Goal: Book appointment/travel/reservation

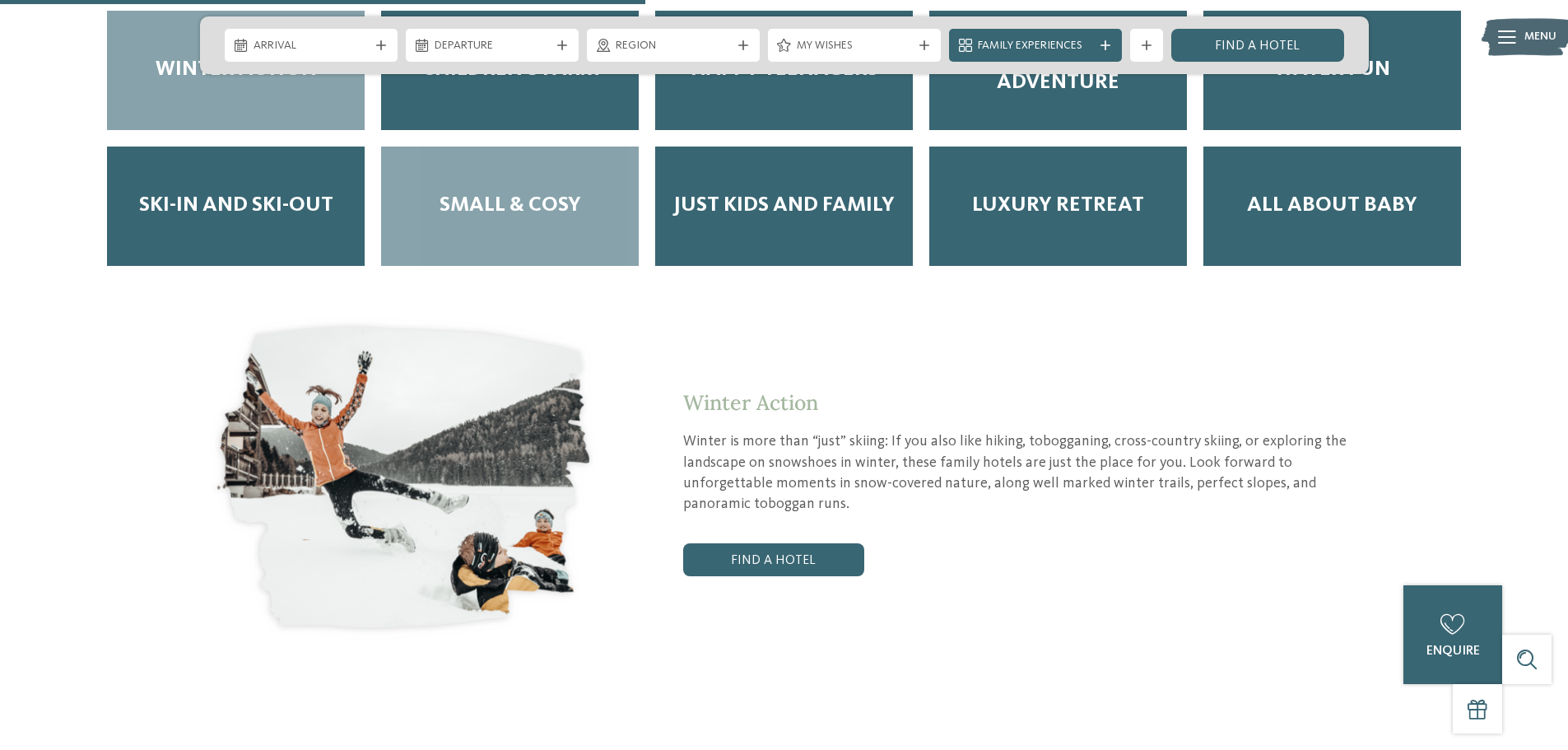
scroll to position [2879, 0]
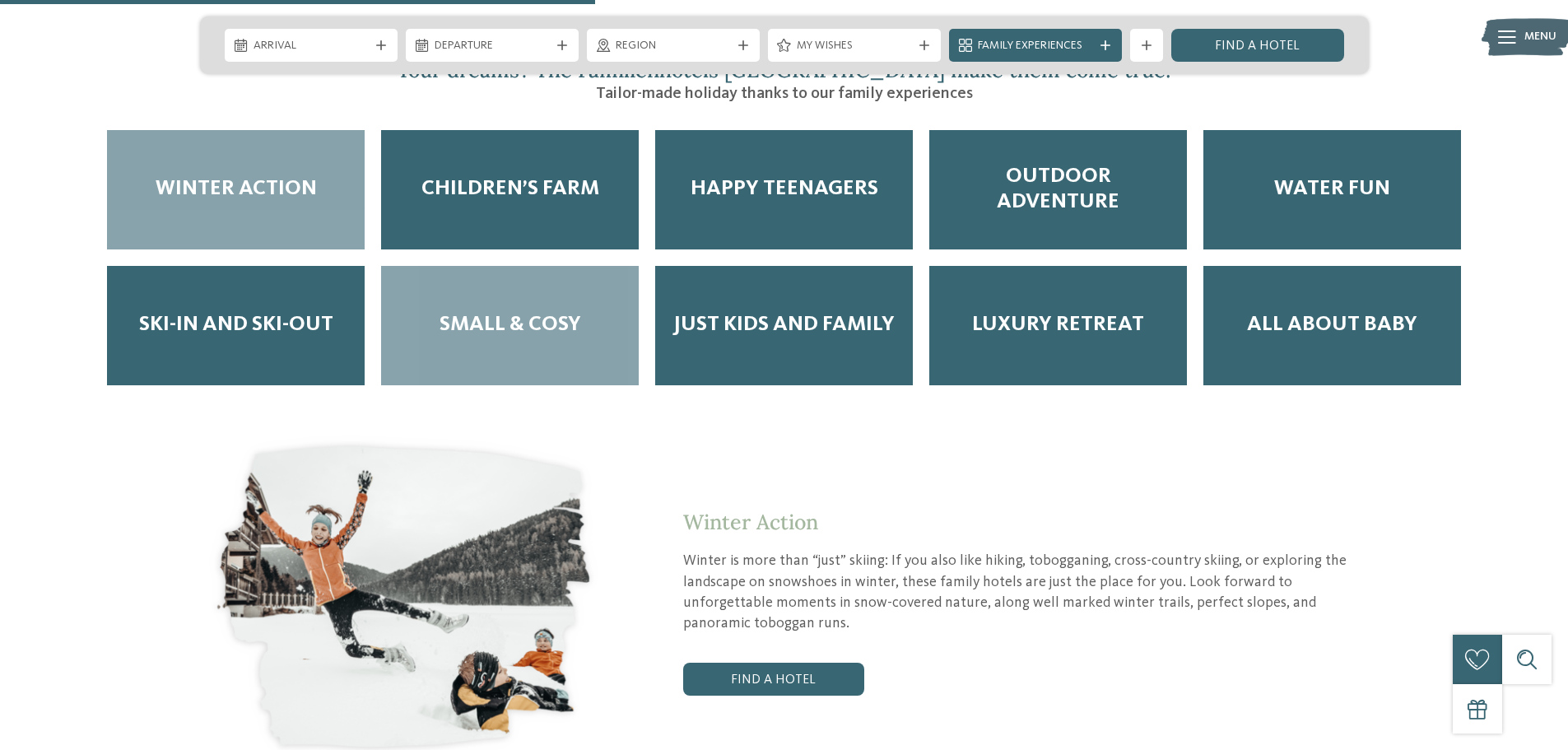
click at [489, 312] on span "Small & Cosy" at bounding box center [510, 325] width 142 height 26
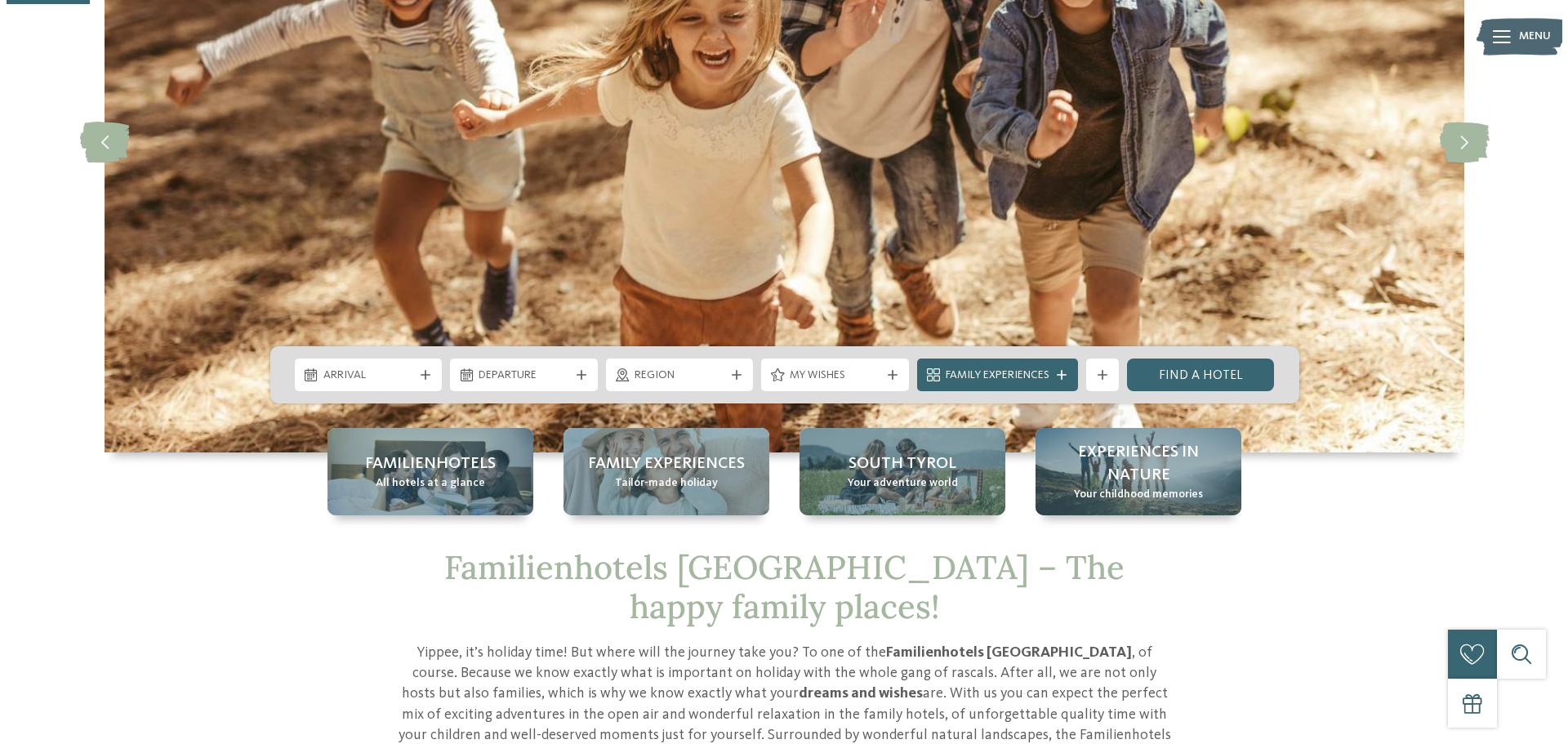
scroll to position [244, 0]
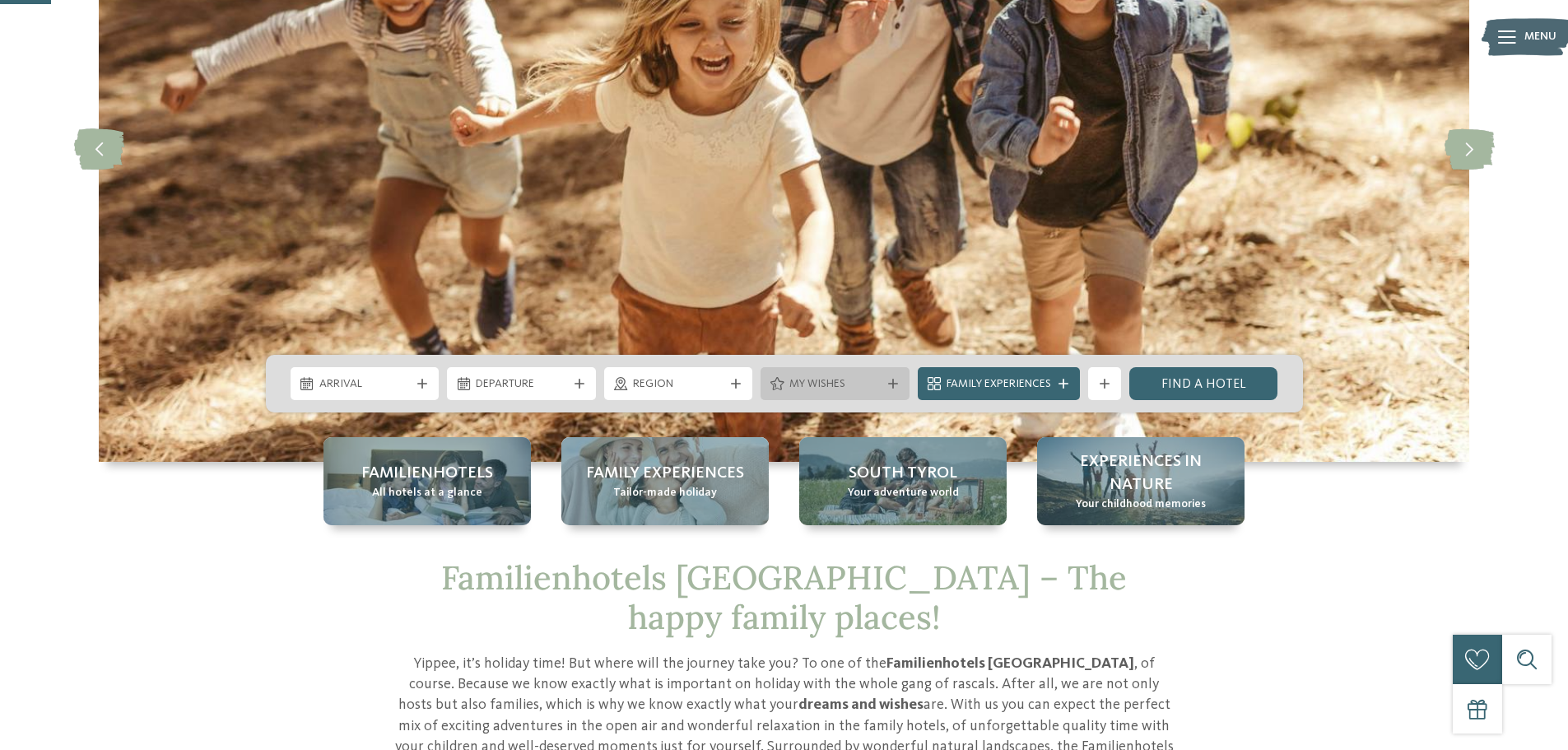
click at [890, 382] on icon at bounding box center [893, 384] width 10 height 10
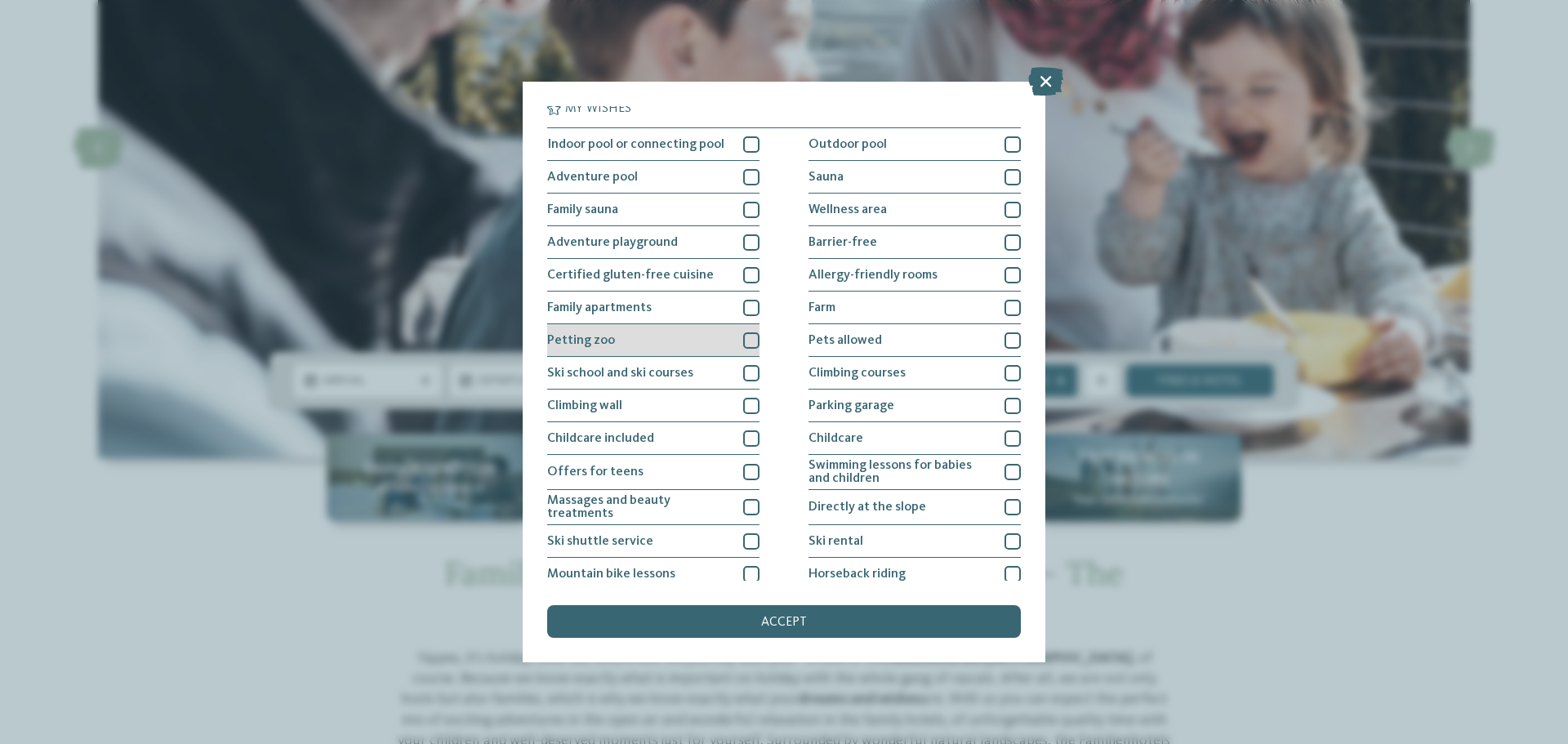
scroll to position [0, 0]
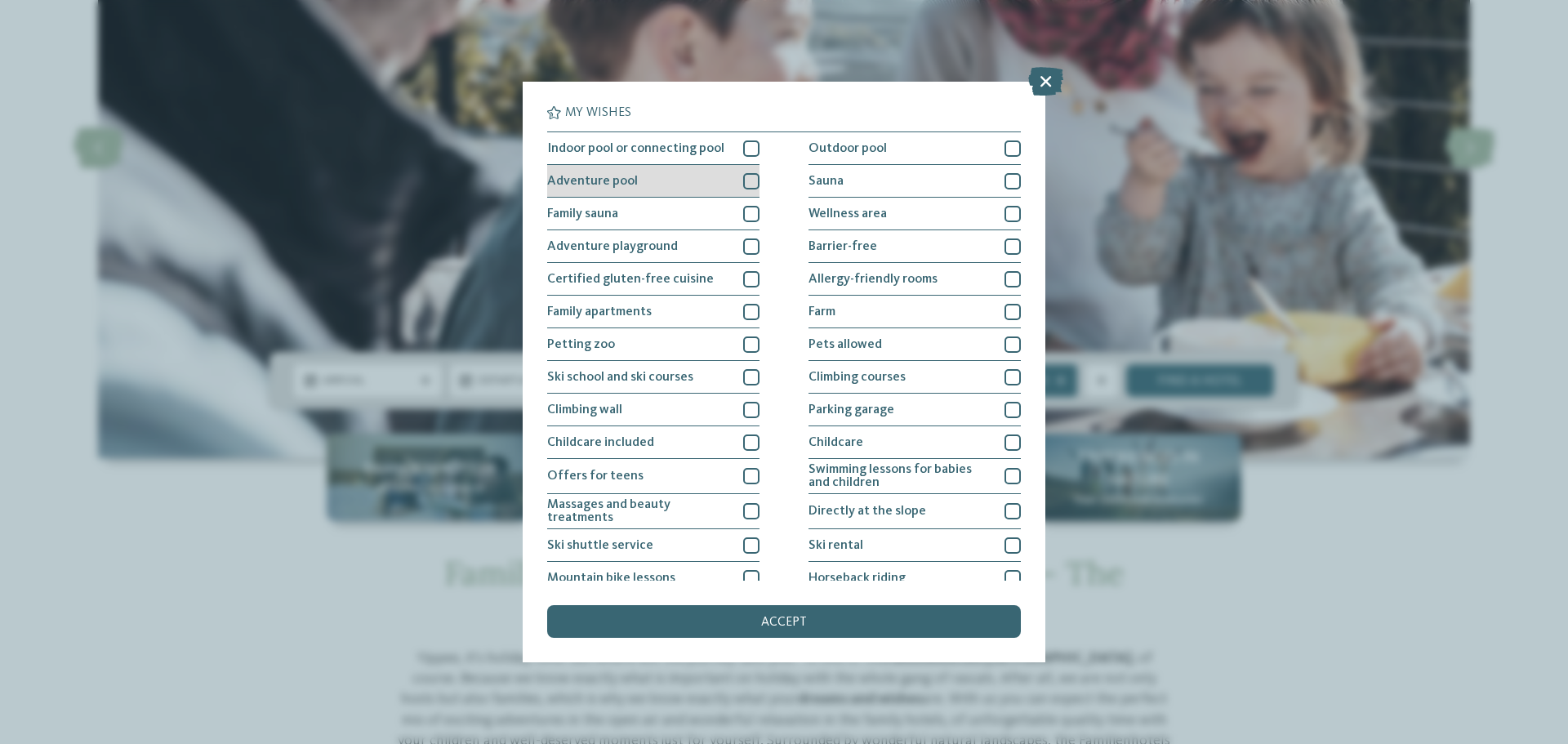
drag, startPoint x: 749, startPoint y: 148, endPoint x: 749, endPoint y: 178, distance: 30.0
click at [749, 152] on div at bounding box center [751, 148] width 17 height 17
click at [746, 187] on div at bounding box center [751, 181] width 17 height 17
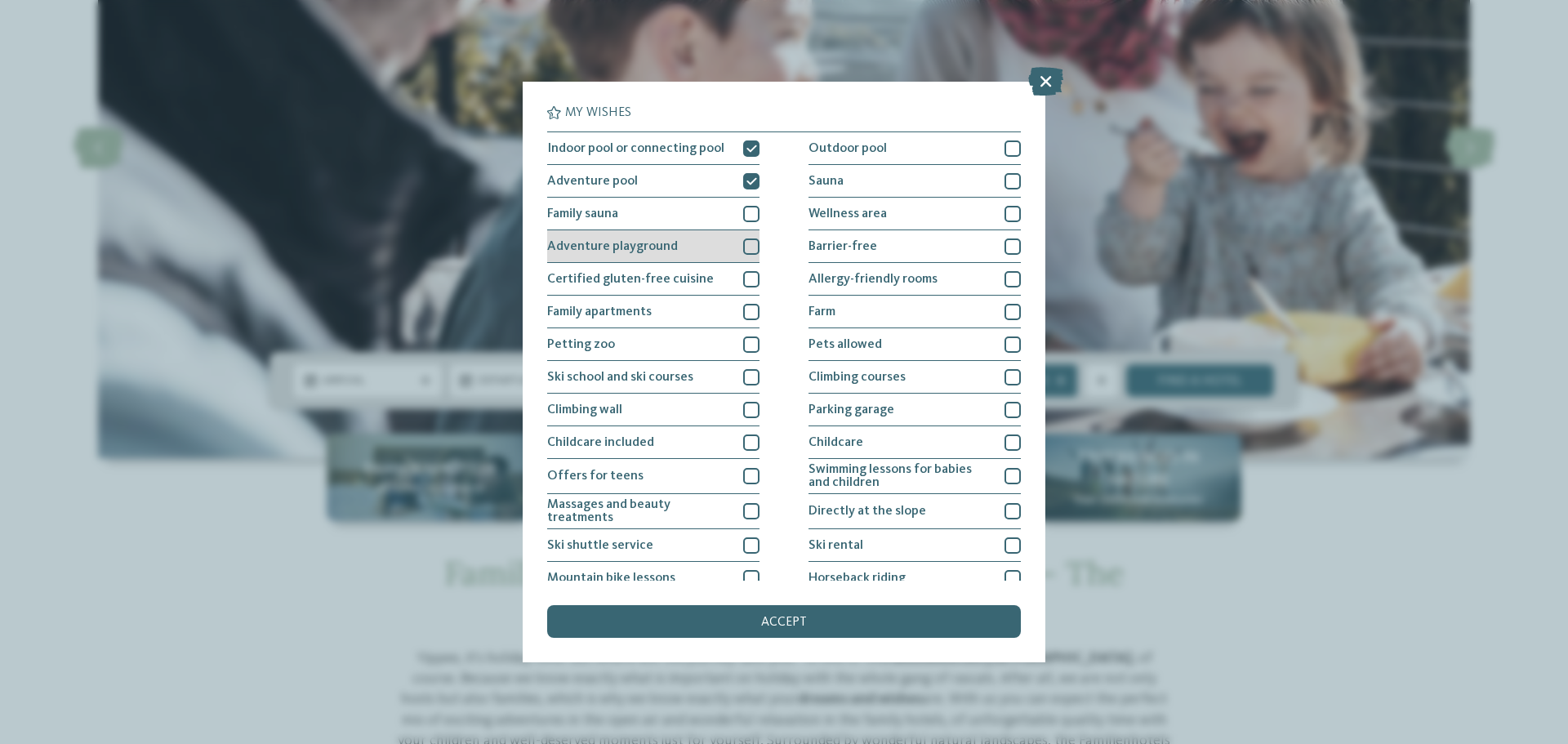
click at [749, 249] on div at bounding box center [751, 246] width 17 height 17
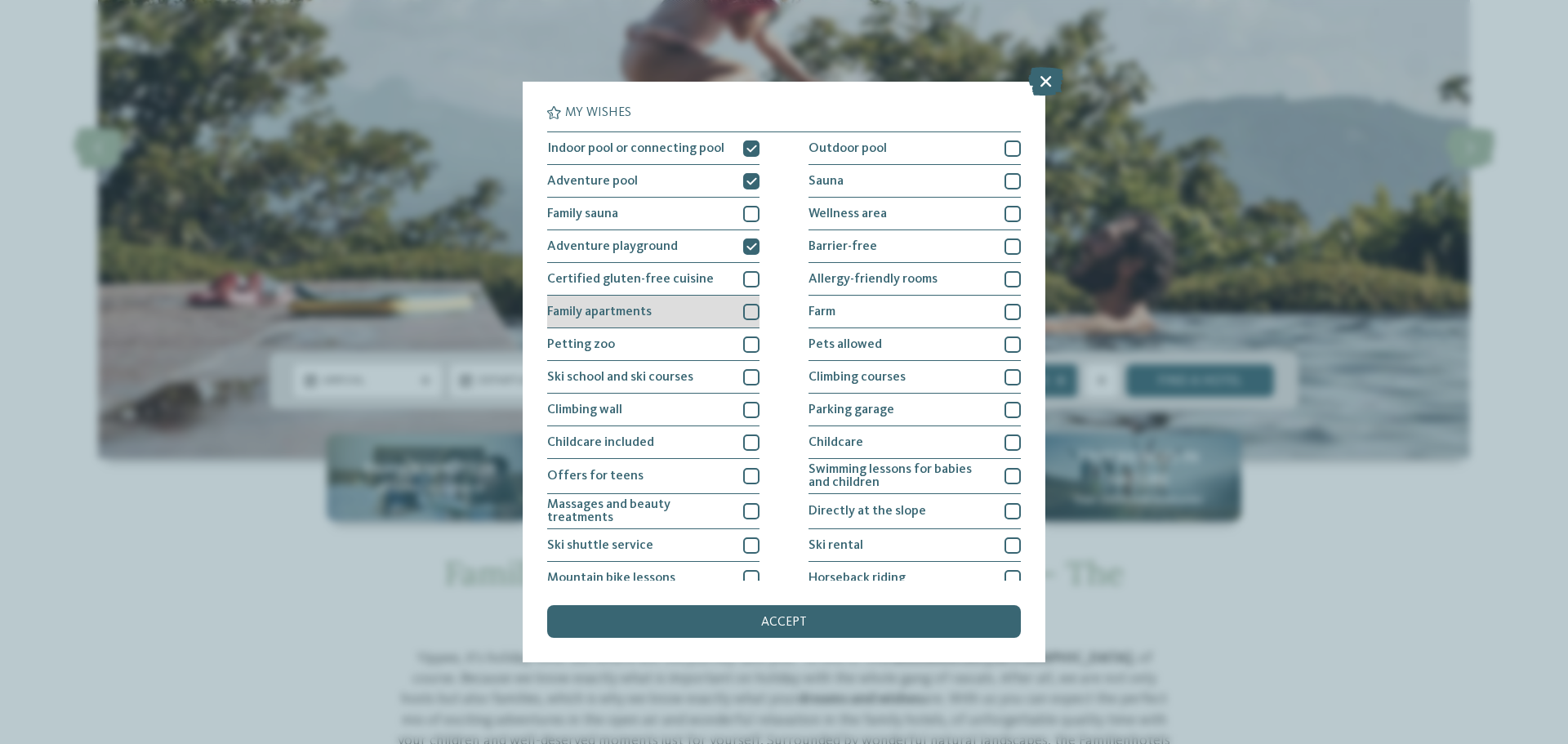
click at [744, 306] on div at bounding box center [751, 311] width 17 height 17
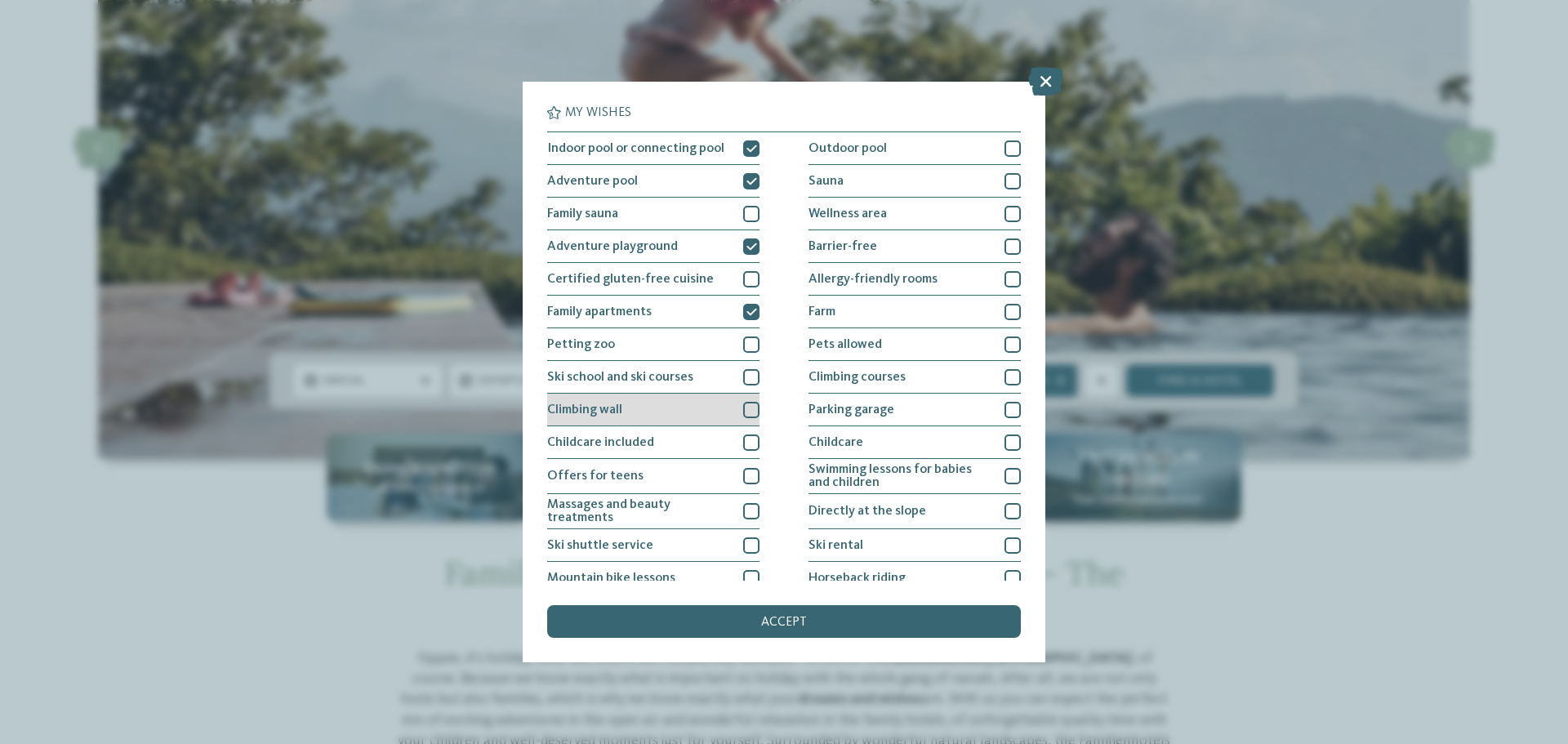
click at [749, 404] on div at bounding box center [751, 409] width 17 height 17
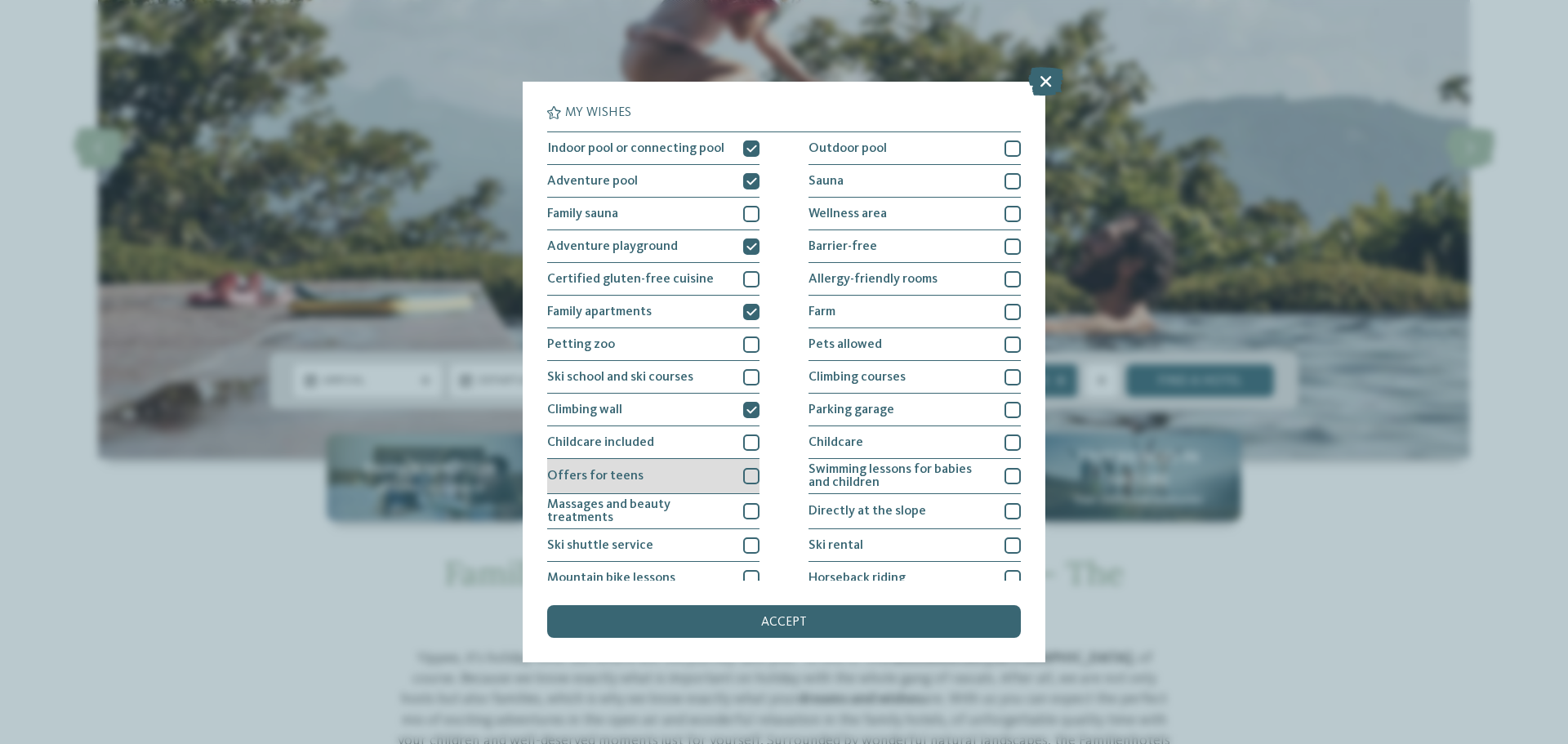
click at [748, 477] on div at bounding box center [751, 475] width 17 height 17
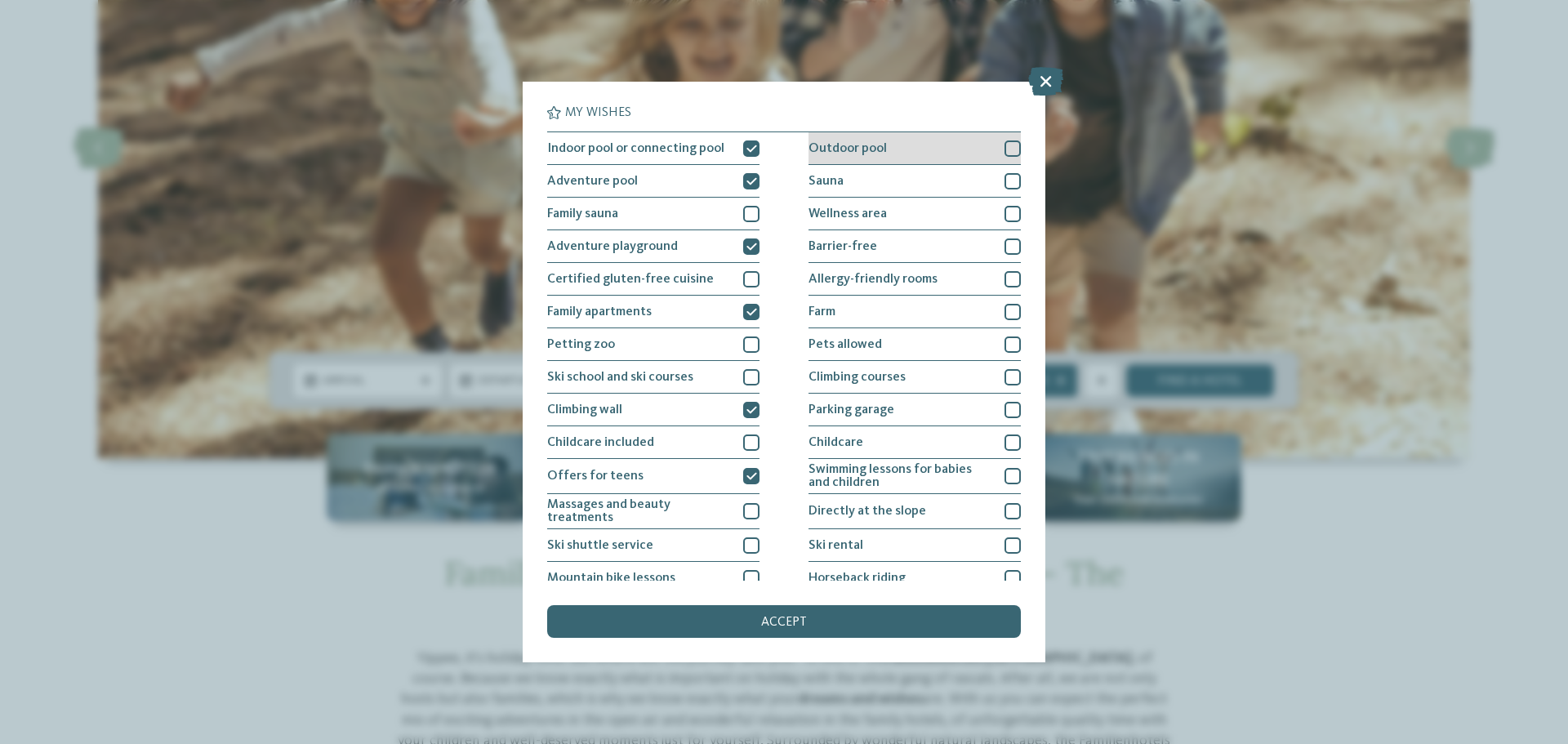
click at [1007, 145] on div at bounding box center [1012, 148] width 17 height 17
click at [781, 615] on span "accept" at bounding box center [784, 621] width 46 height 13
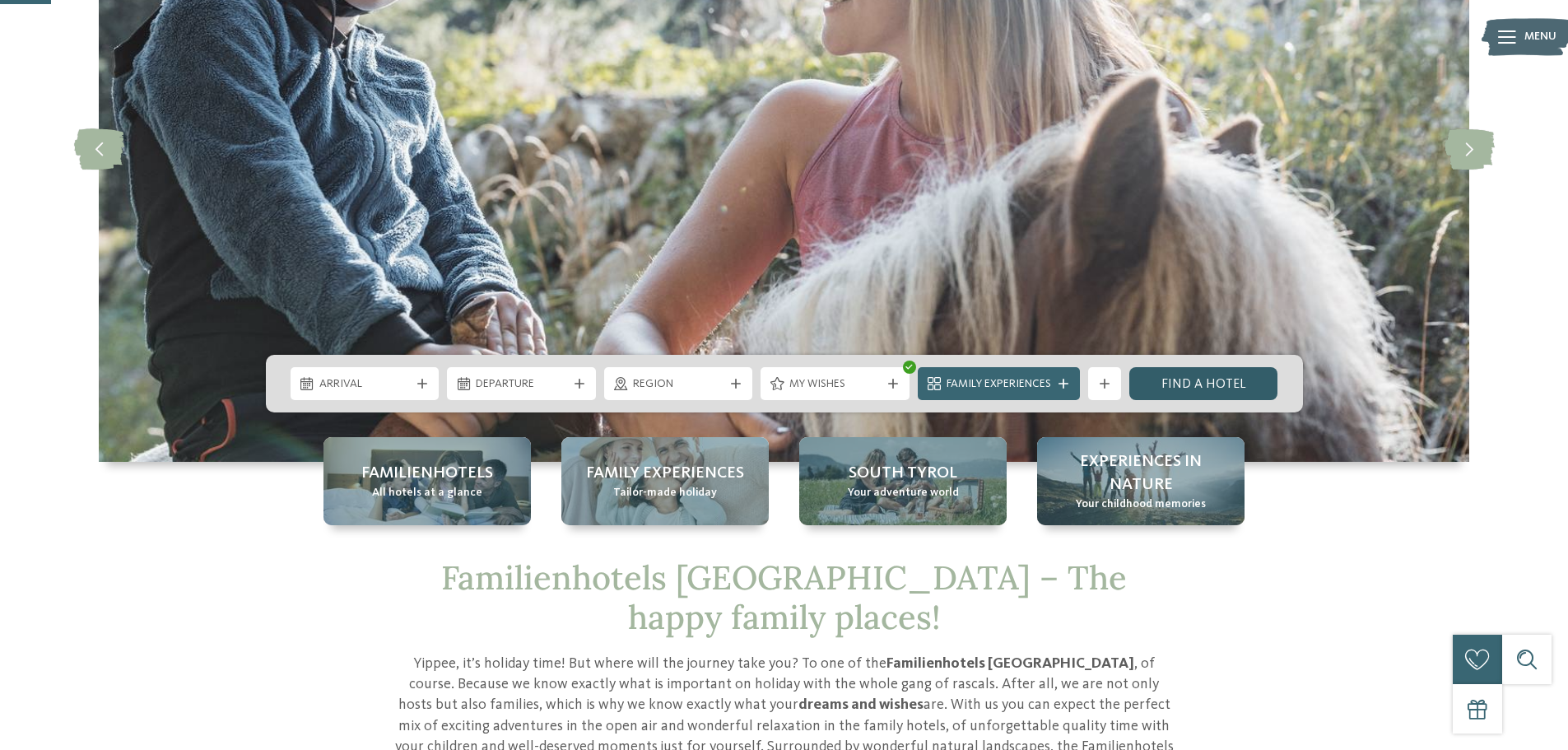
click at [1200, 382] on link "Find a hotel" at bounding box center [1204, 383] width 149 height 33
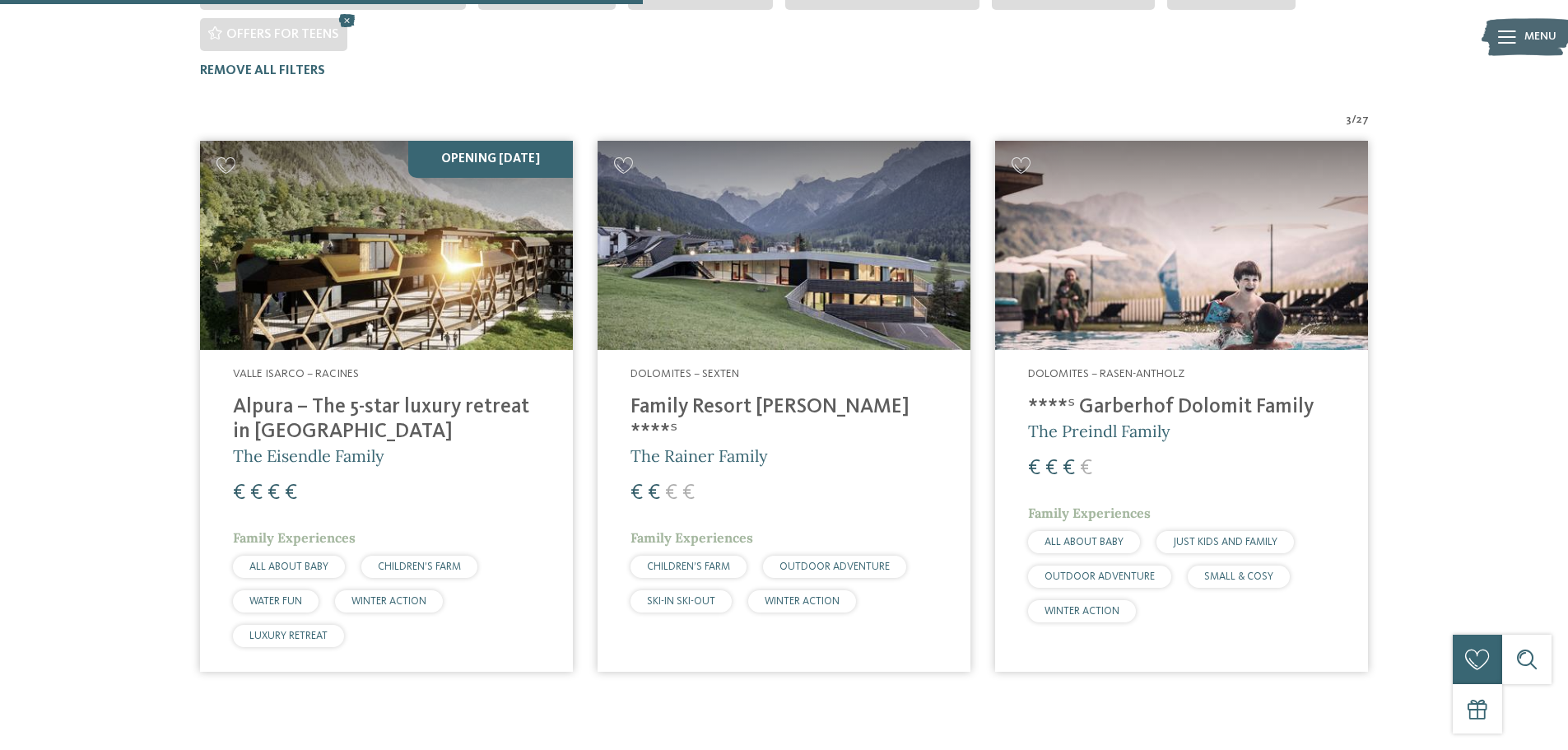
scroll to position [541, 0]
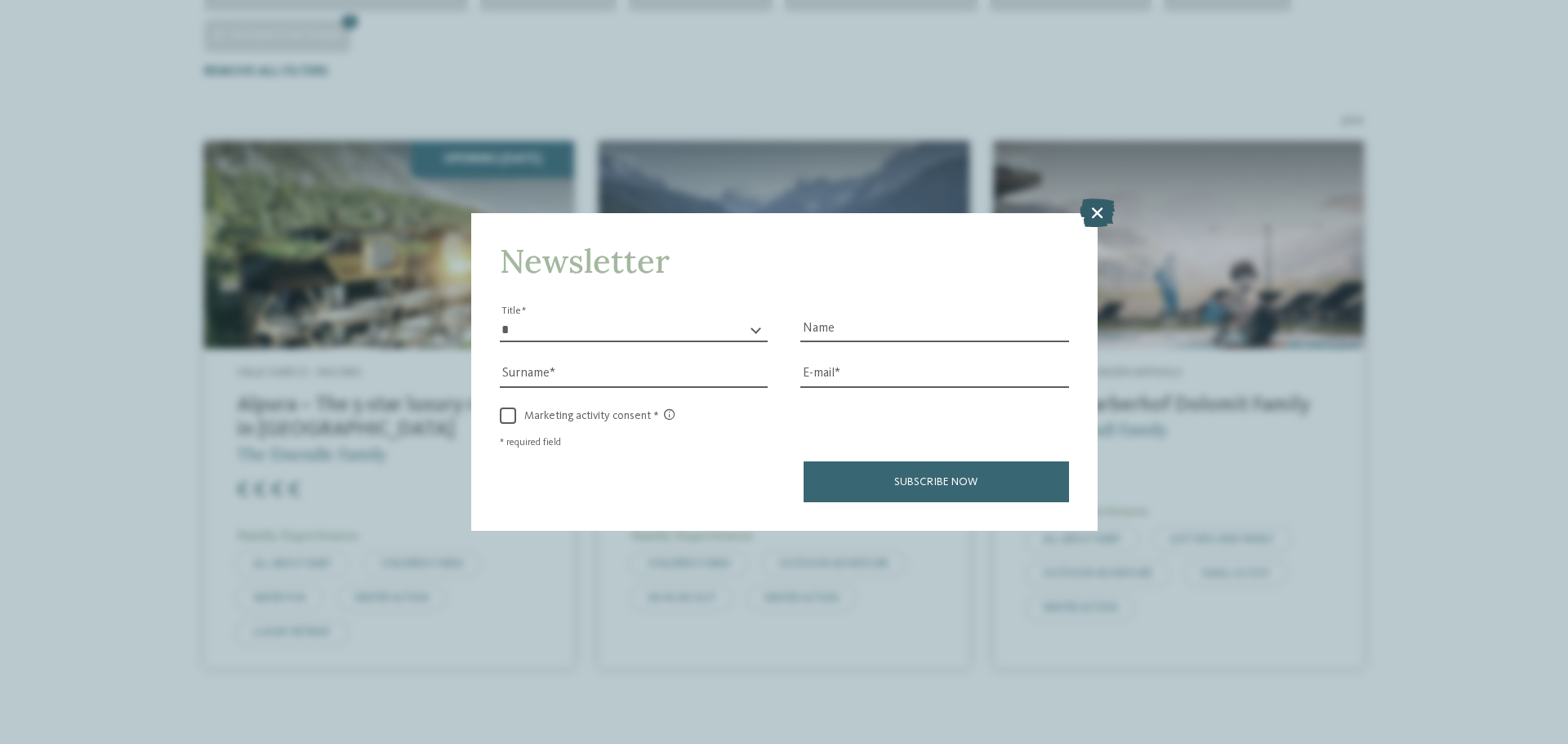
click at [1103, 215] on icon at bounding box center [1097, 212] width 35 height 28
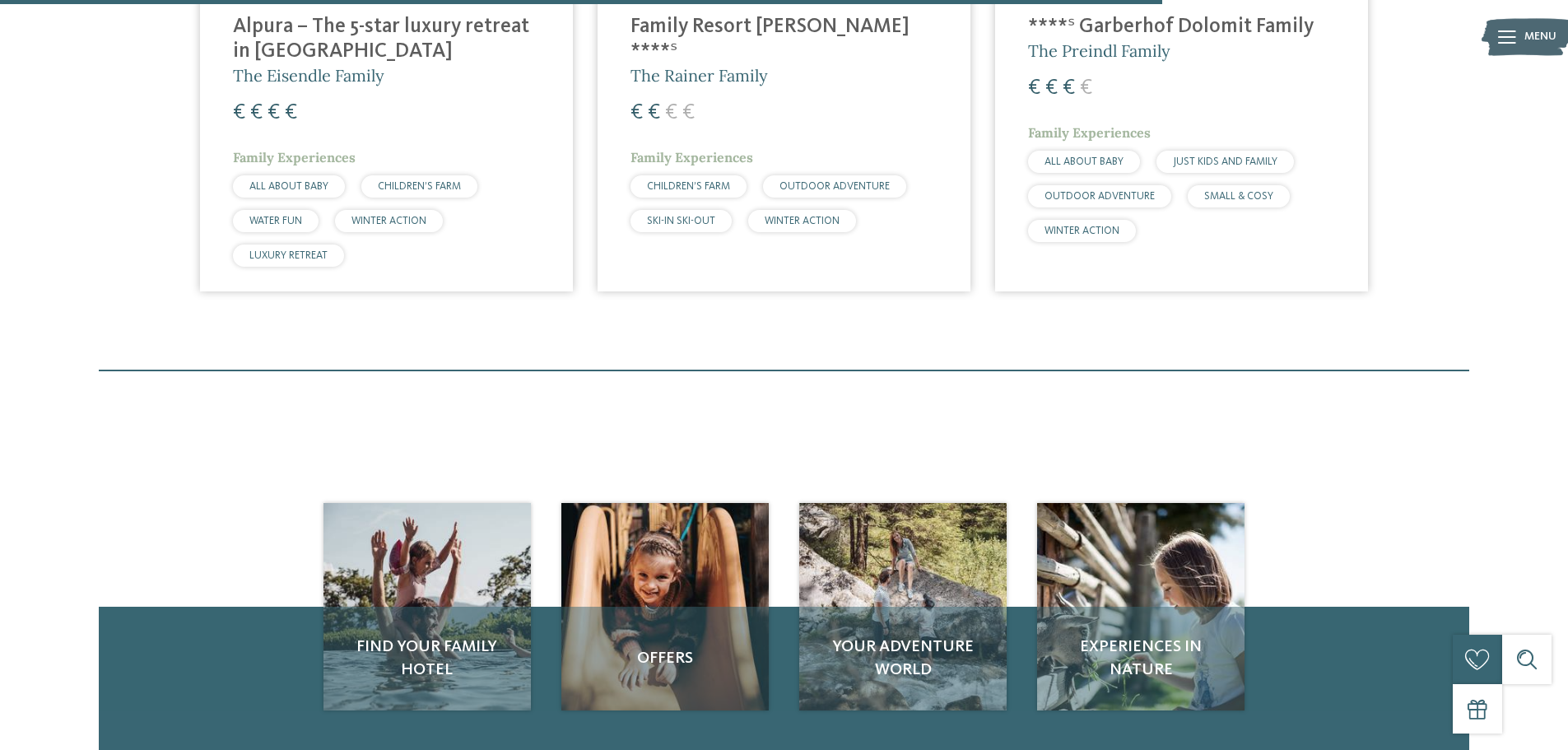
scroll to position [1035, 0]
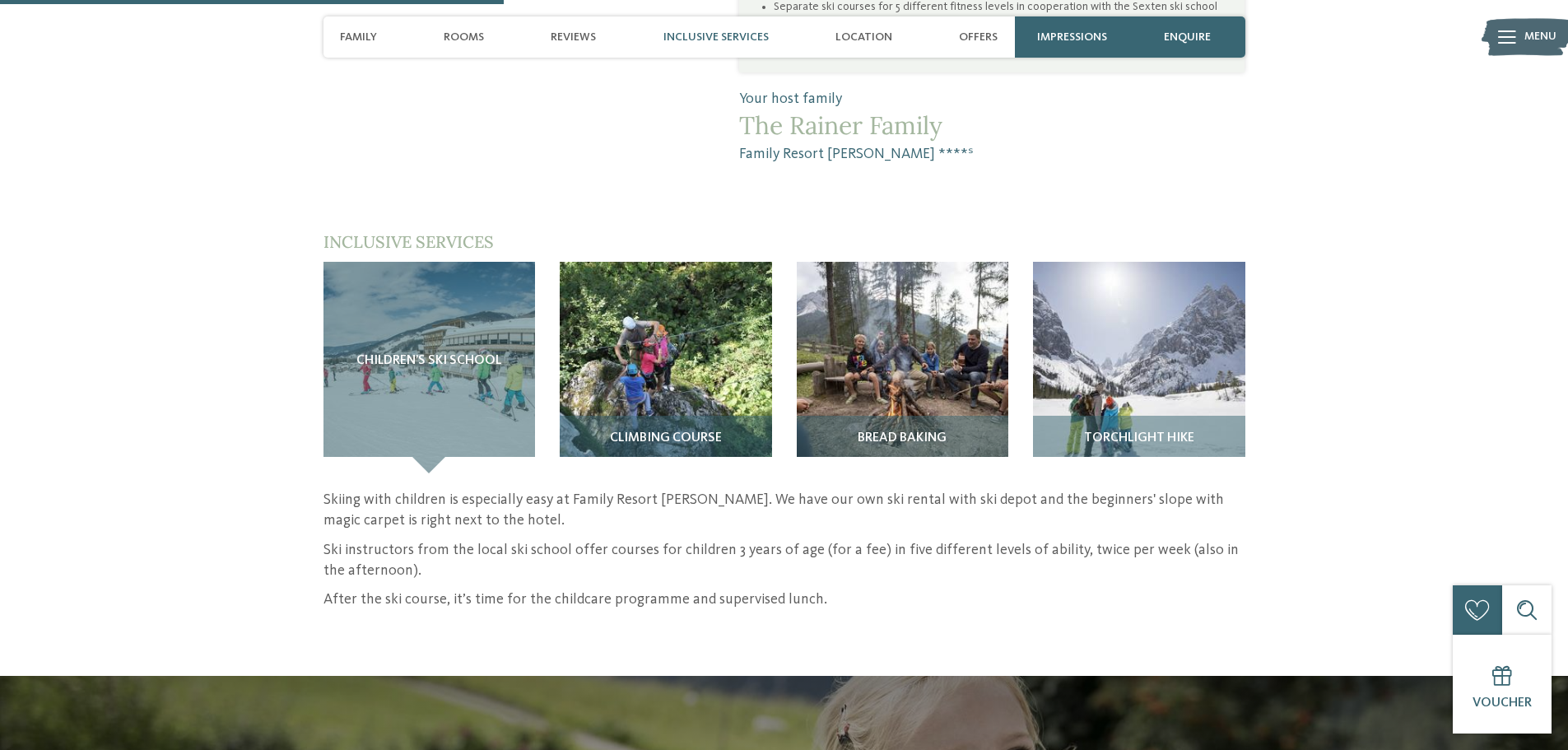
scroll to position [1399, 0]
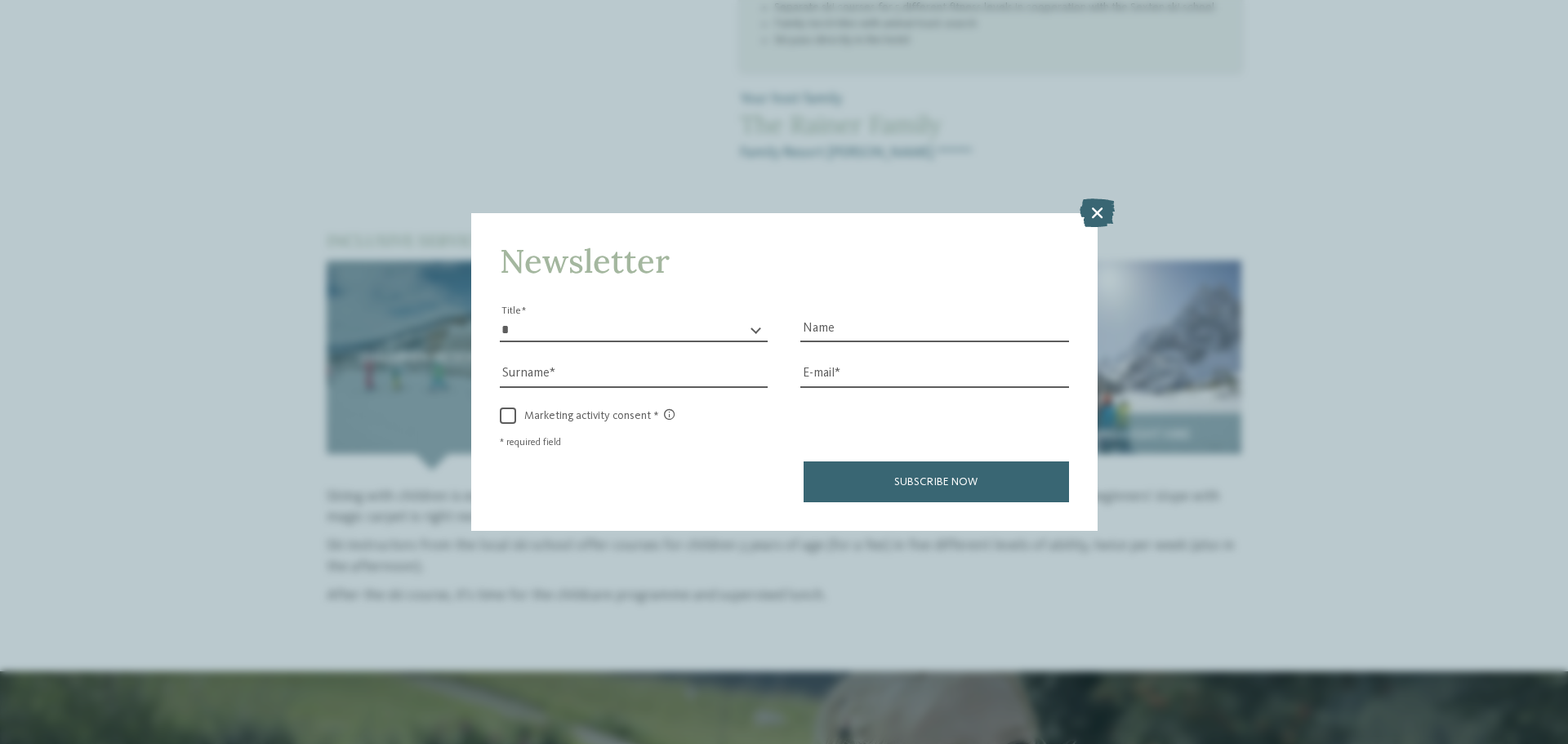
click at [1105, 203] on icon at bounding box center [1097, 212] width 35 height 28
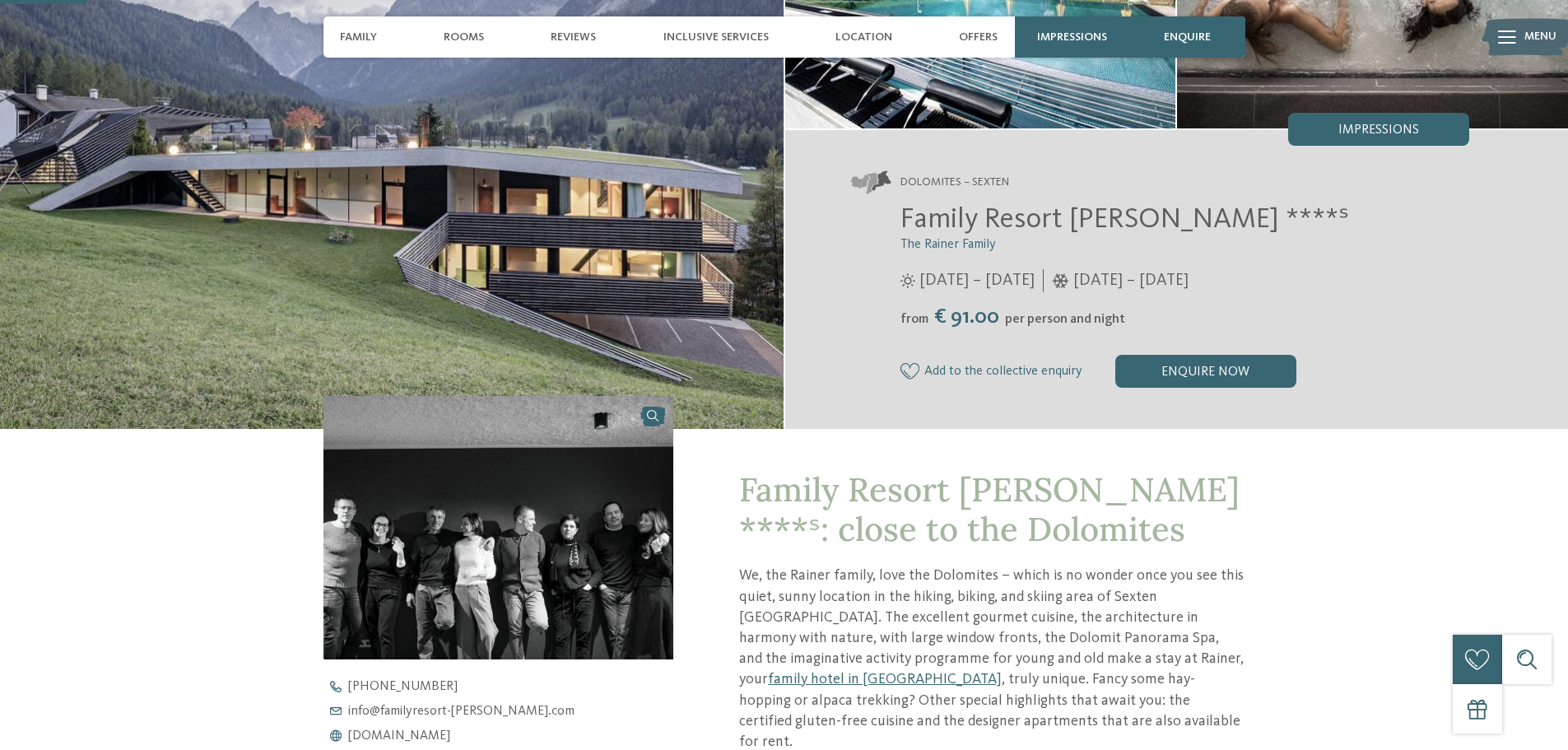
scroll to position [0, 0]
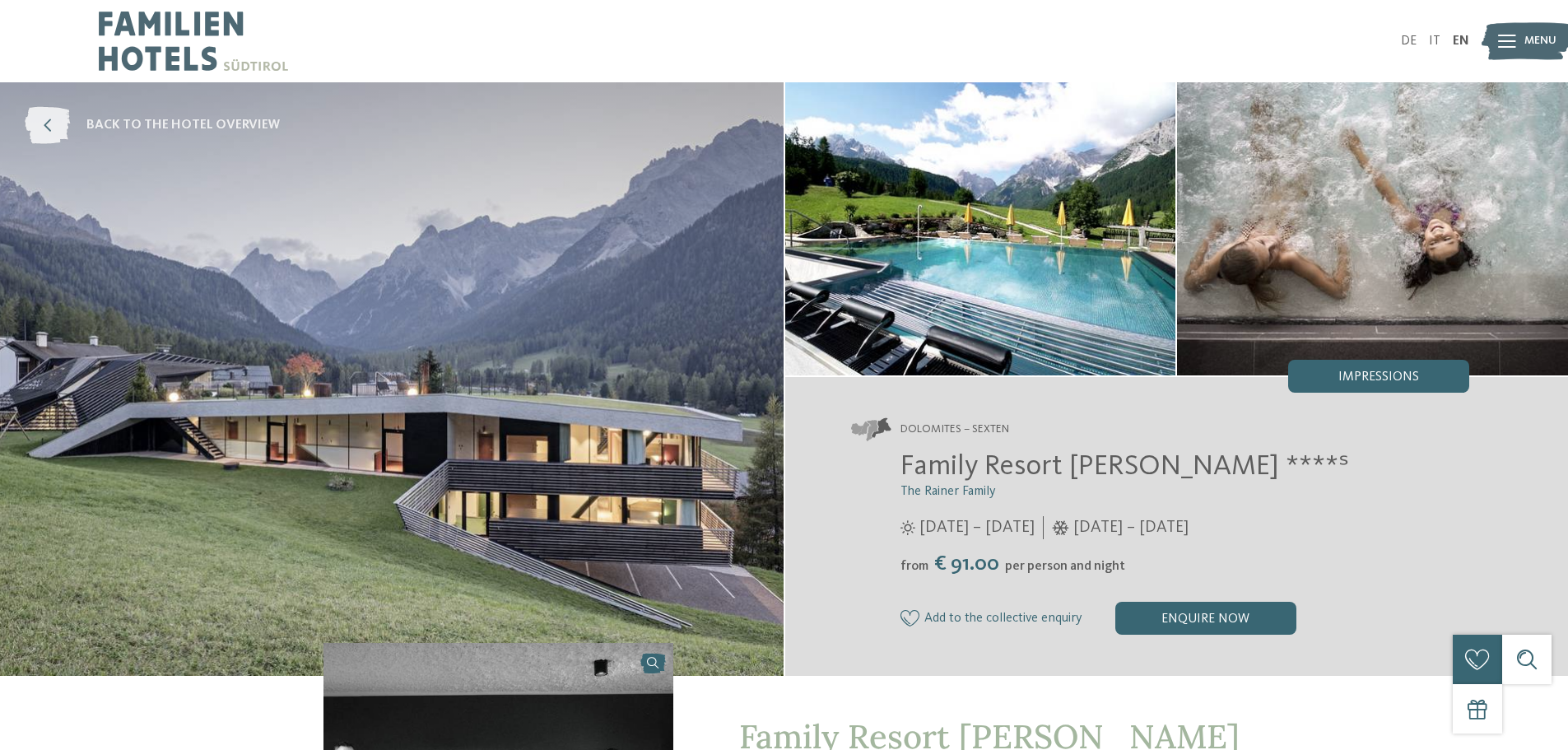
click at [122, 126] on span "back to the hotel overview" at bounding box center [182, 125] width 193 height 18
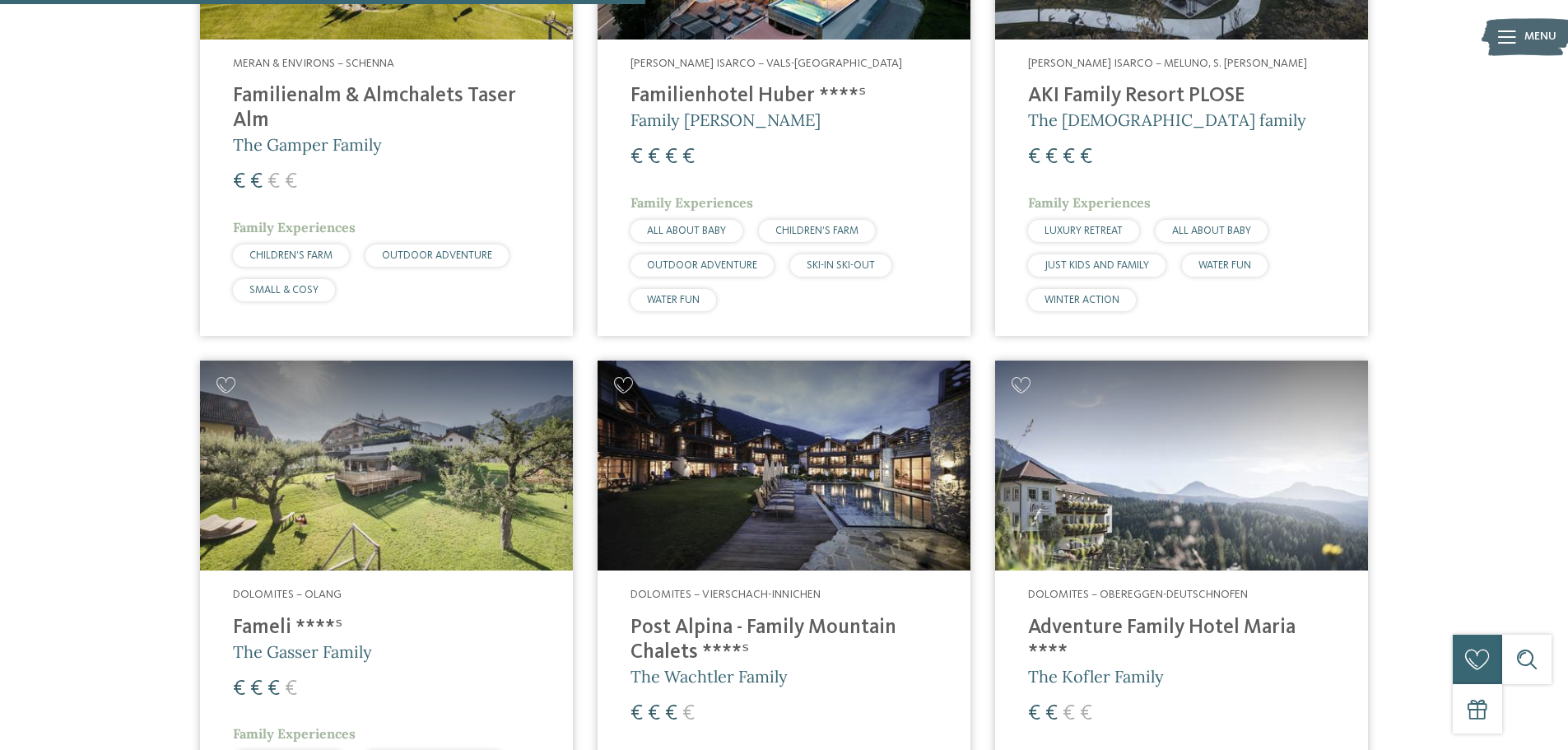
scroll to position [2386, 0]
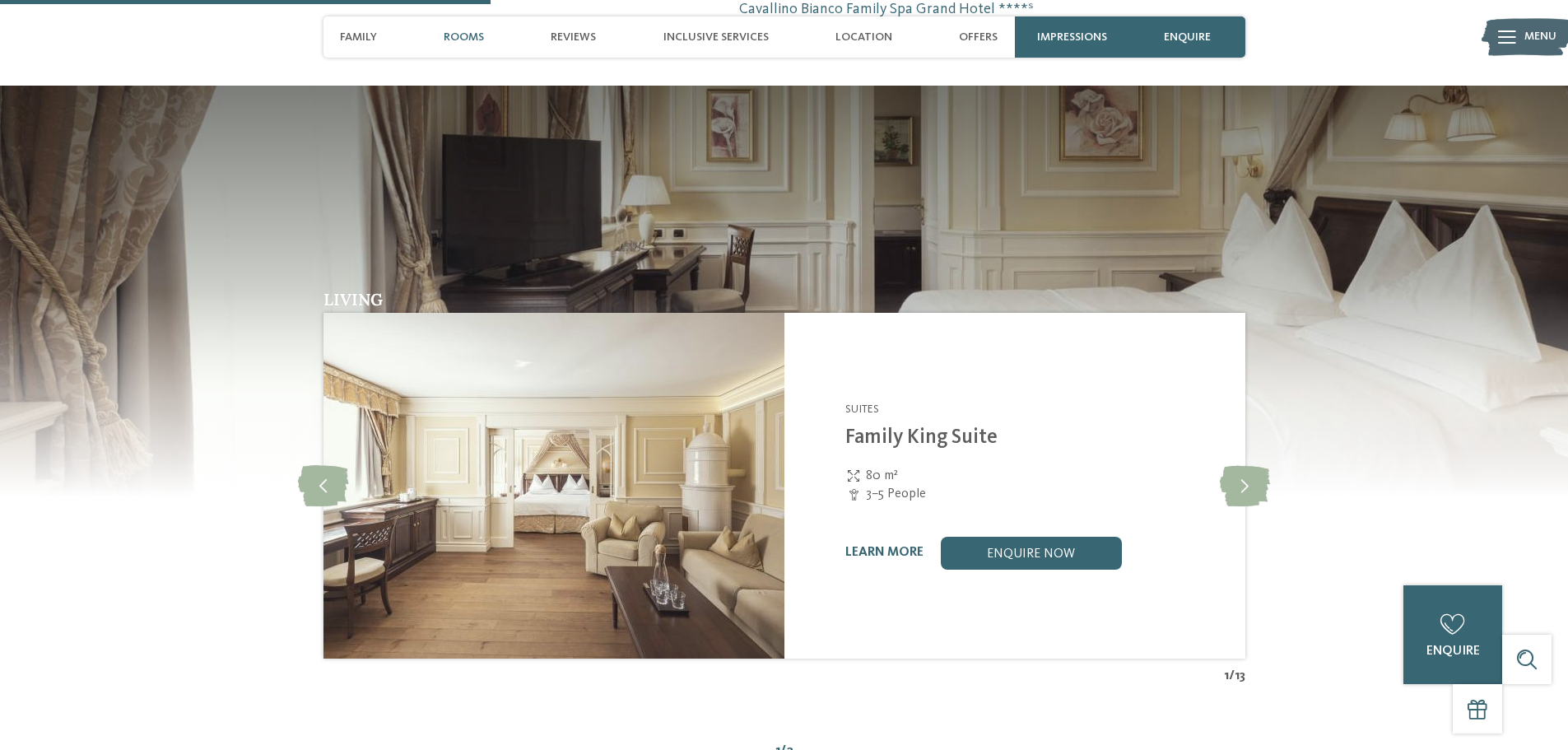
scroll to position [1645, 0]
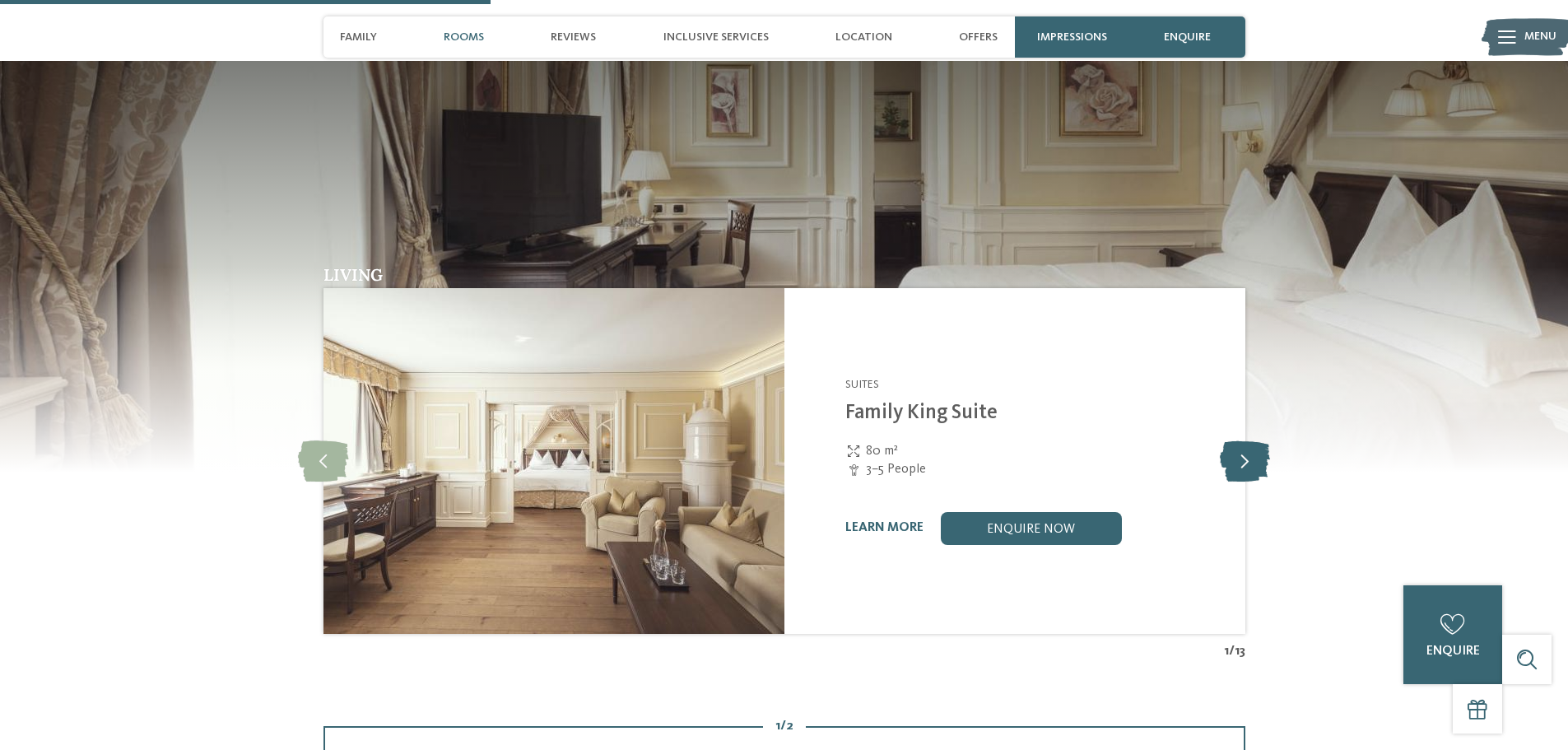
click at [1243, 440] on icon at bounding box center [1244, 461] width 50 height 42
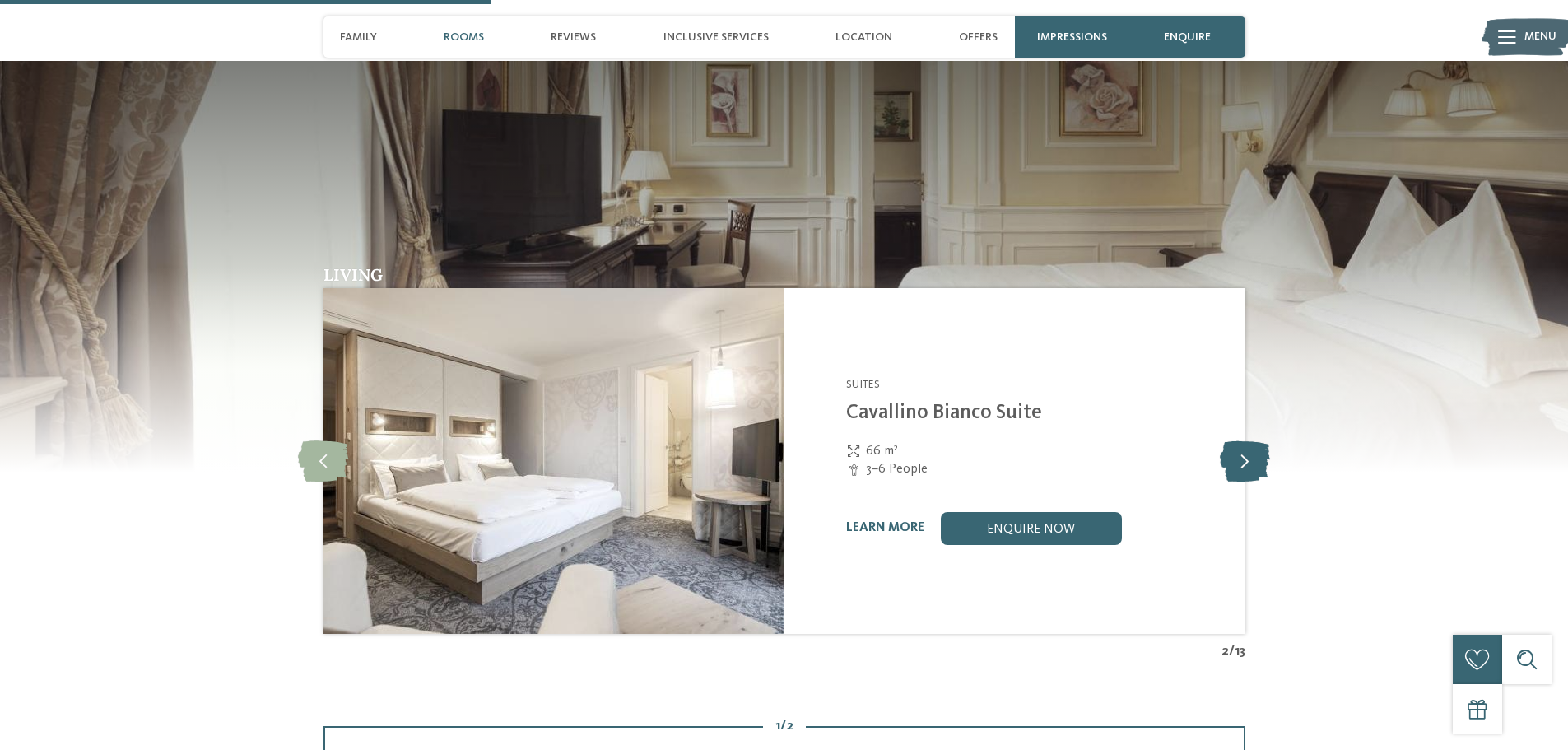
click at [1243, 440] on icon at bounding box center [1244, 461] width 50 height 42
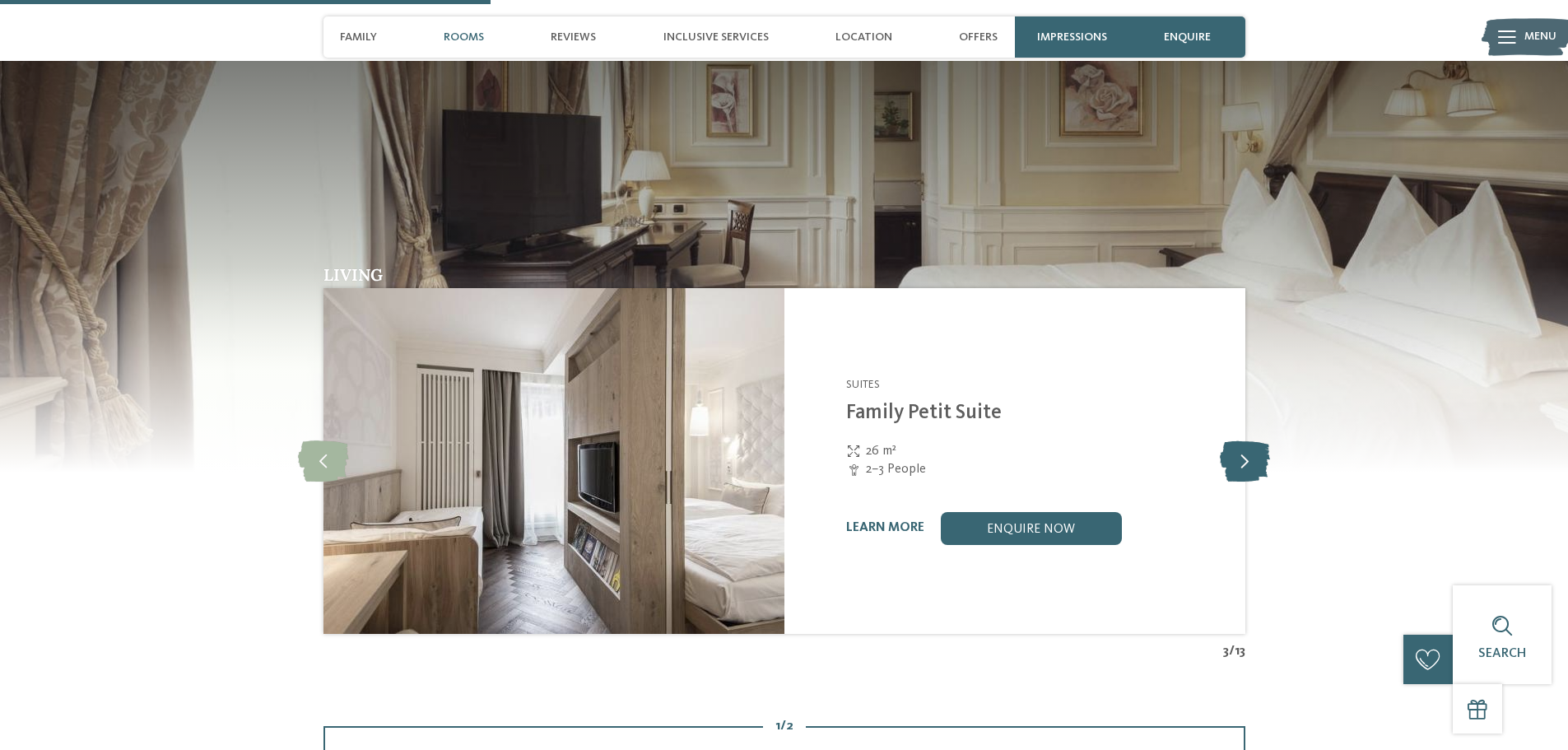
click at [1243, 440] on icon at bounding box center [1244, 461] width 50 height 42
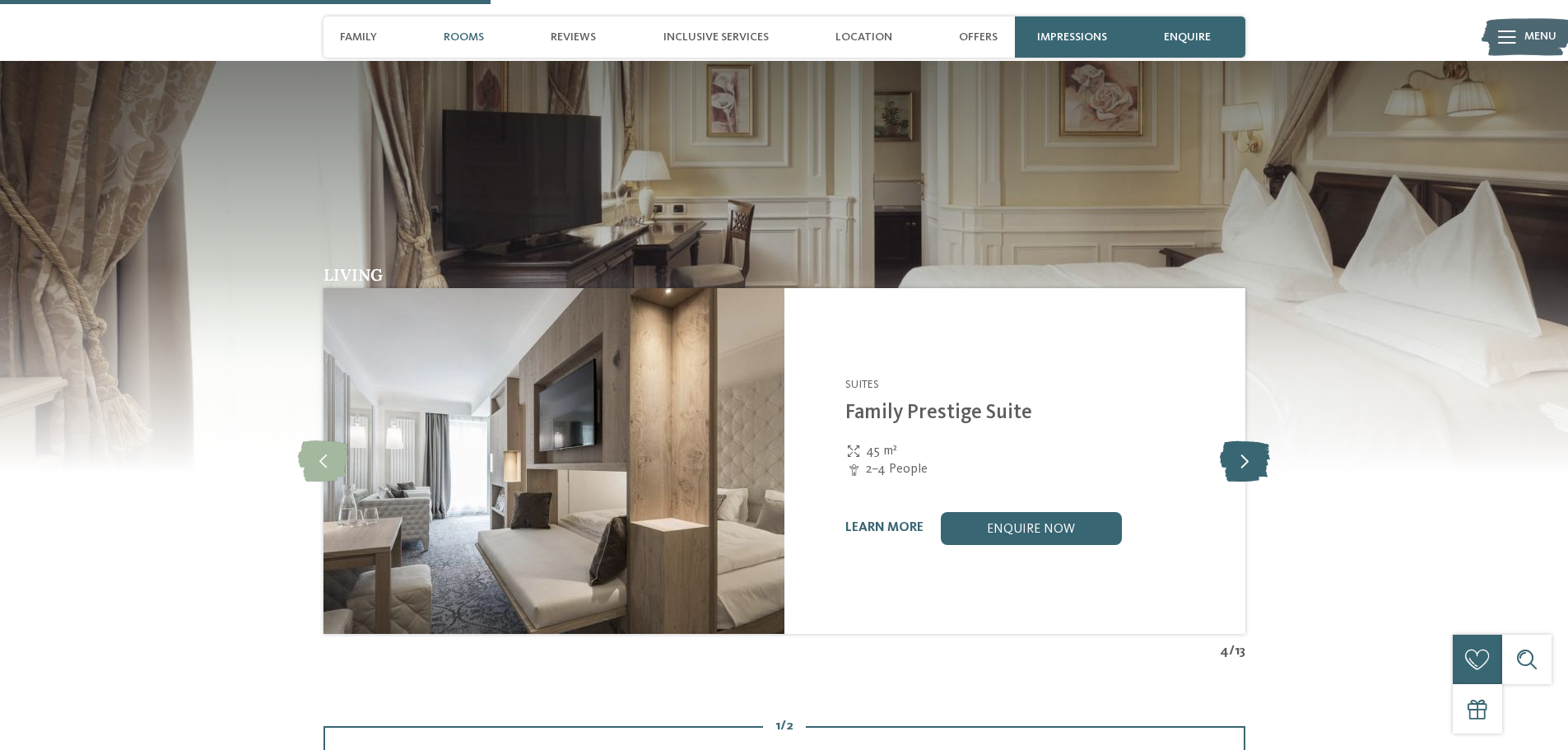
click at [1243, 440] on icon at bounding box center [1244, 461] width 50 height 42
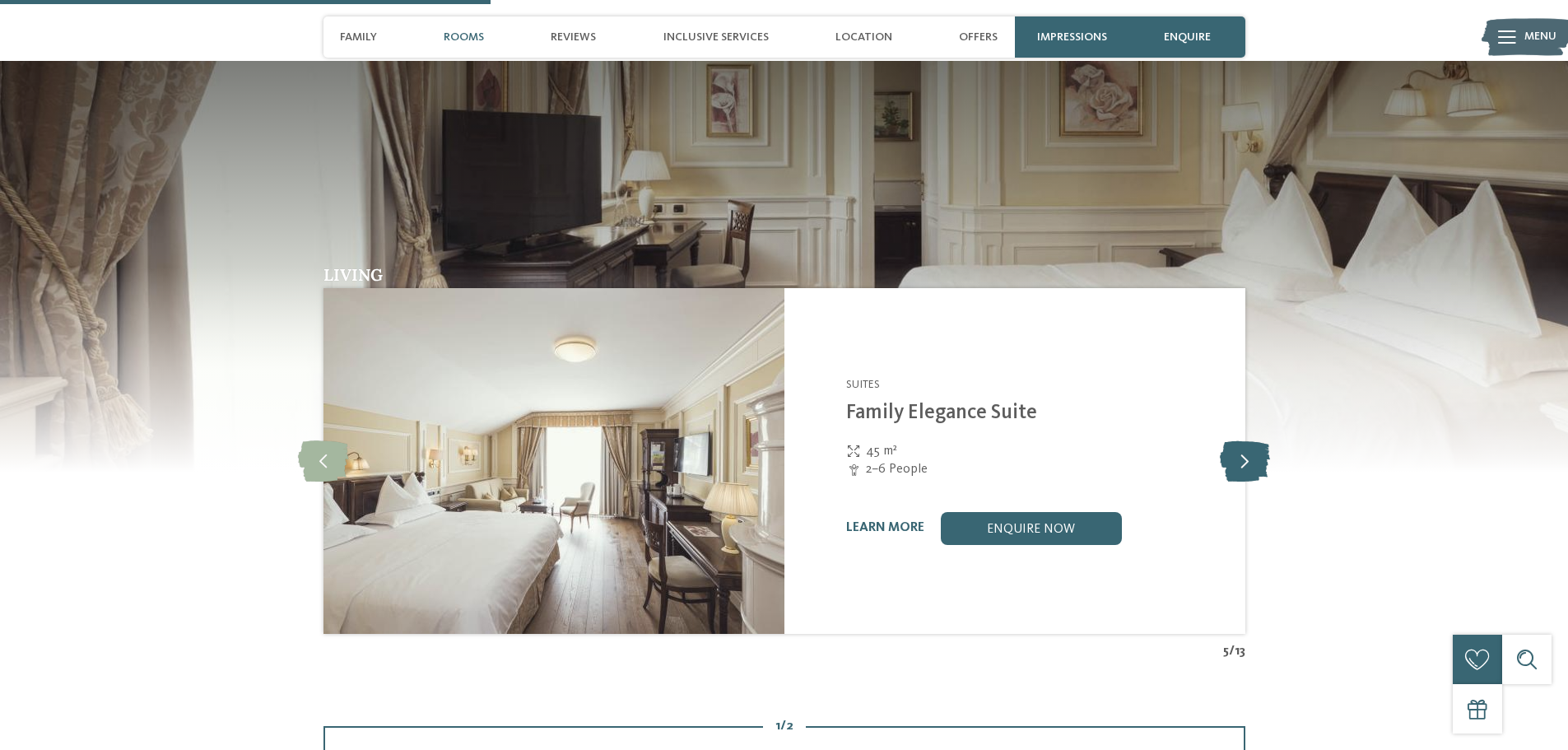
click at [1243, 440] on icon at bounding box center [1244, 461] width 50 height 42
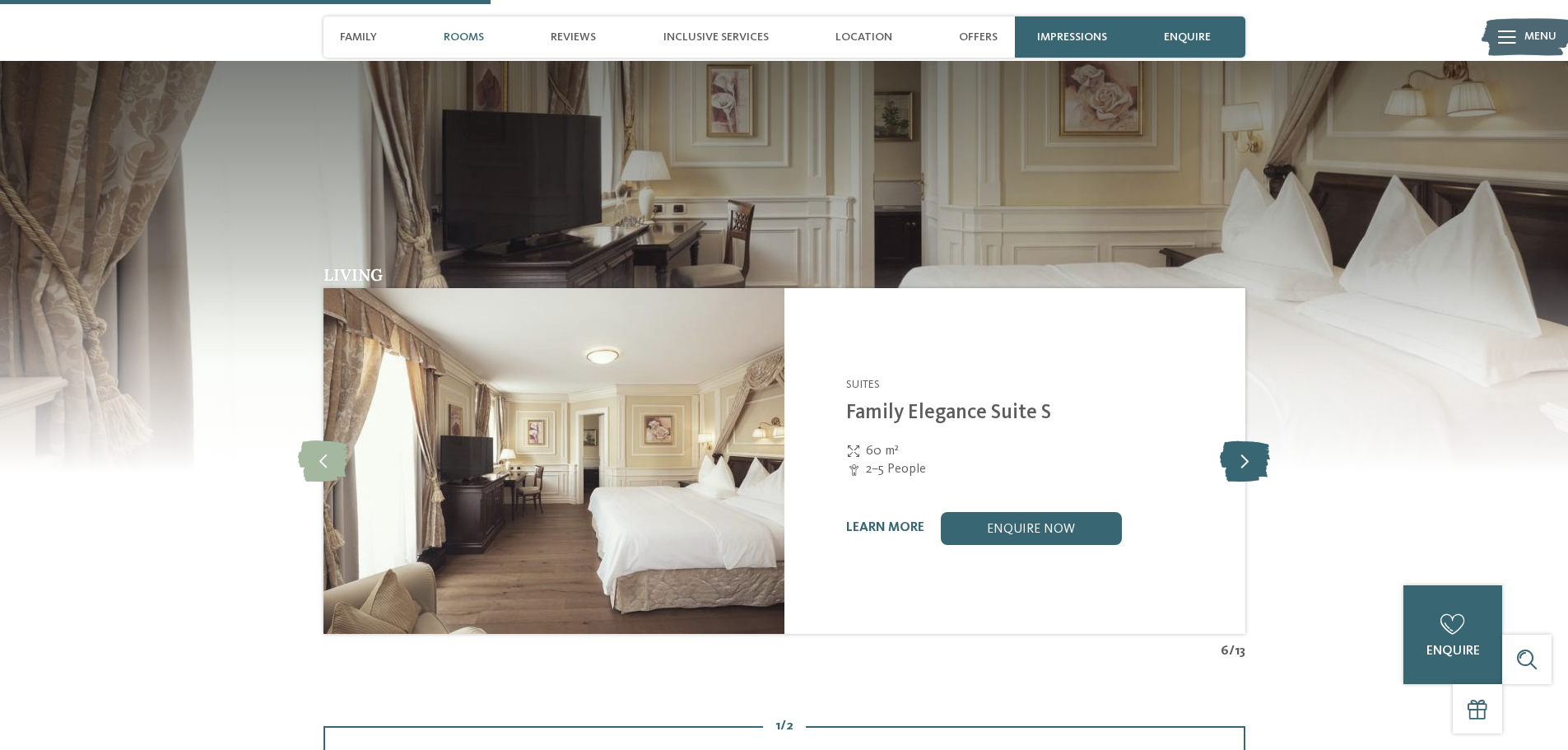
click at [1243, 440] on icon at bounding box center [1244, 461] width 50 height 42
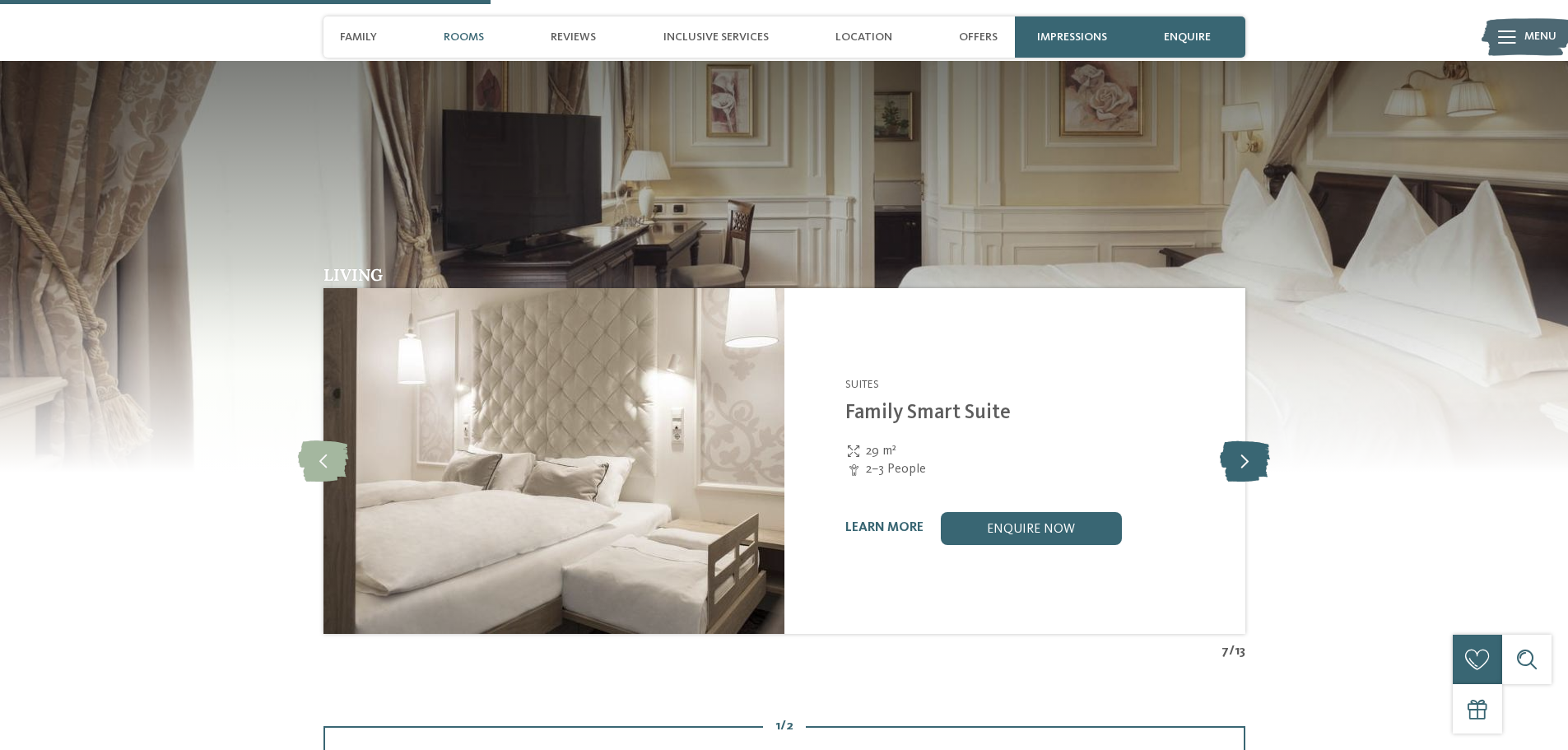
click at [1243, 440] on icon at bounding box center [1244, 461] width 50 height 42
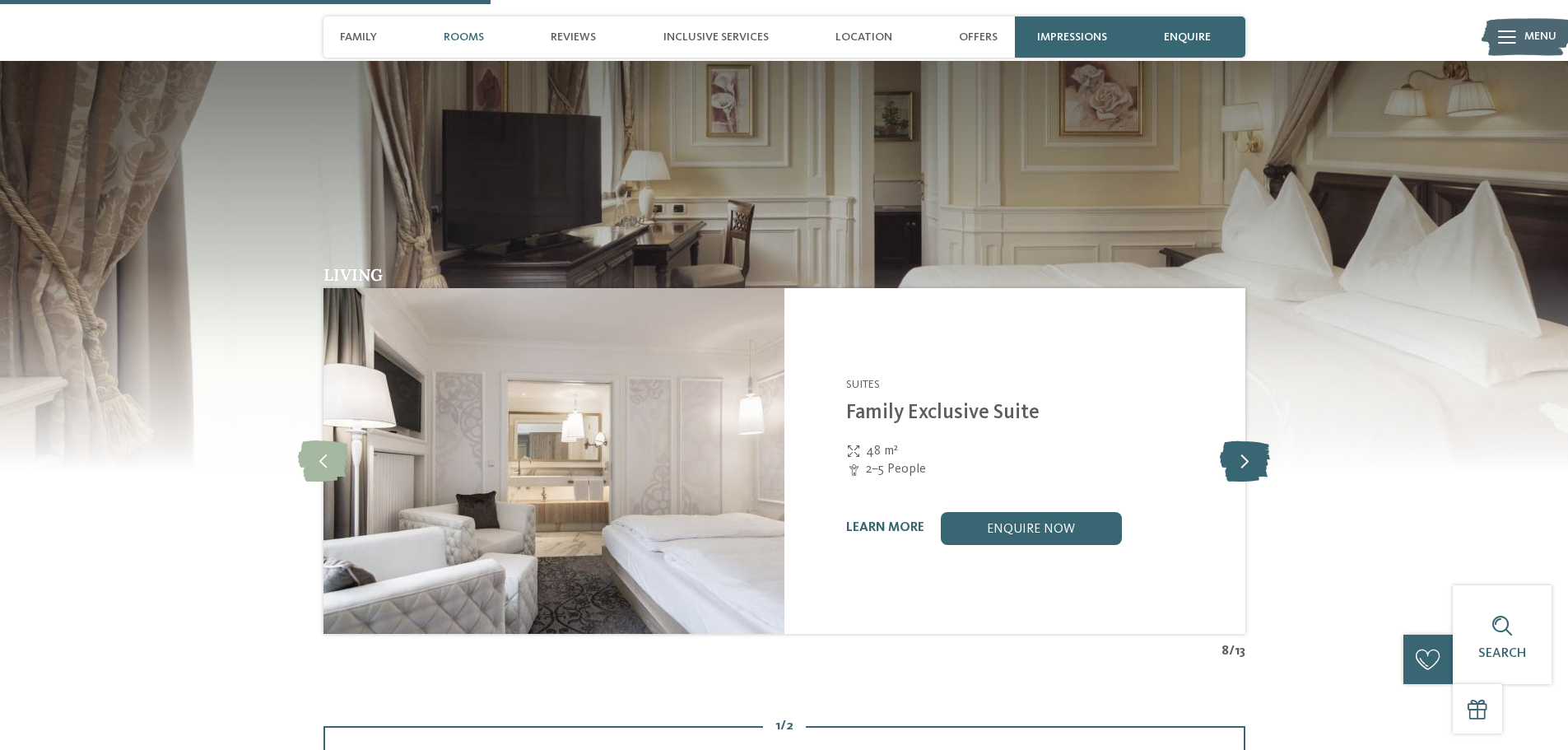
click at [1243, 440] on icon at bounding box center [1244, 461] width 50 height 42
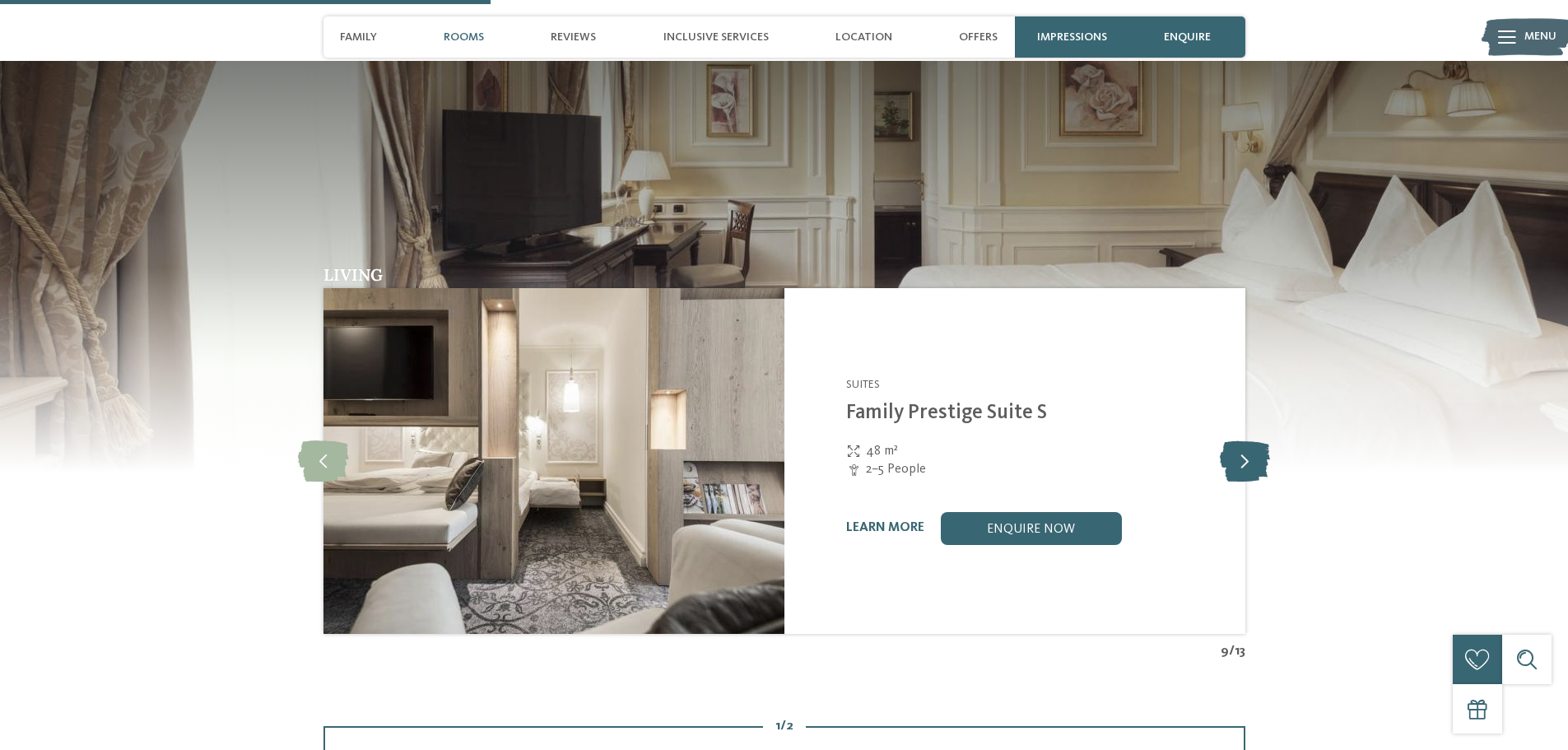
click at [1243, 440] on icon at bounding box center [1244, 461] width 50 height 42
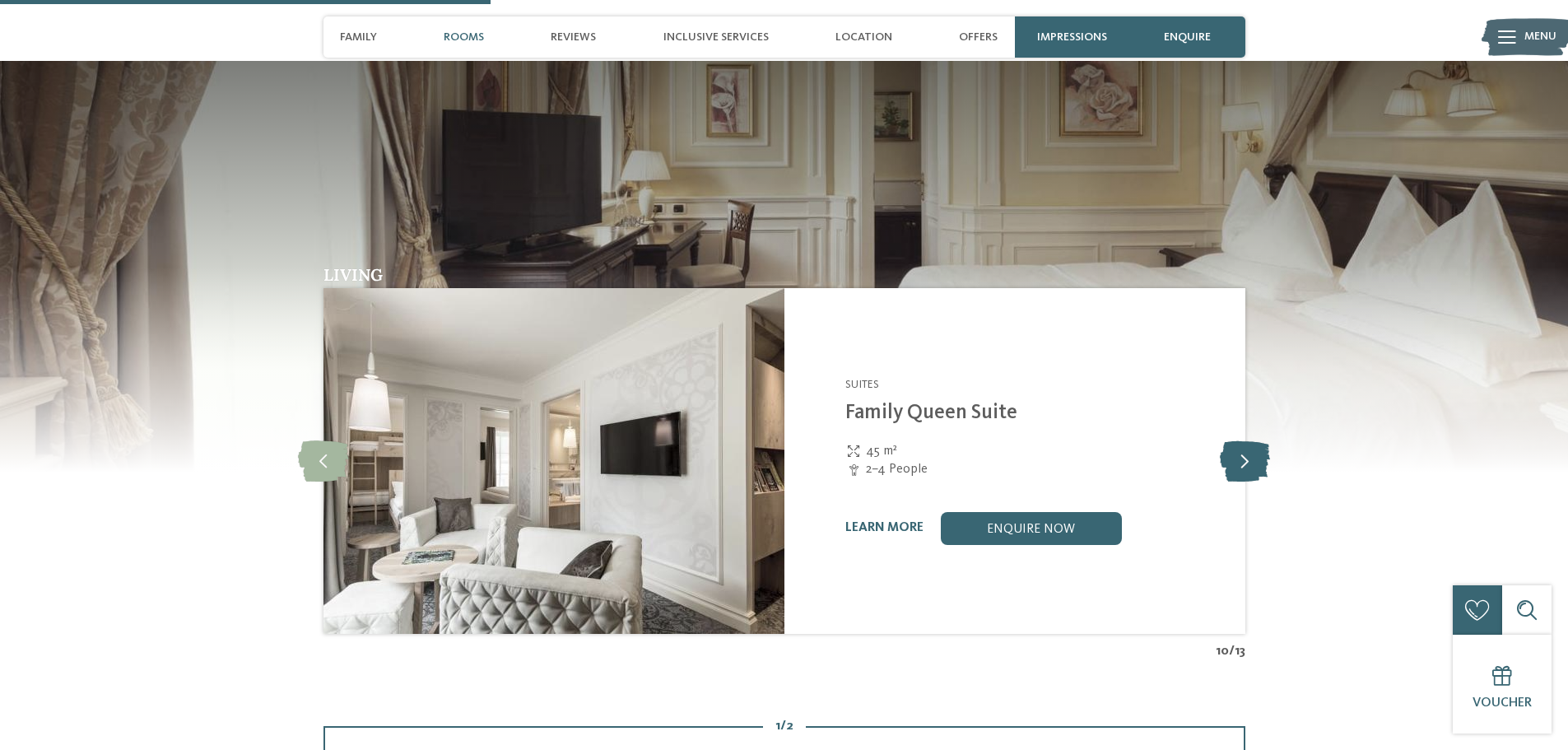
click at [1243, 440] on icon at bounding box center [1244, 461] width 50 height 42
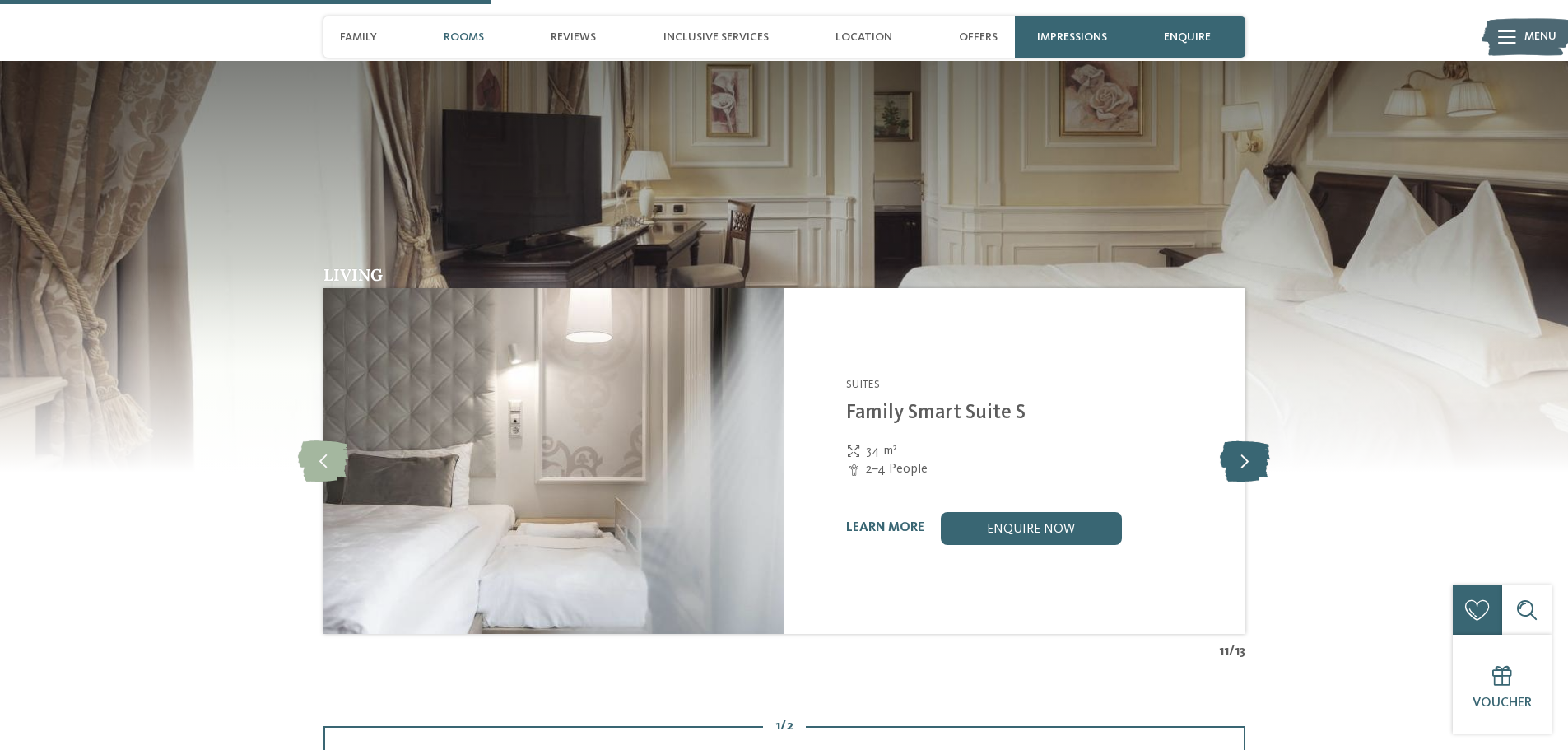
click at [1243, 440] on icon at bounding box center [1244, 461] width 50 height 42
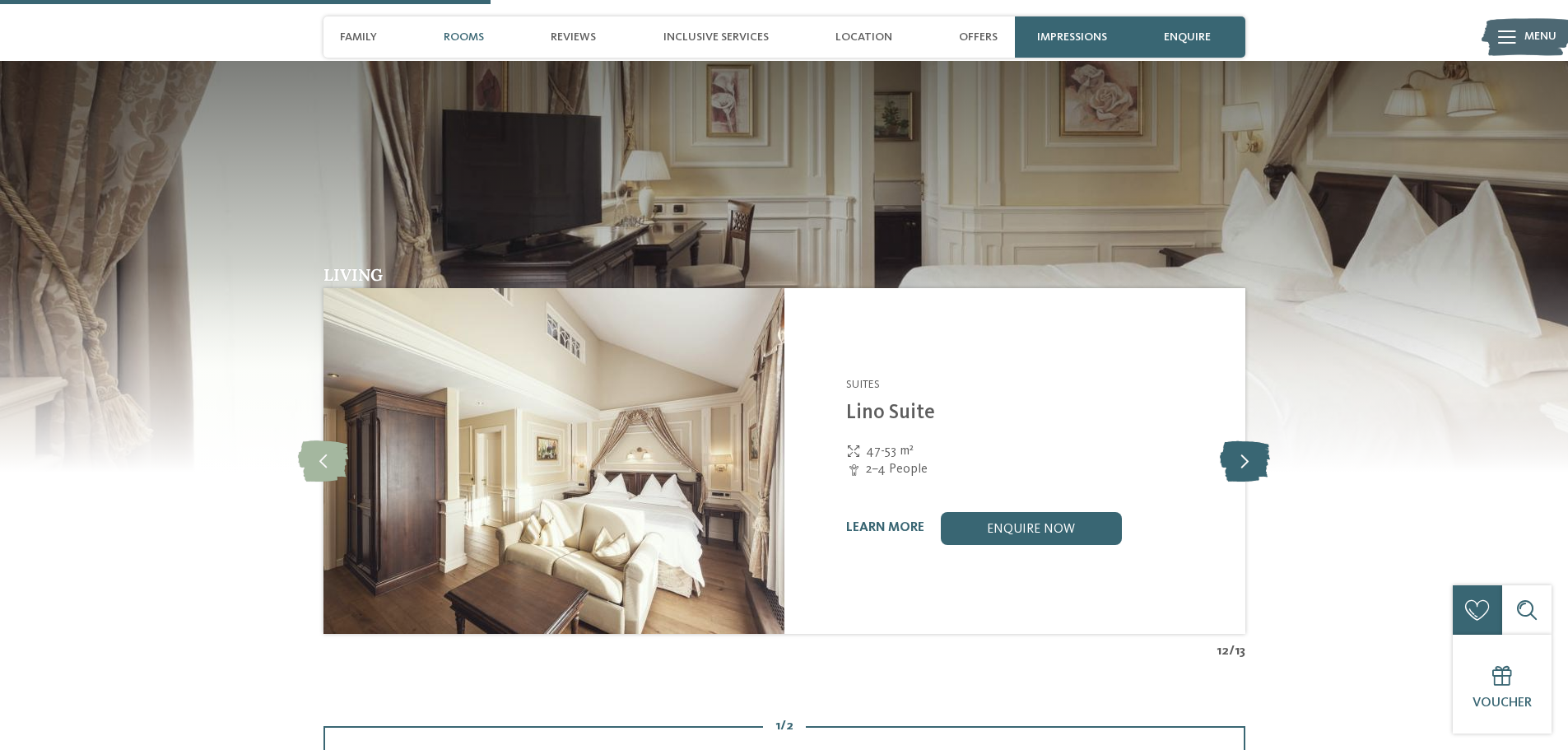
click at [1243, 440] on icon at bounding box center [1244, 461] width 50 height 42
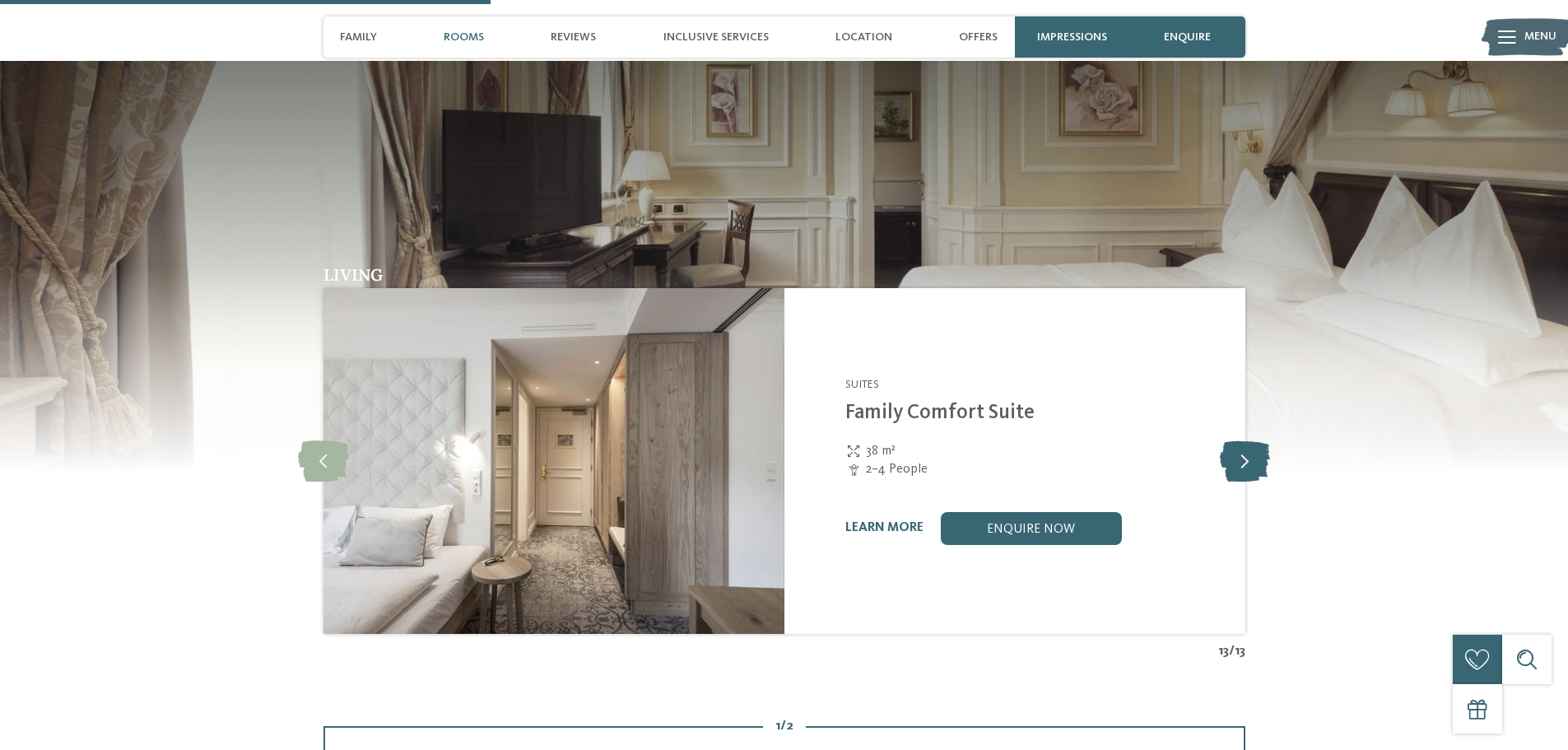
click at [1243, 440] on icon at bounding box center [1244, 461] width 50 height 42
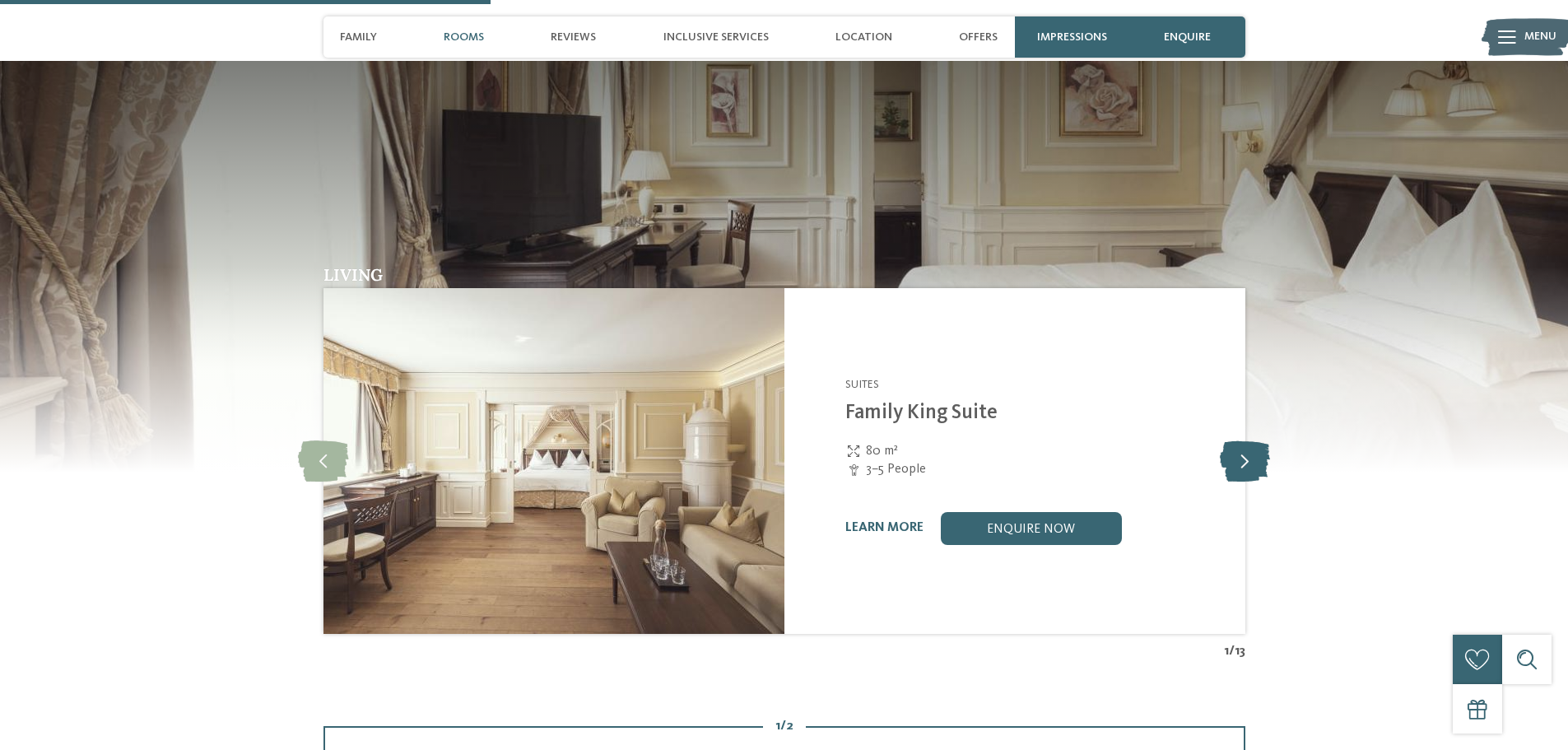
click at [1243, 440] on icon at bounding box center [1244, 461] width 50 height 42
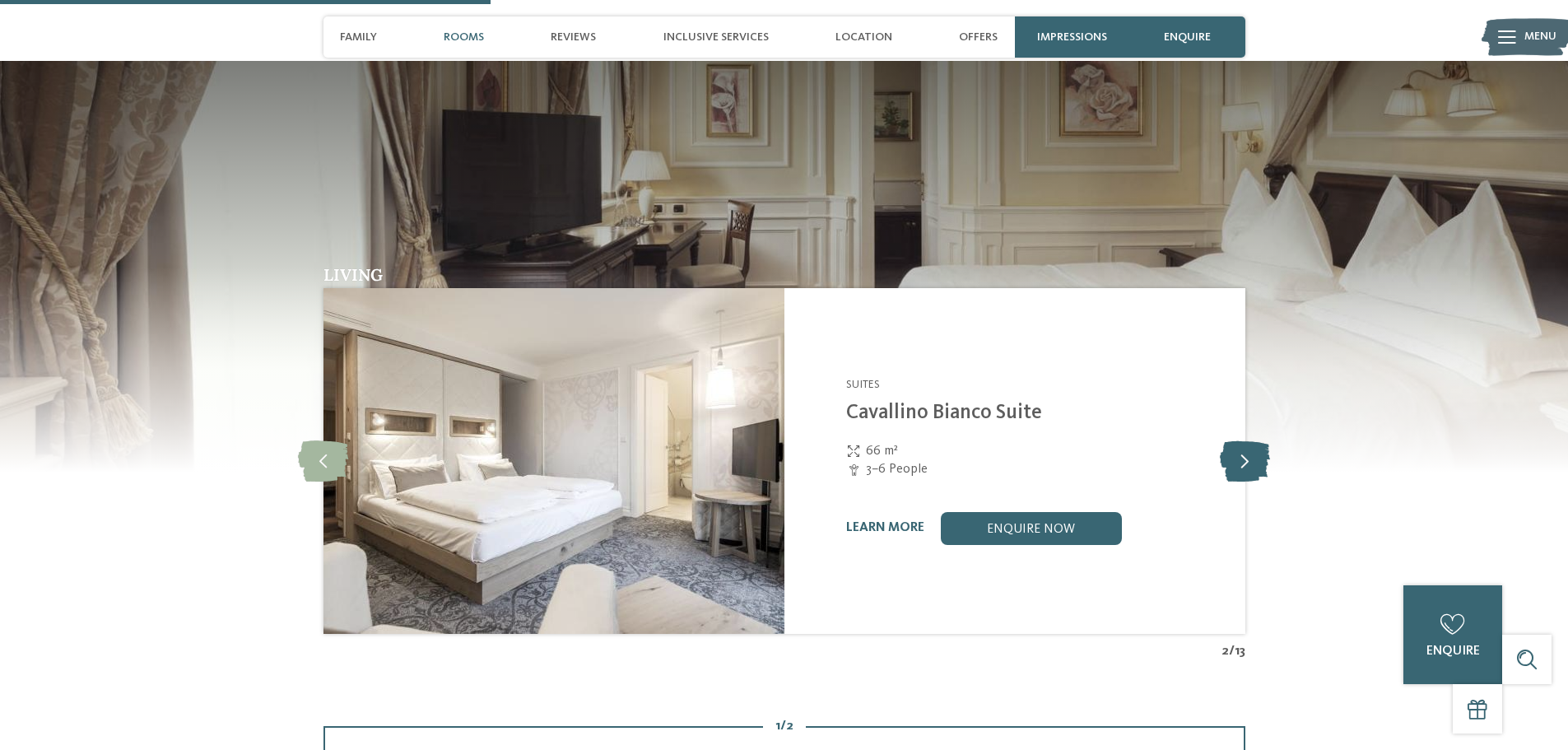
click at [1243, 440] on icon at bounding box center [1244, 461] width 50 height 42
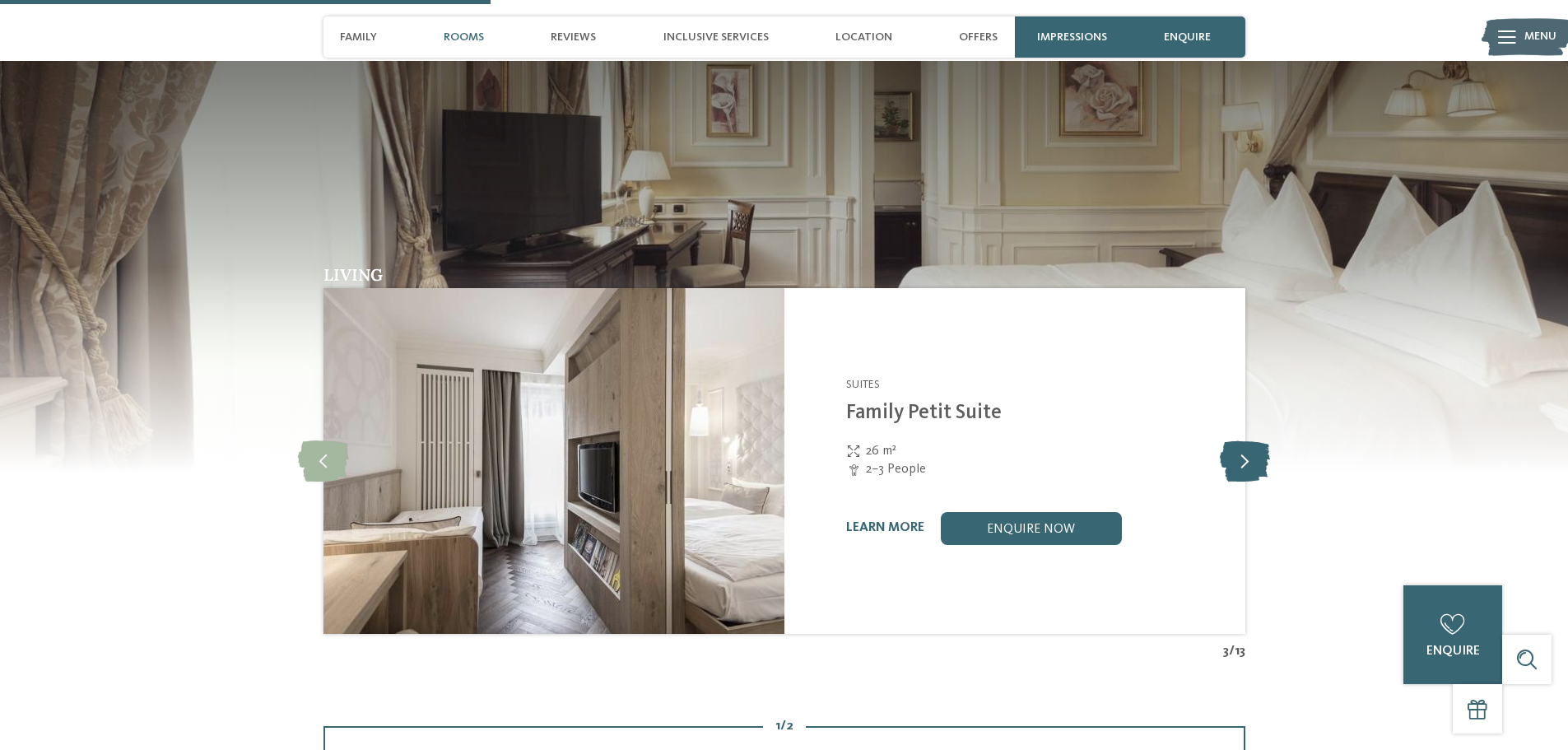
click at [1243, 440] on icon at bounding box center [1244, 461] width 50 height 42
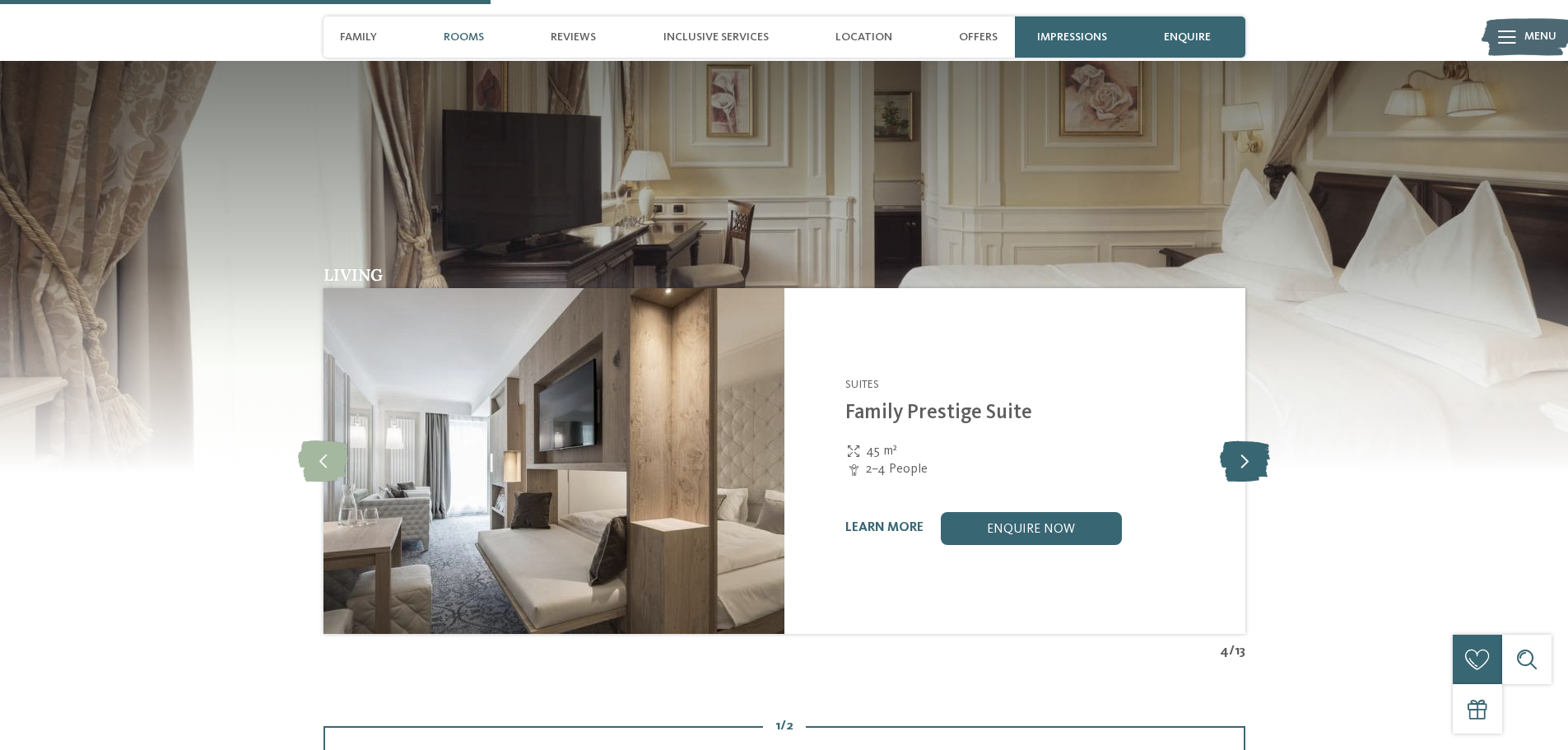
click at [1243, 440] on icon at bounding box center [1244, 461] width 50 height 42
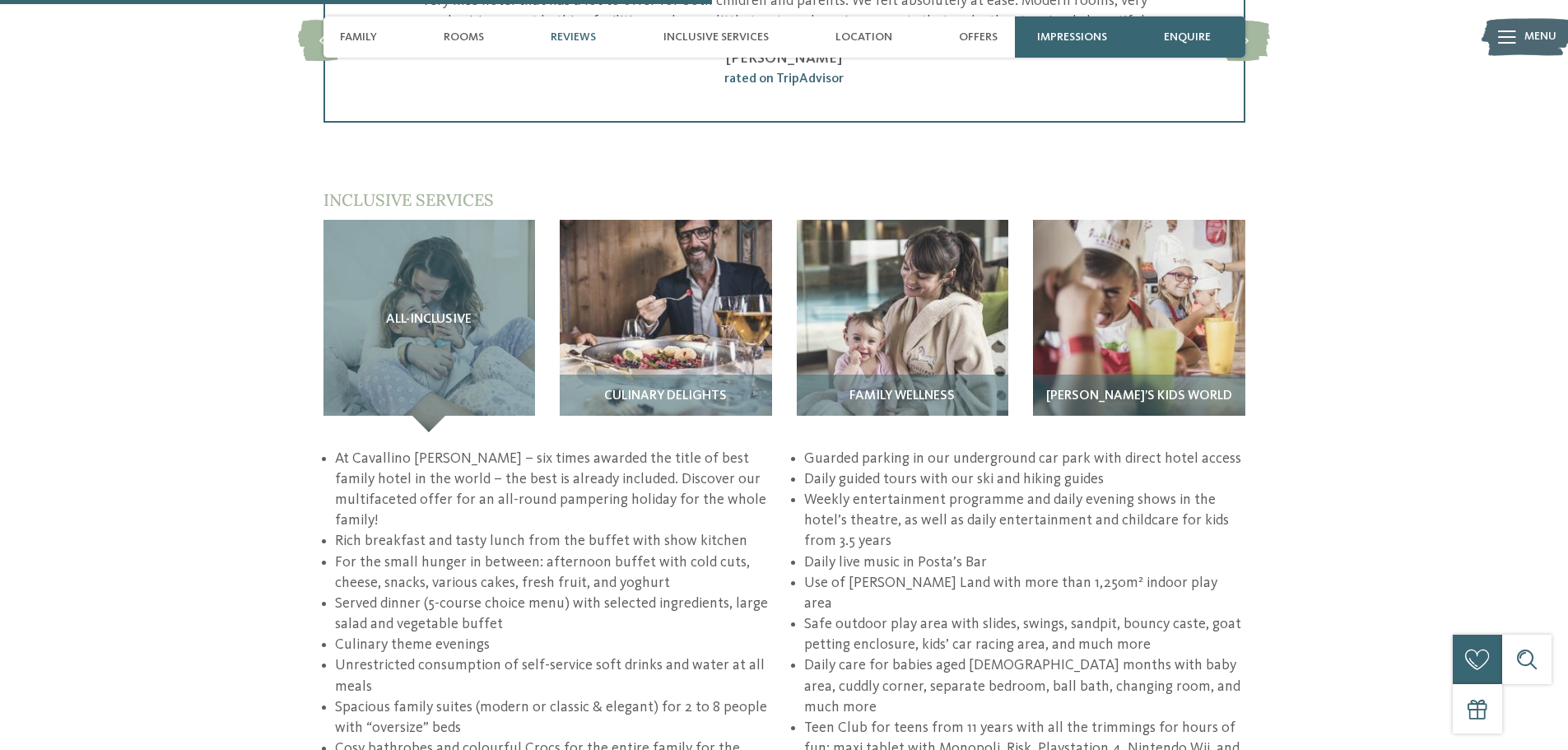
scroll to position [2386, 0]
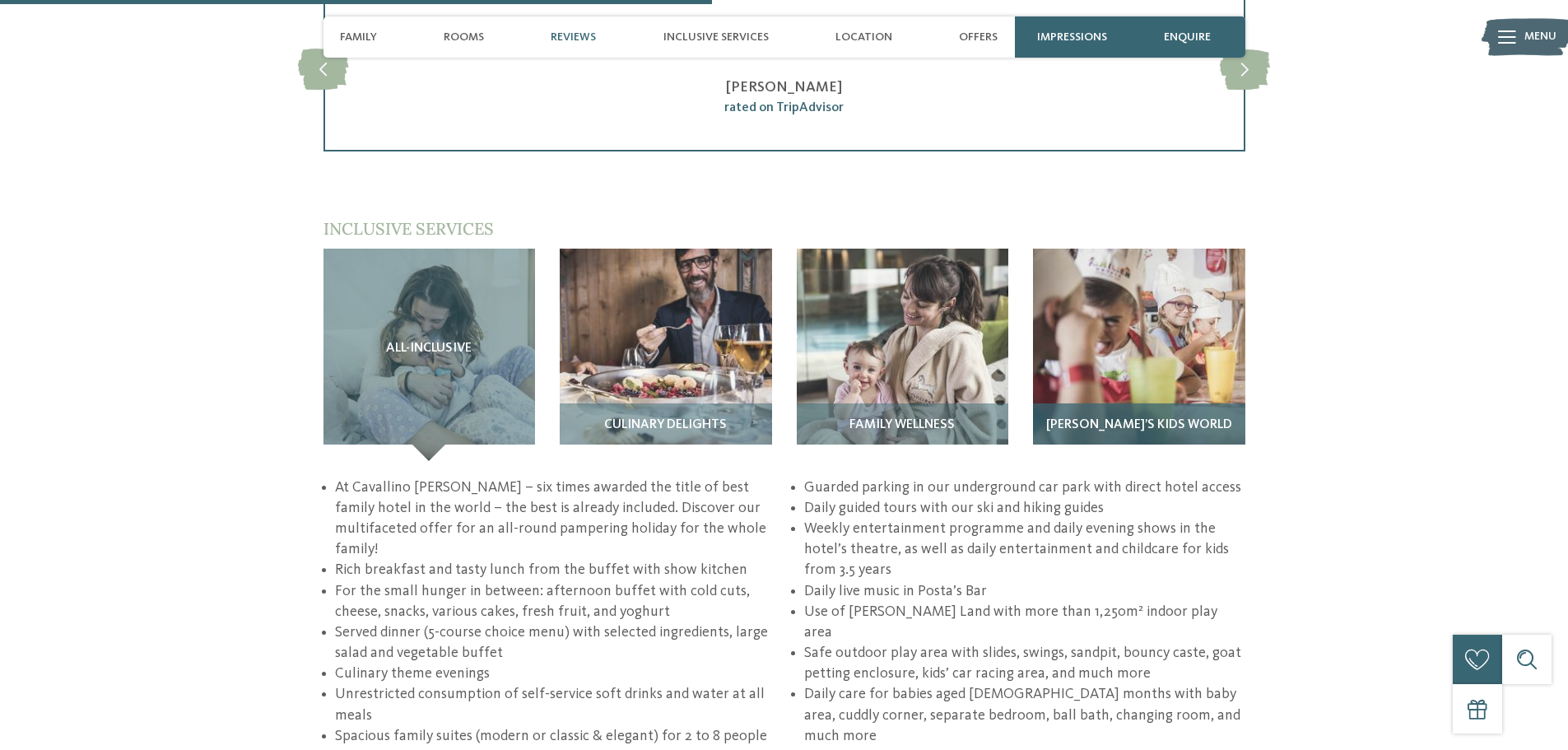
click at [1152, 294] on img at bounding box center [1139, 354] width 213 height 213
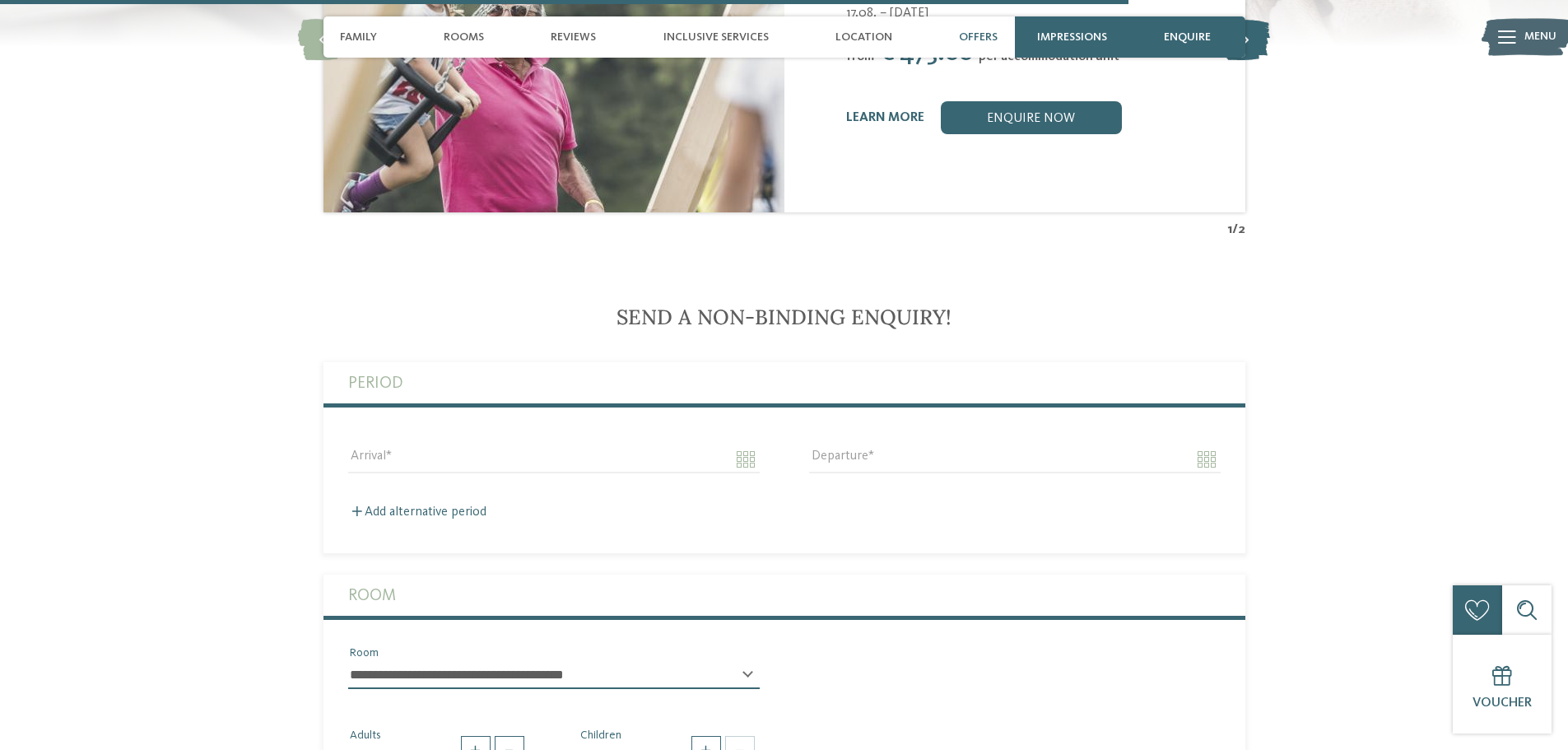
scroll to position [3785, 0]
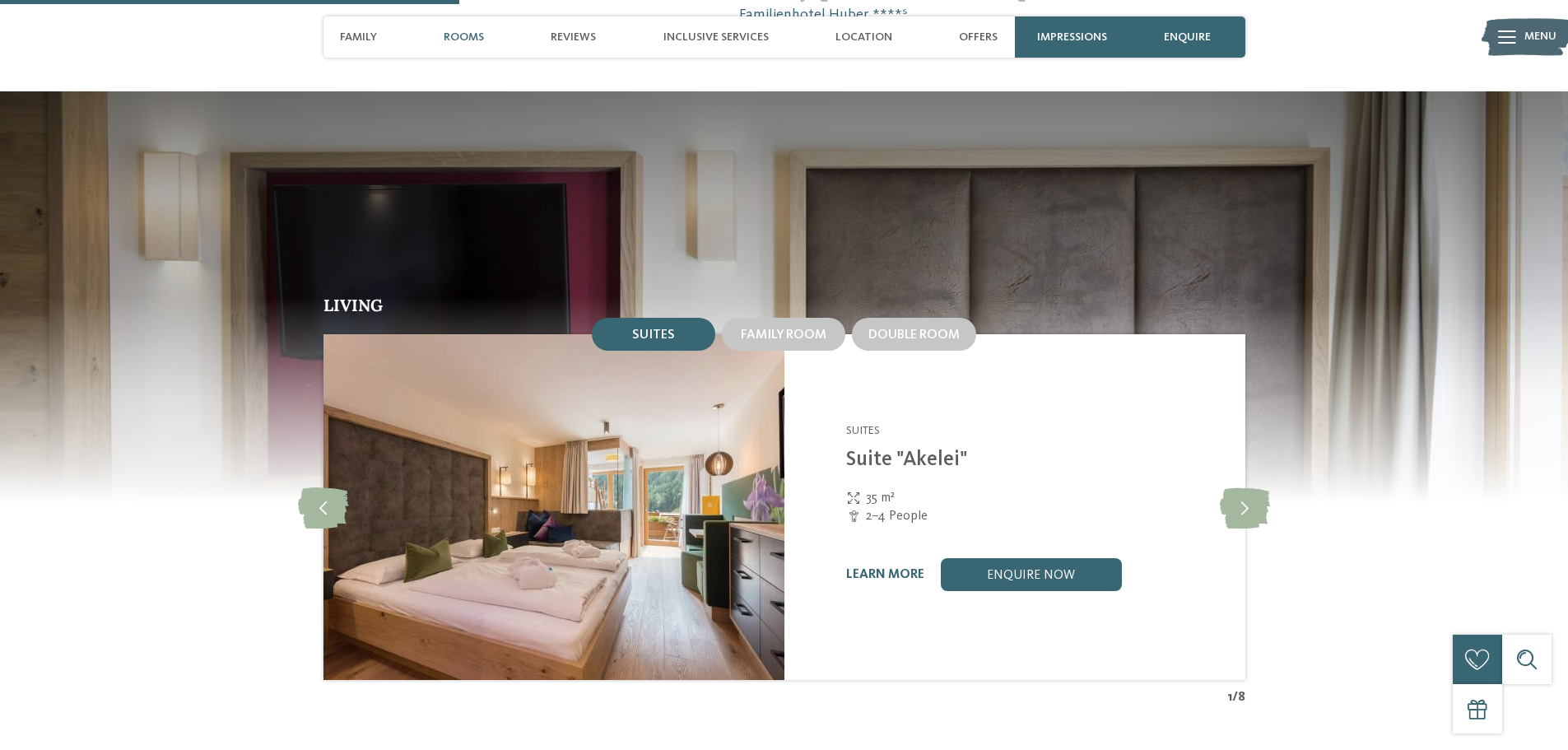
scroll to position [1810, 0]
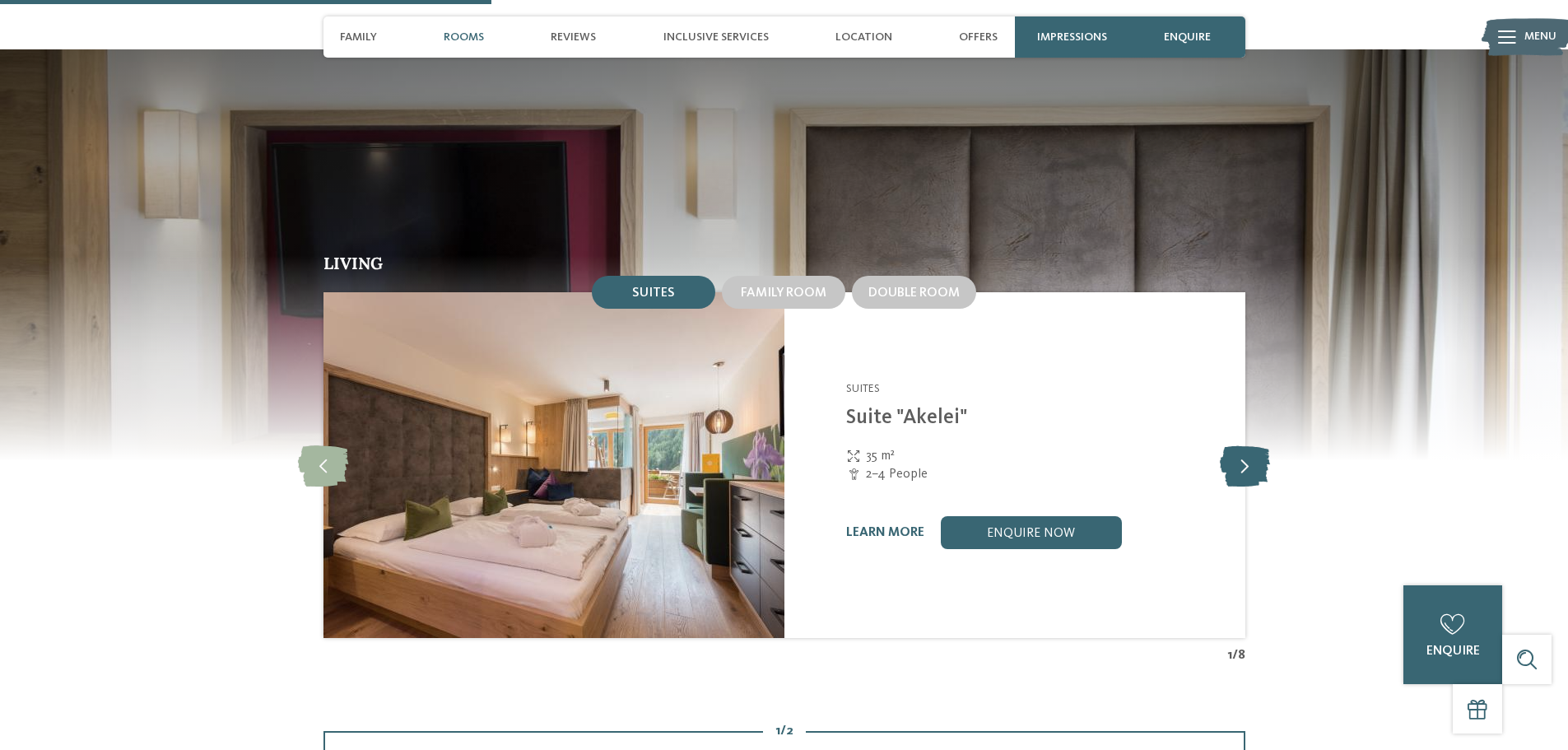
click at [1255, 444] on icon at bounding box center [1244, 465] width 50 height 42
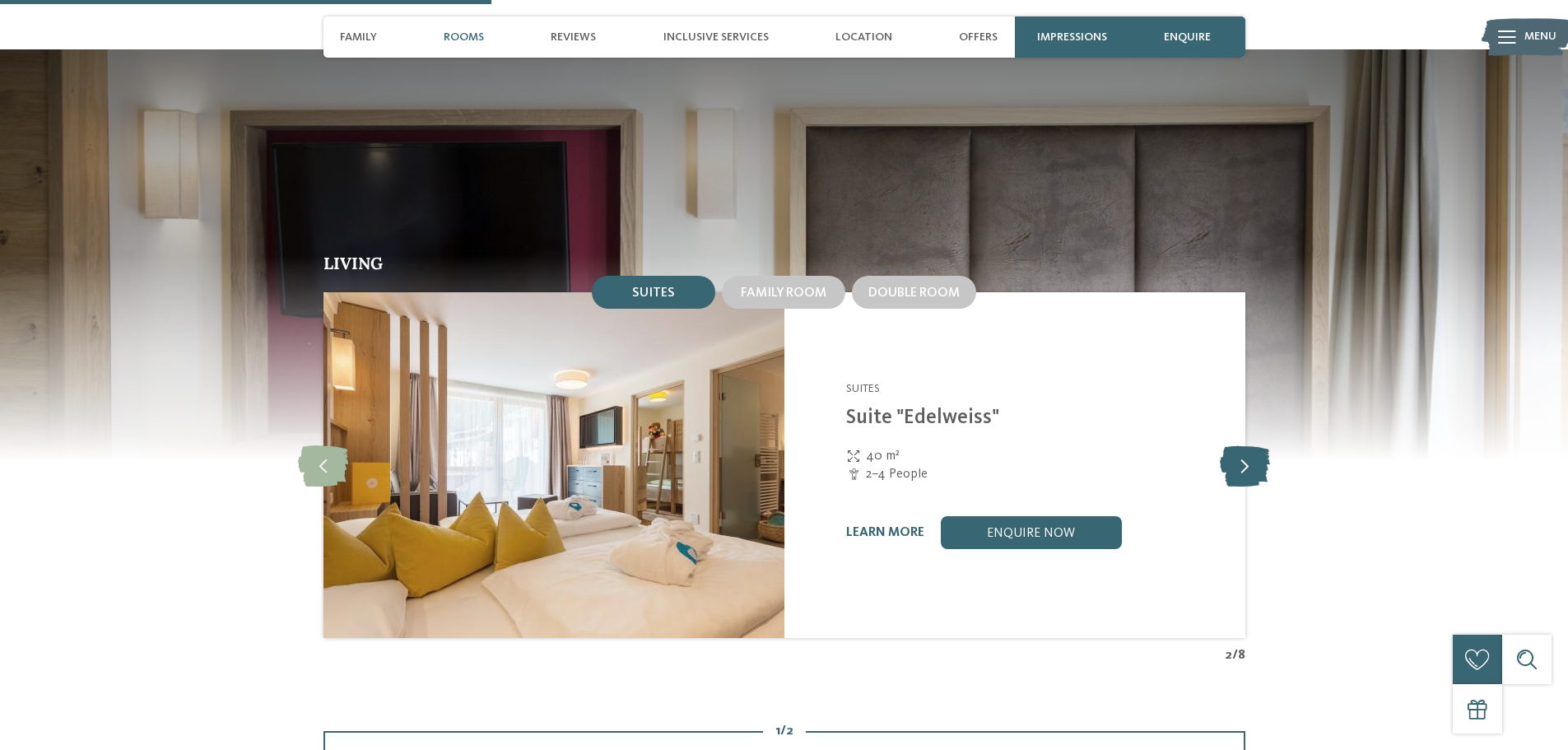
click at [1255, 444] on icon at bounding box center [1244, 465] width 50 height 42
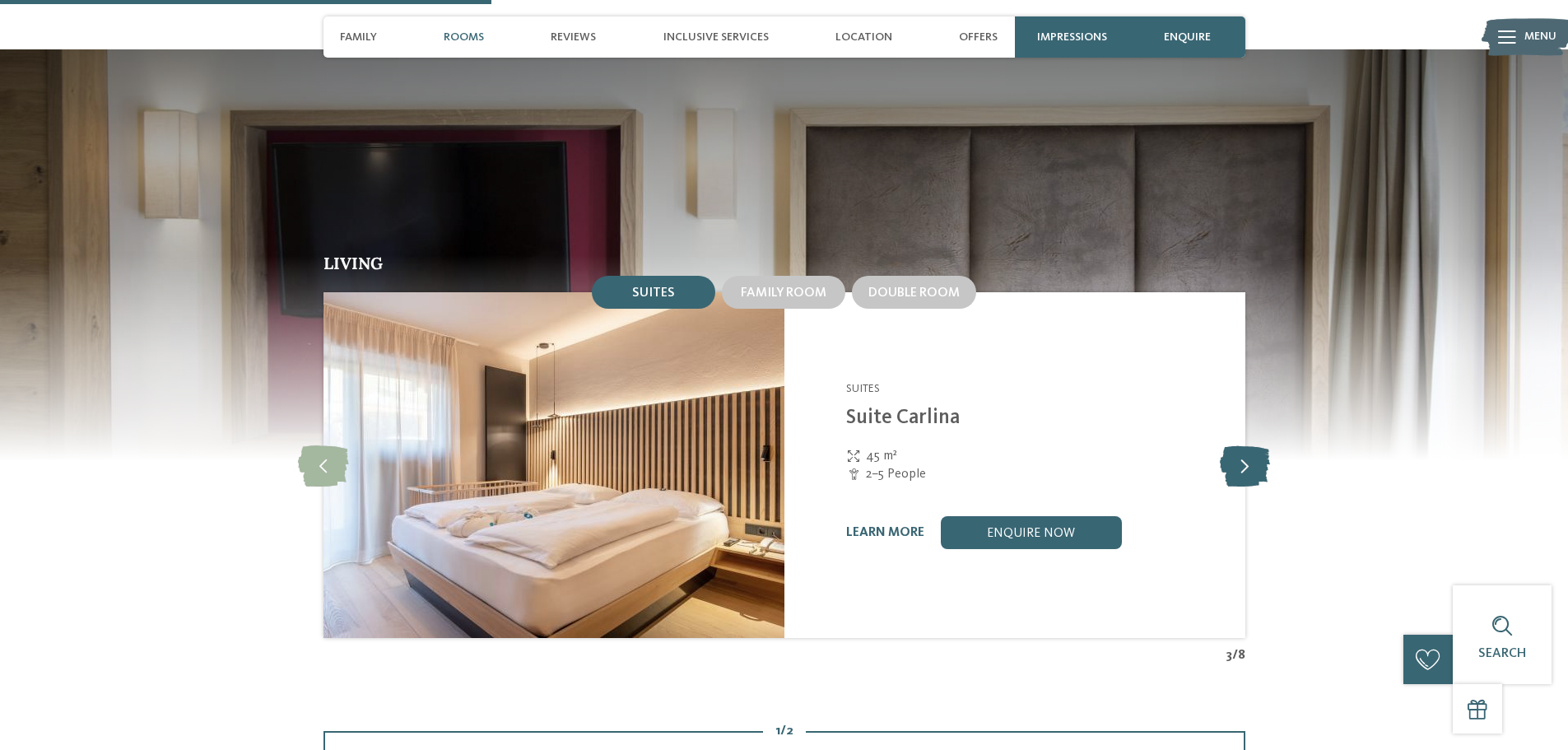
click at [1255, 444] on icon at bounding box center [1244, 465] width 50 height 42
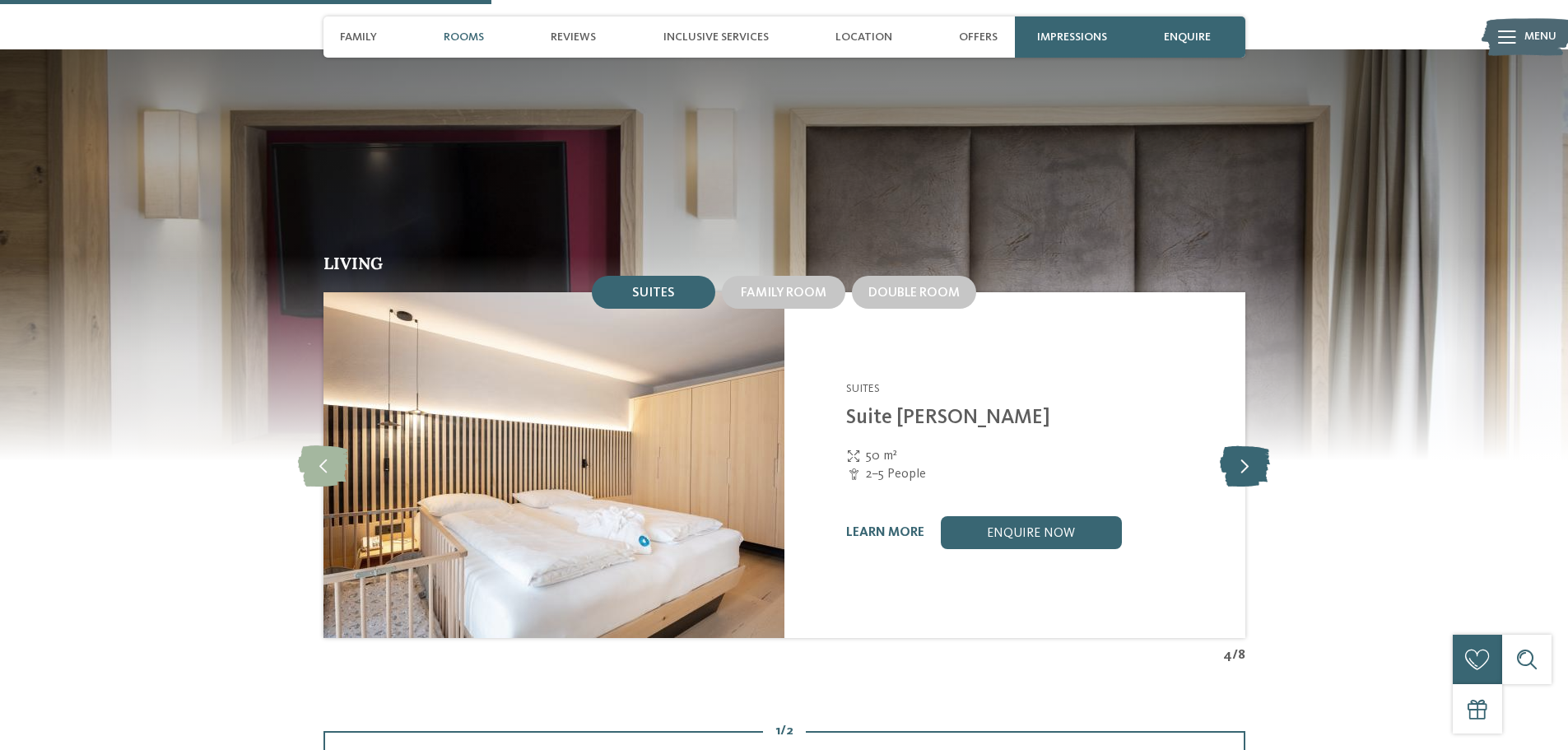
click at [1255, 444] on icon at bounding box center [1244, 465] width 50 height 42
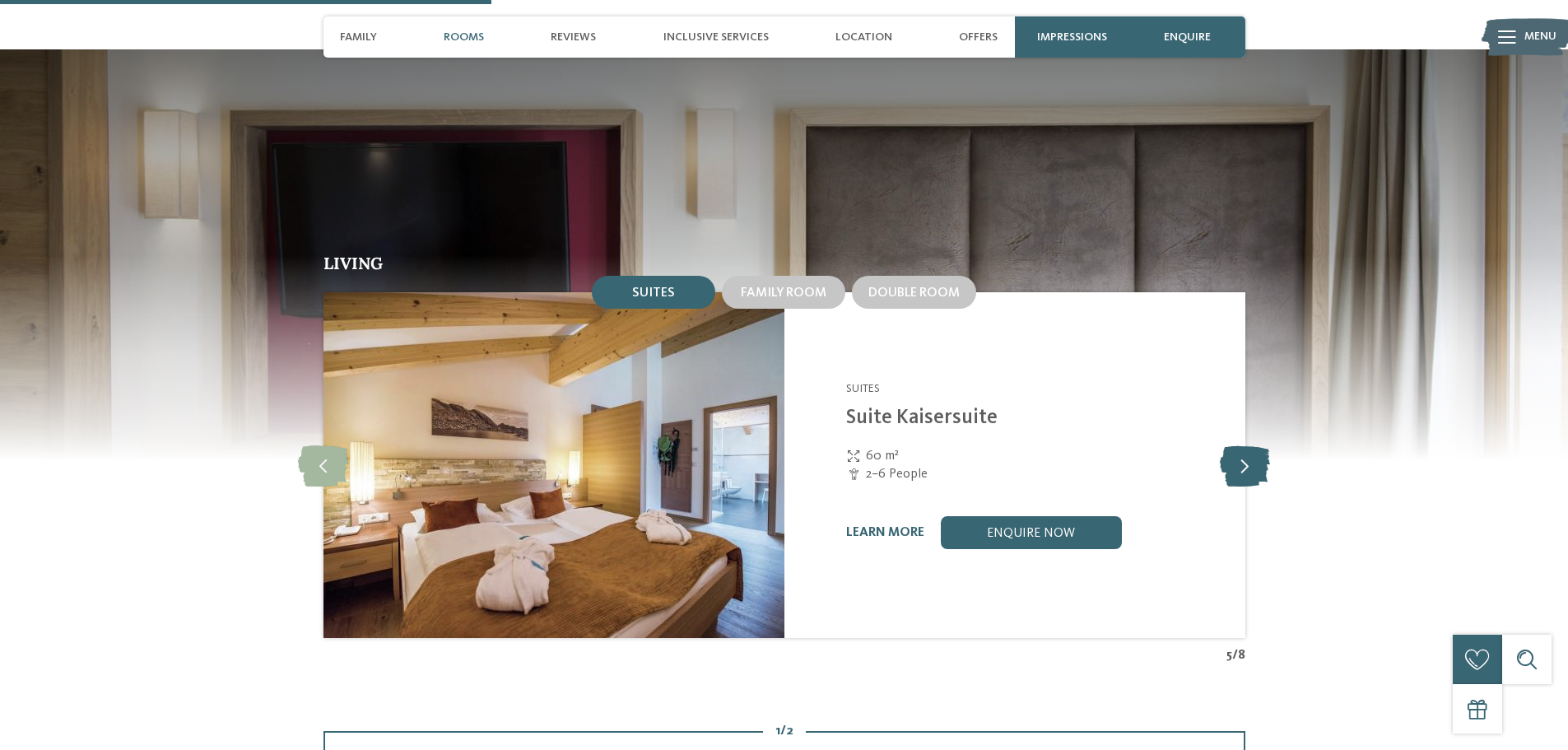
click at [1255, 444] on icon at bounding box center [1244, 465] width 50 height 42
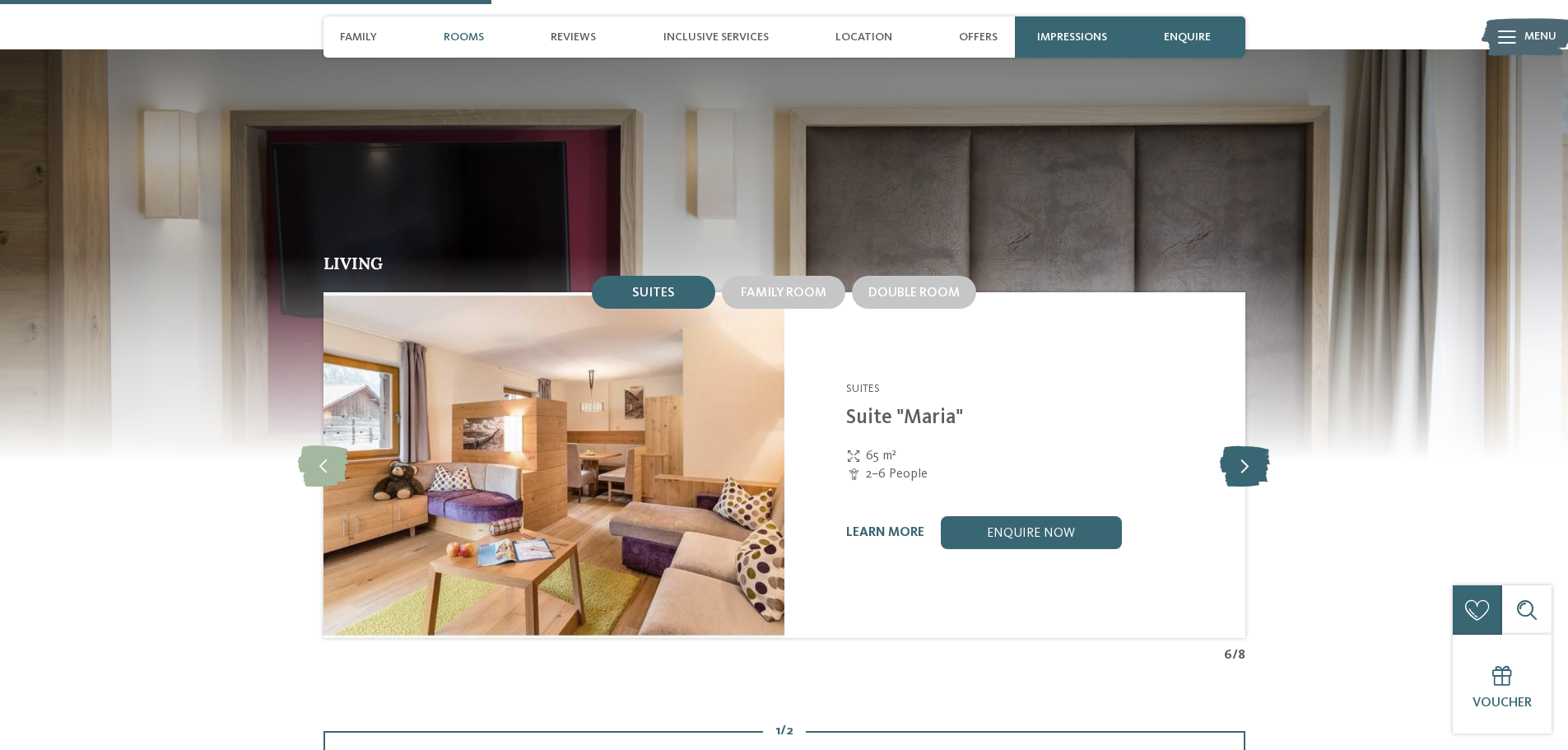
click at [1248, 444] on icon at bounding box center [1244, 465] width 50 height 42
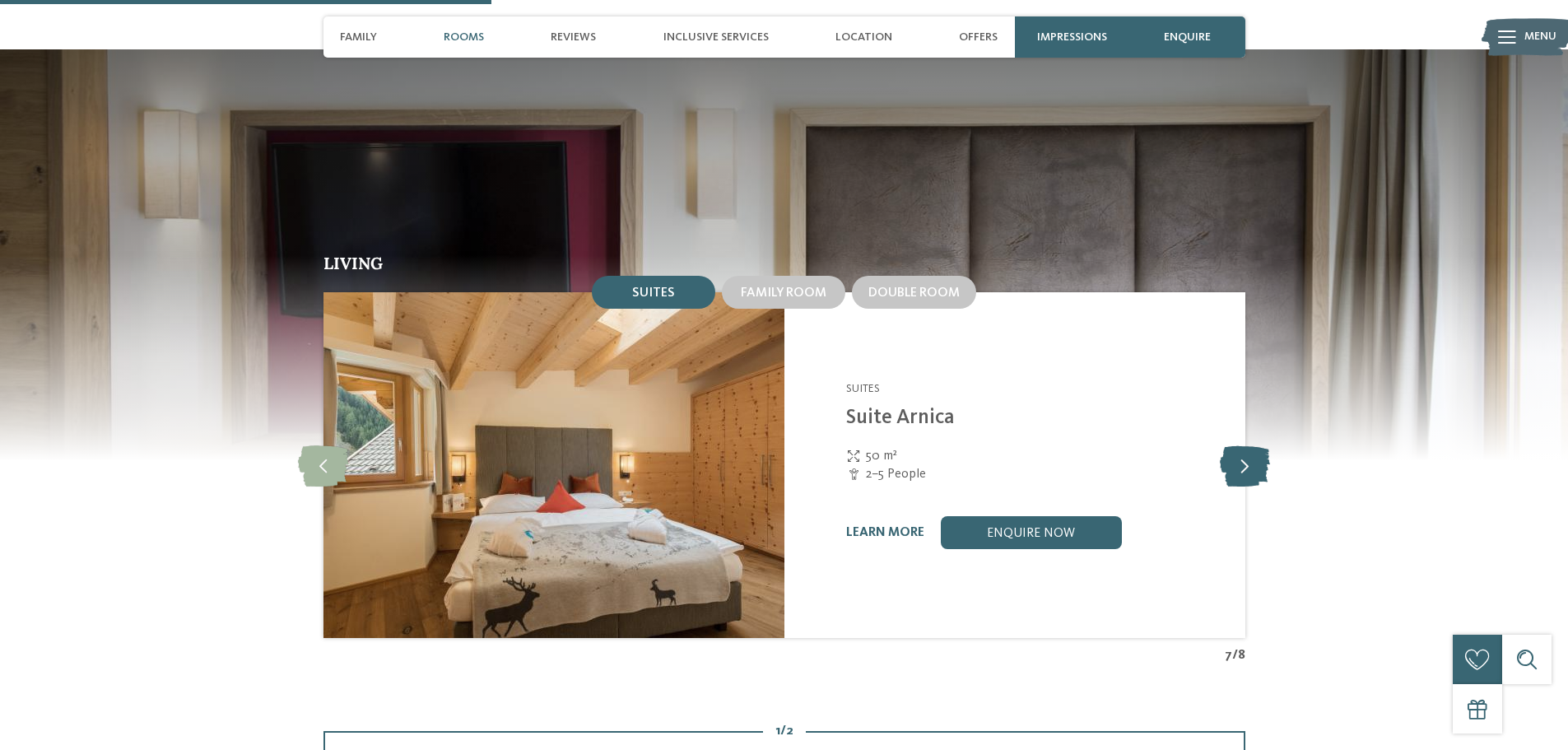
click at [1248, 444] on icon at bounding box center [1244, 465] width 50 height 42
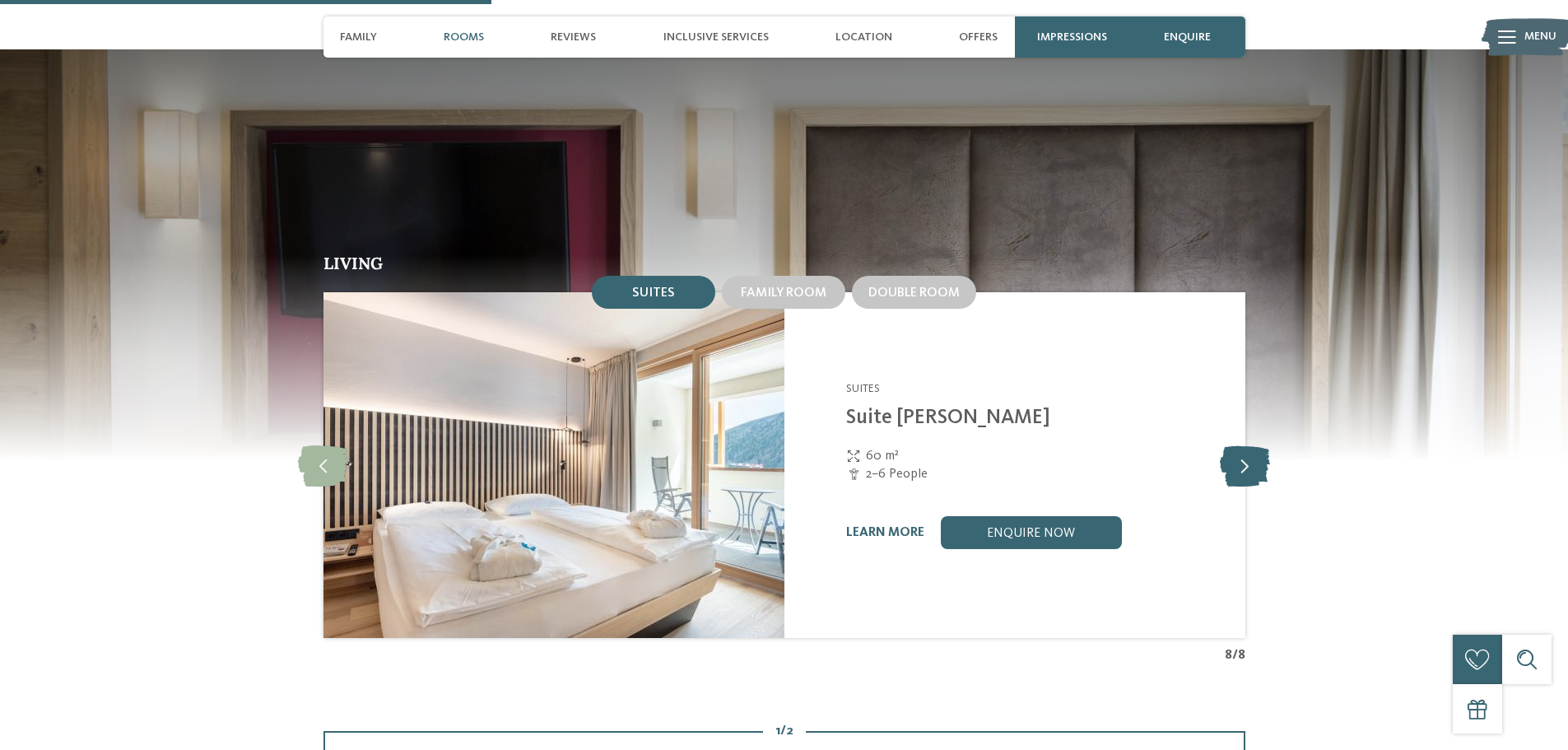
click at [1248, 444] on icon at bounding box center [1244, 465] width 50 height 42
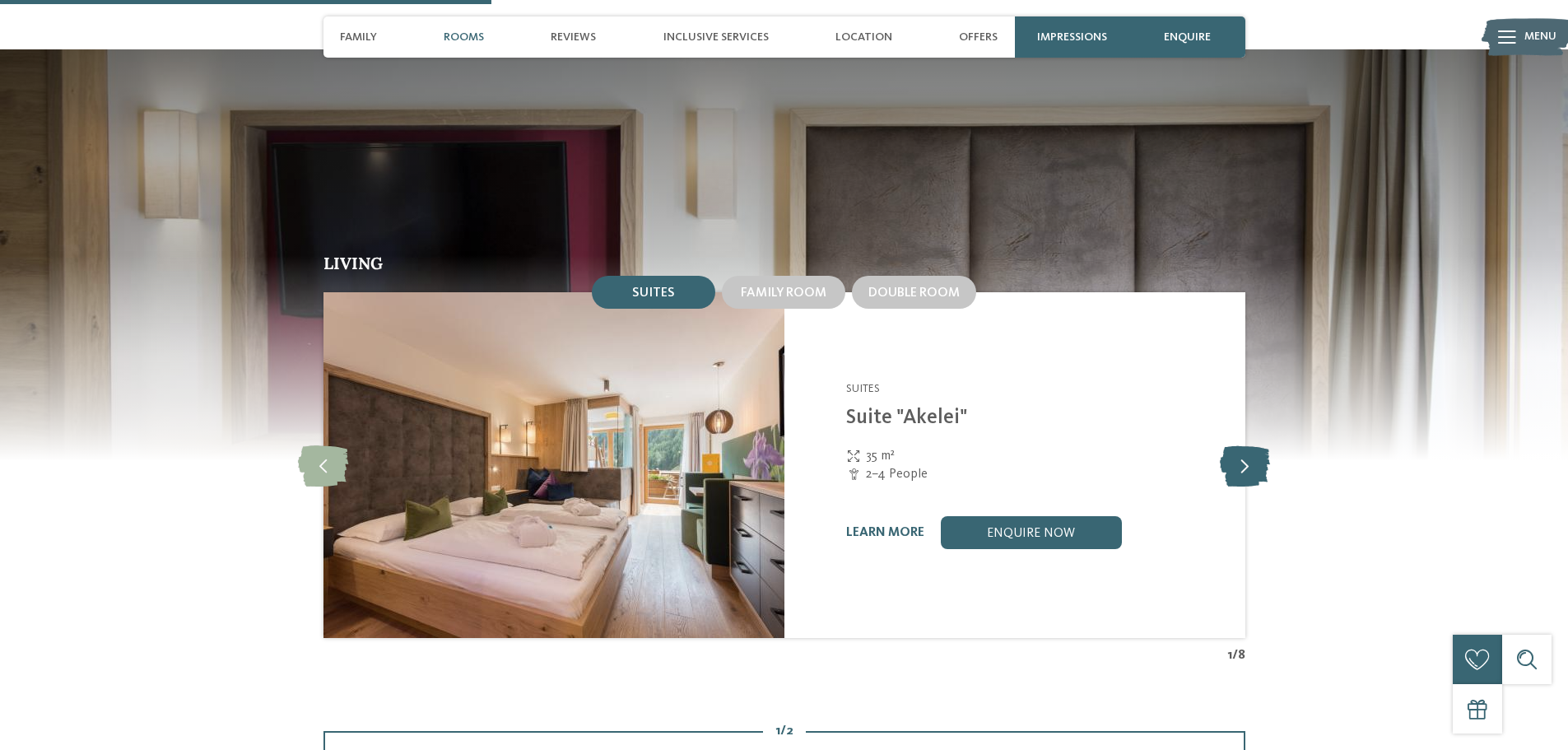
click at [1248, 444] on icon at bounding box center [1244, 465] width 50 height 42
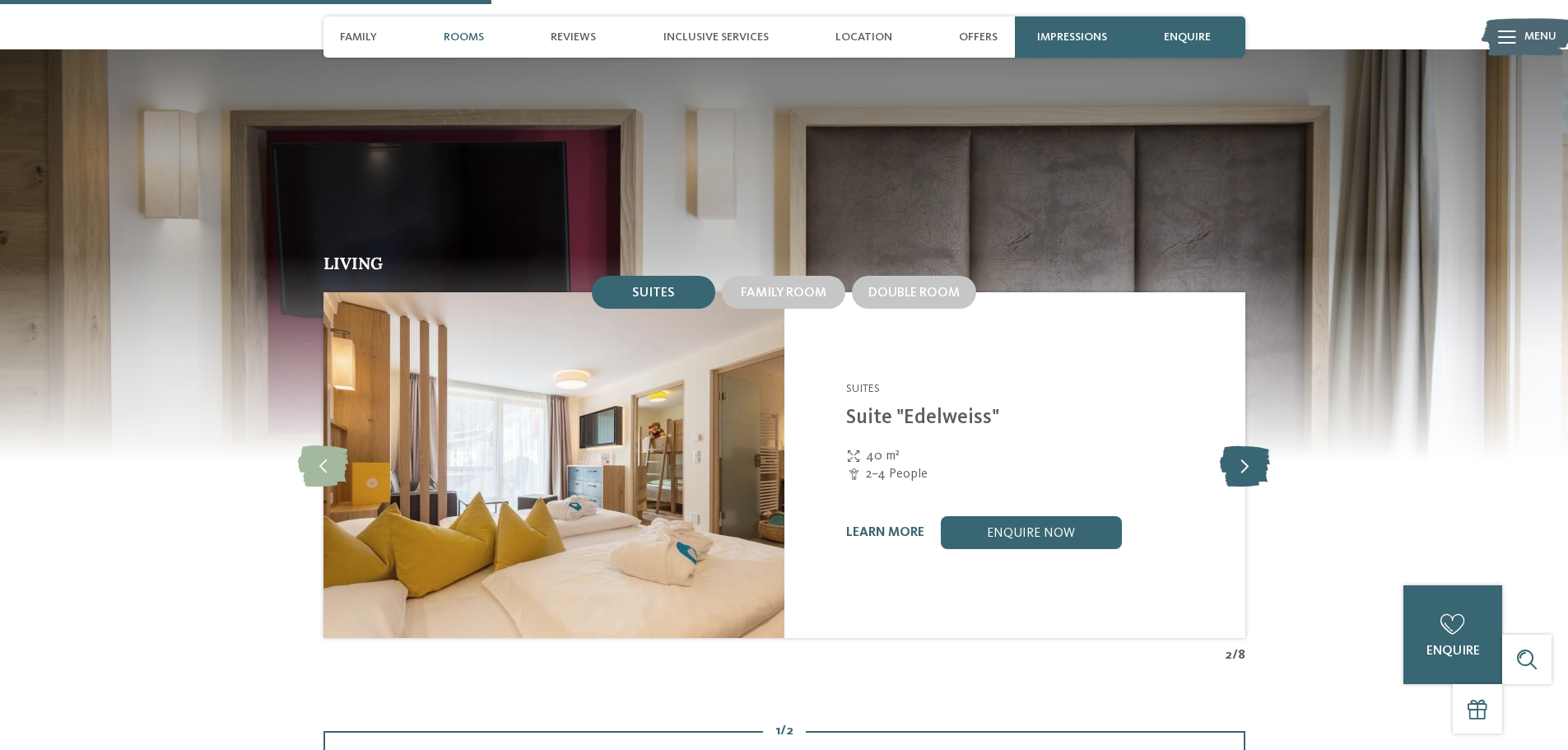
click at [1248, 444] on icon at bounding box center [1244, 465] width 50 height 42
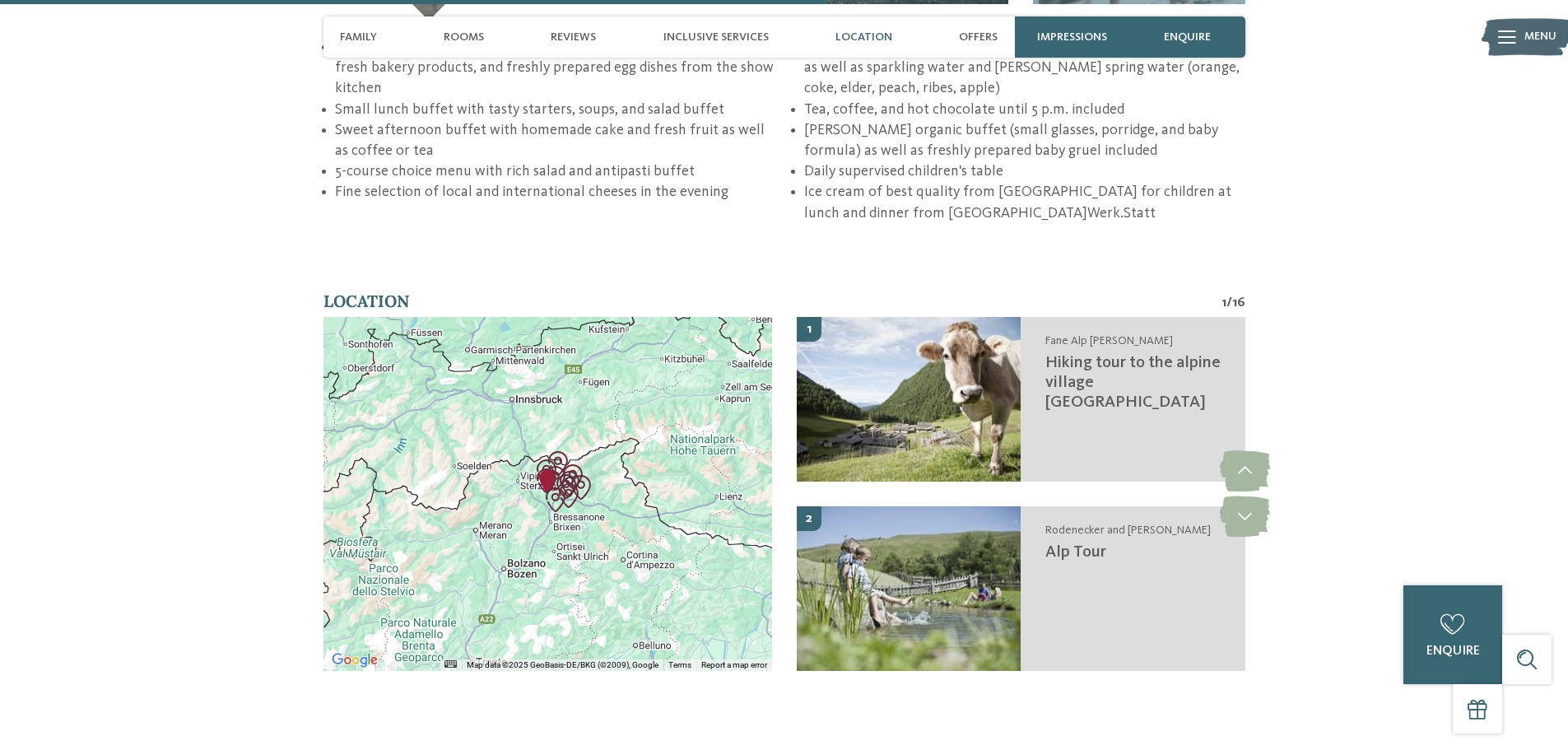
scroll to position [3045, 0]
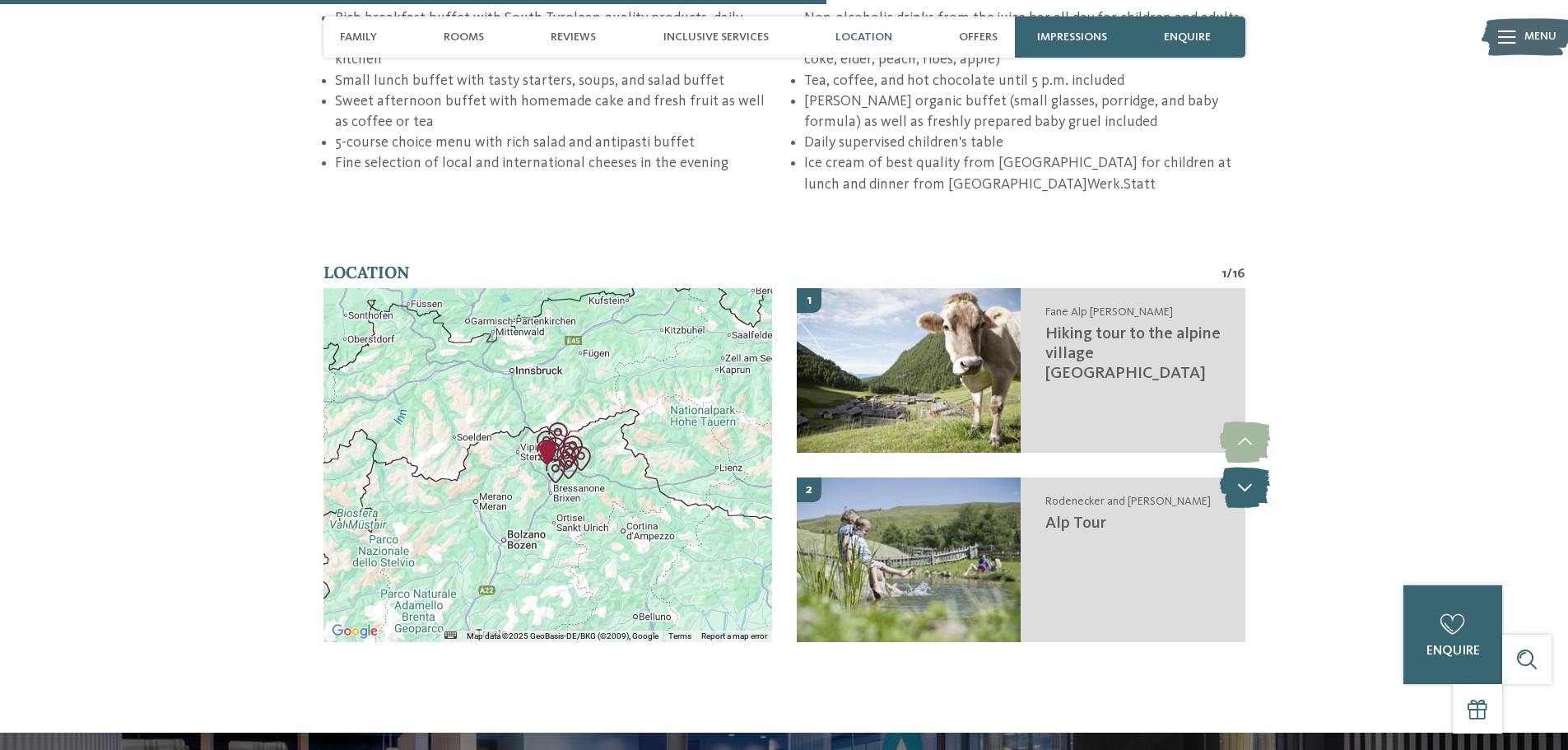
click at [1258, 466] on icon at bounding box center [1244, 487] width 50 height 42
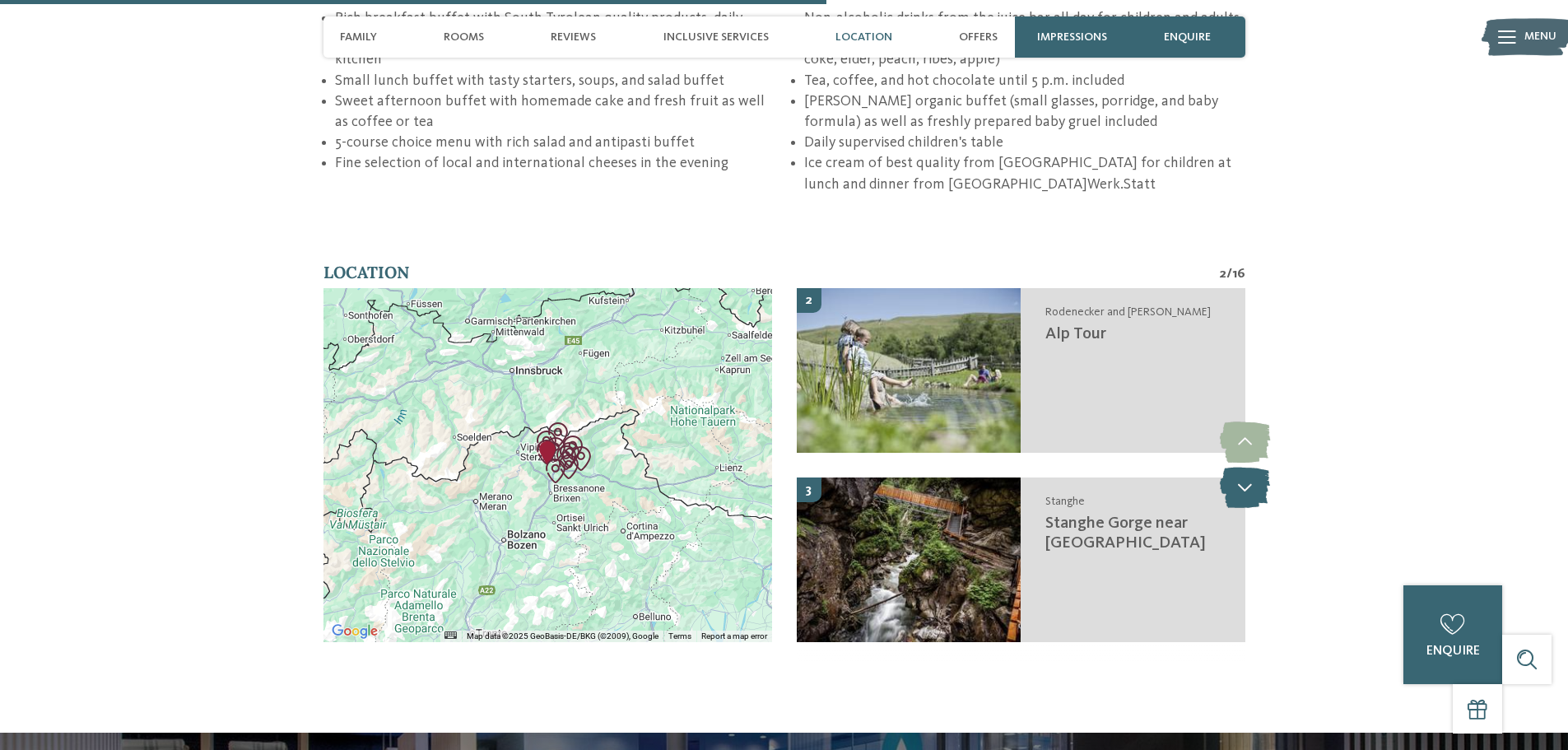
click at [1258, 466] on icon at bounding box center [1244, 487] width 50 height 42
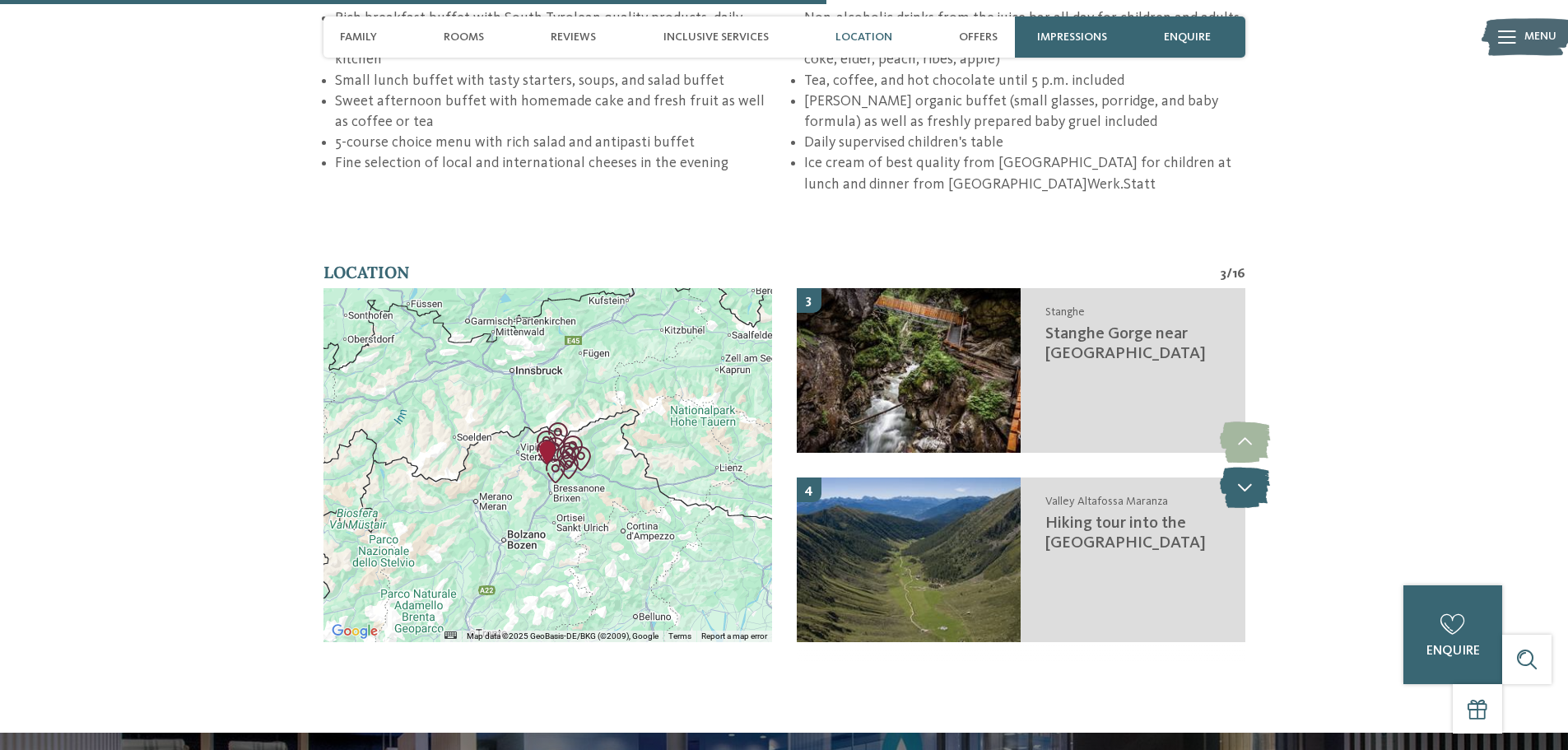
click at [1258, 466] on icon at bounding box center [1244, 487] width 50 height 42
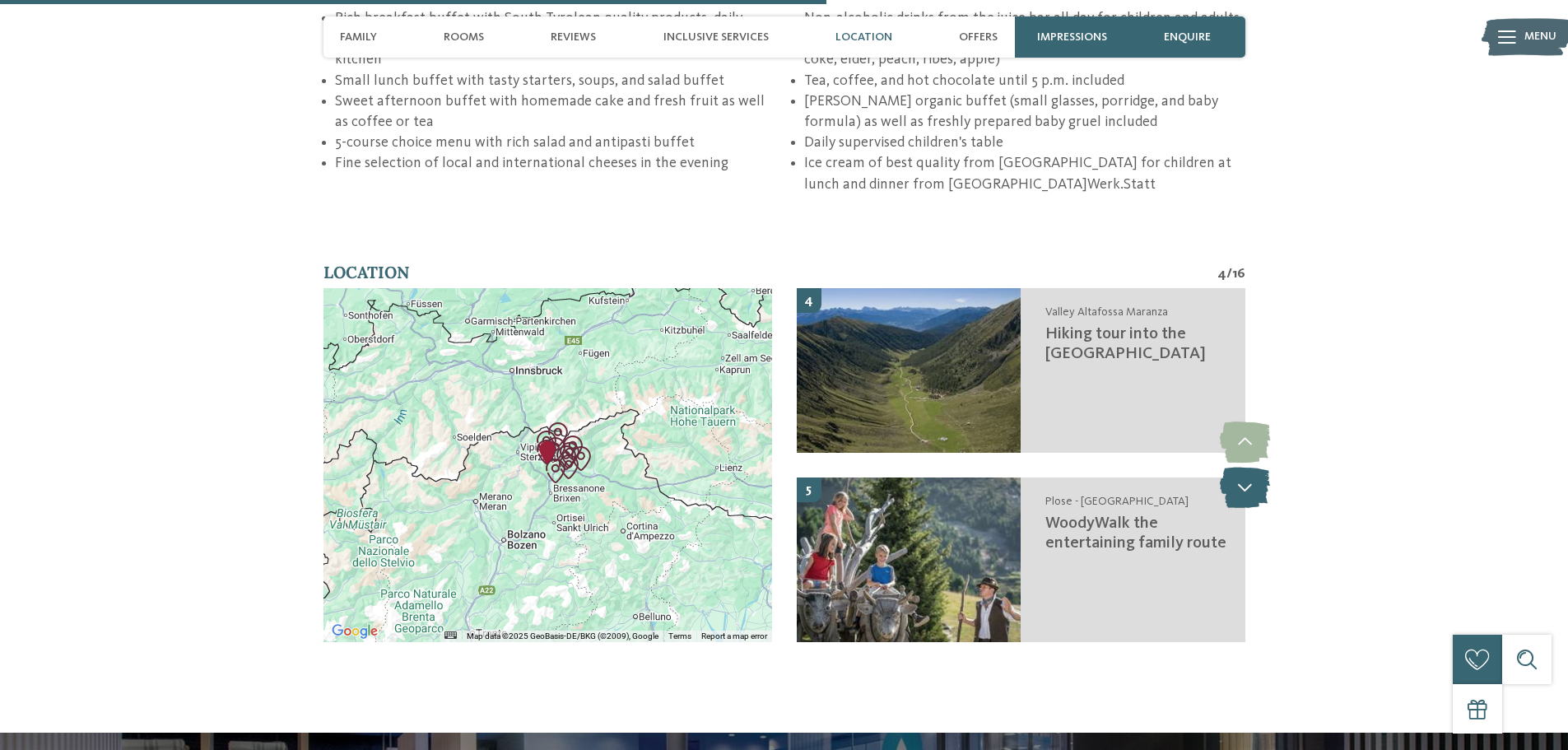
click at [1258, 466] on icon at bounding box center [1244, 487] width 50 height 42
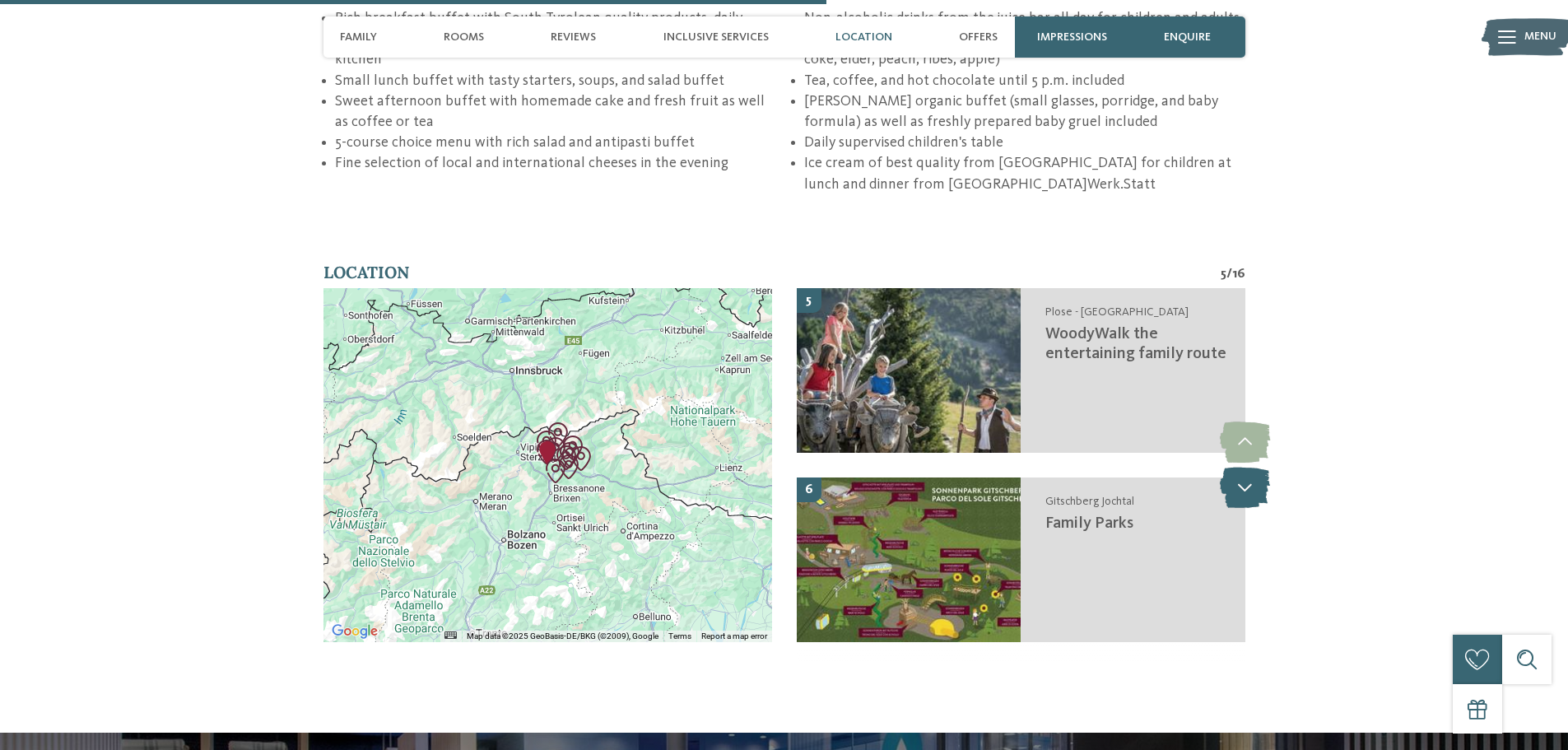
click at [1258, 466] on icon at bounding box center [1244, 487] width 50 height 42
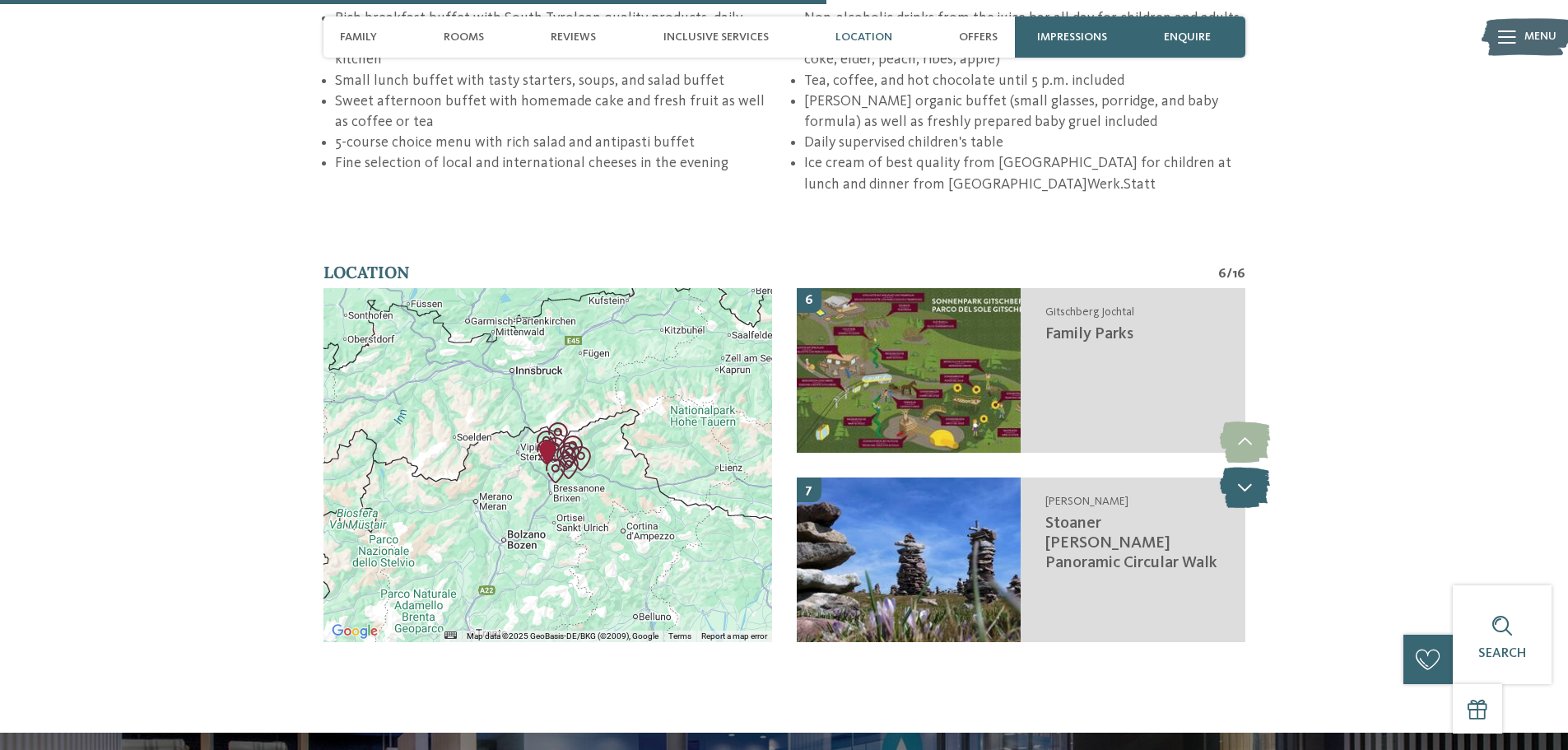
click at [1258, 466] on icon at bounding box center [1244, 487] width 50 height 42
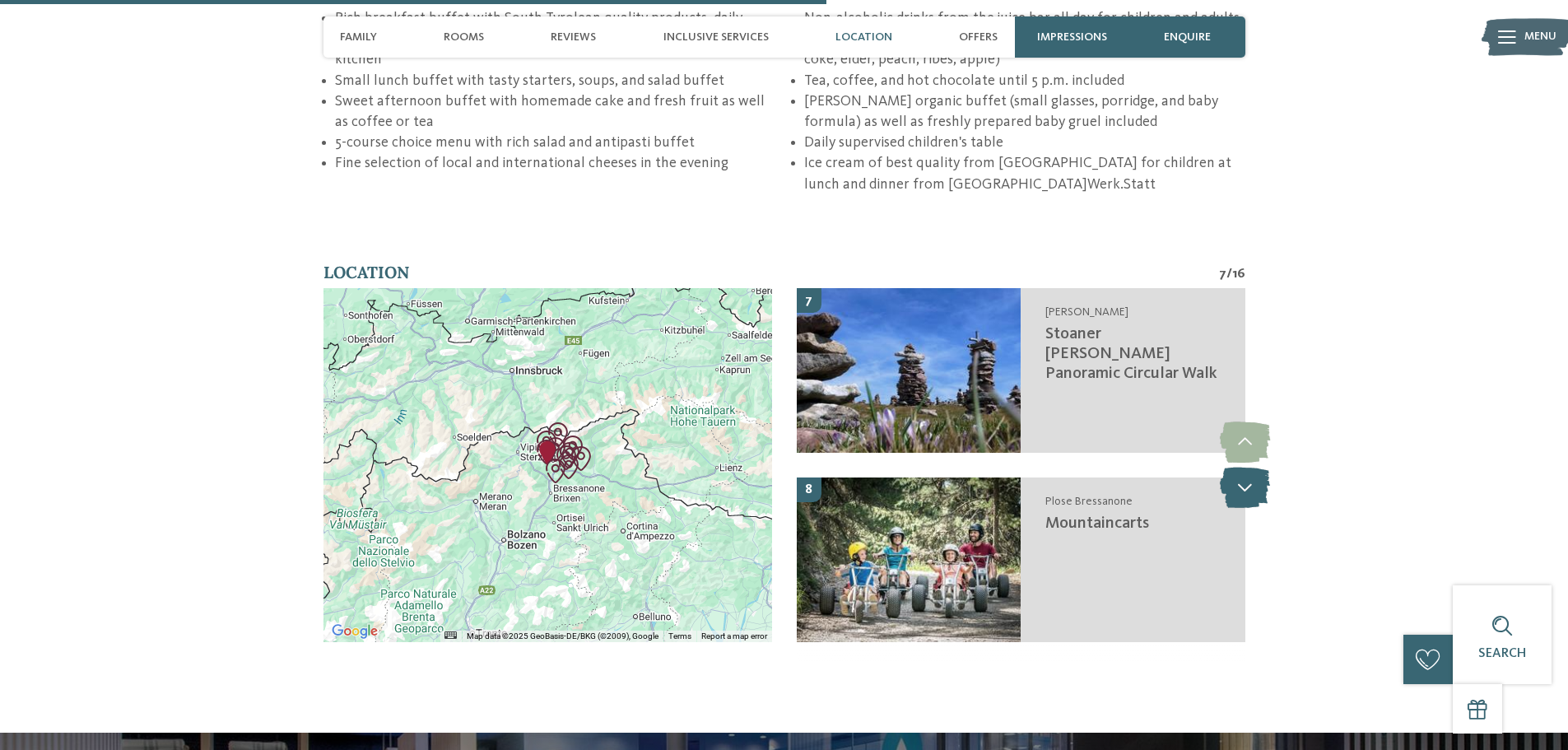
click at [1258, 466] on icon at bounding box center [1244, 487] width 50 height 42
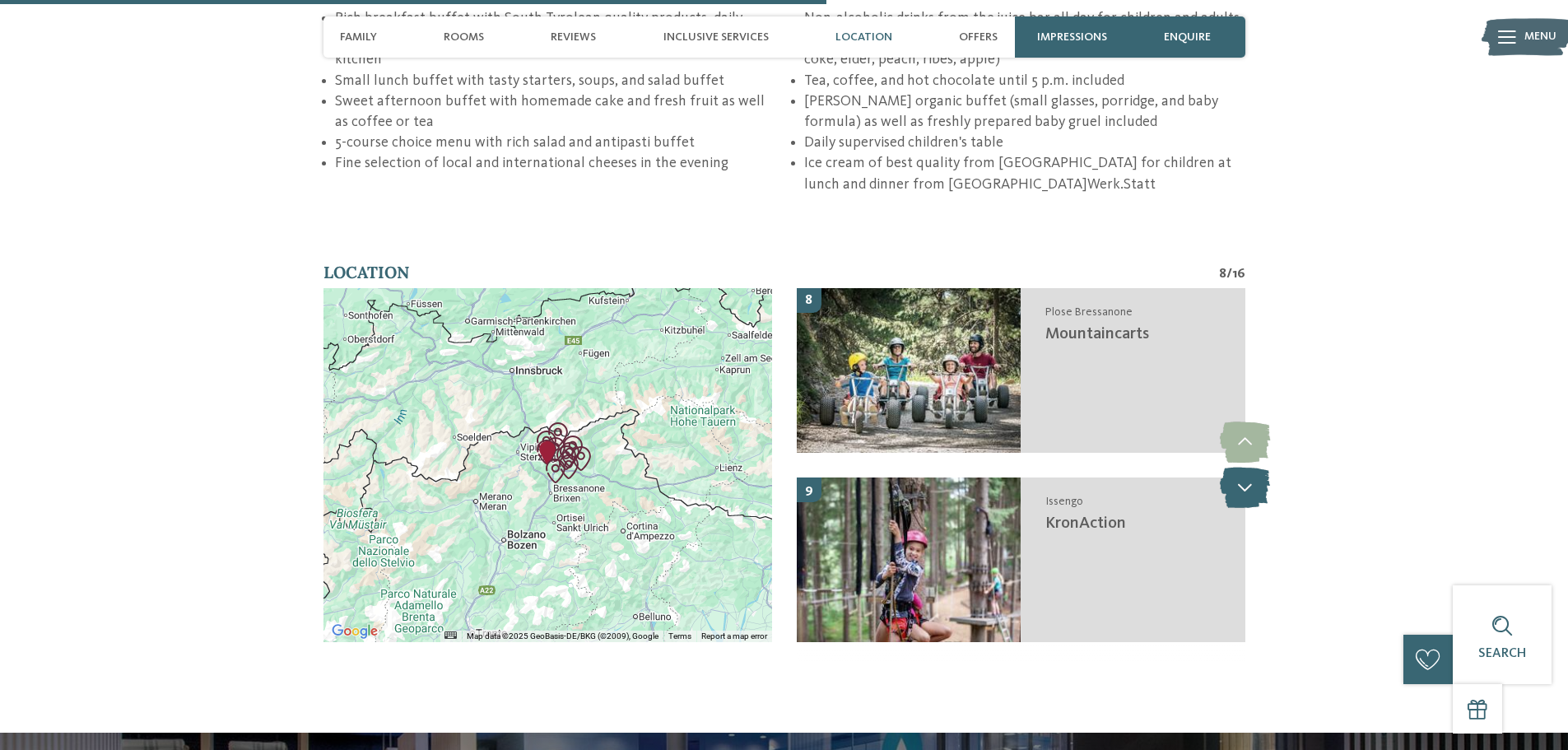
click at [1258, 466] on icon at bounding box center [1244, 487] width 50 height 42
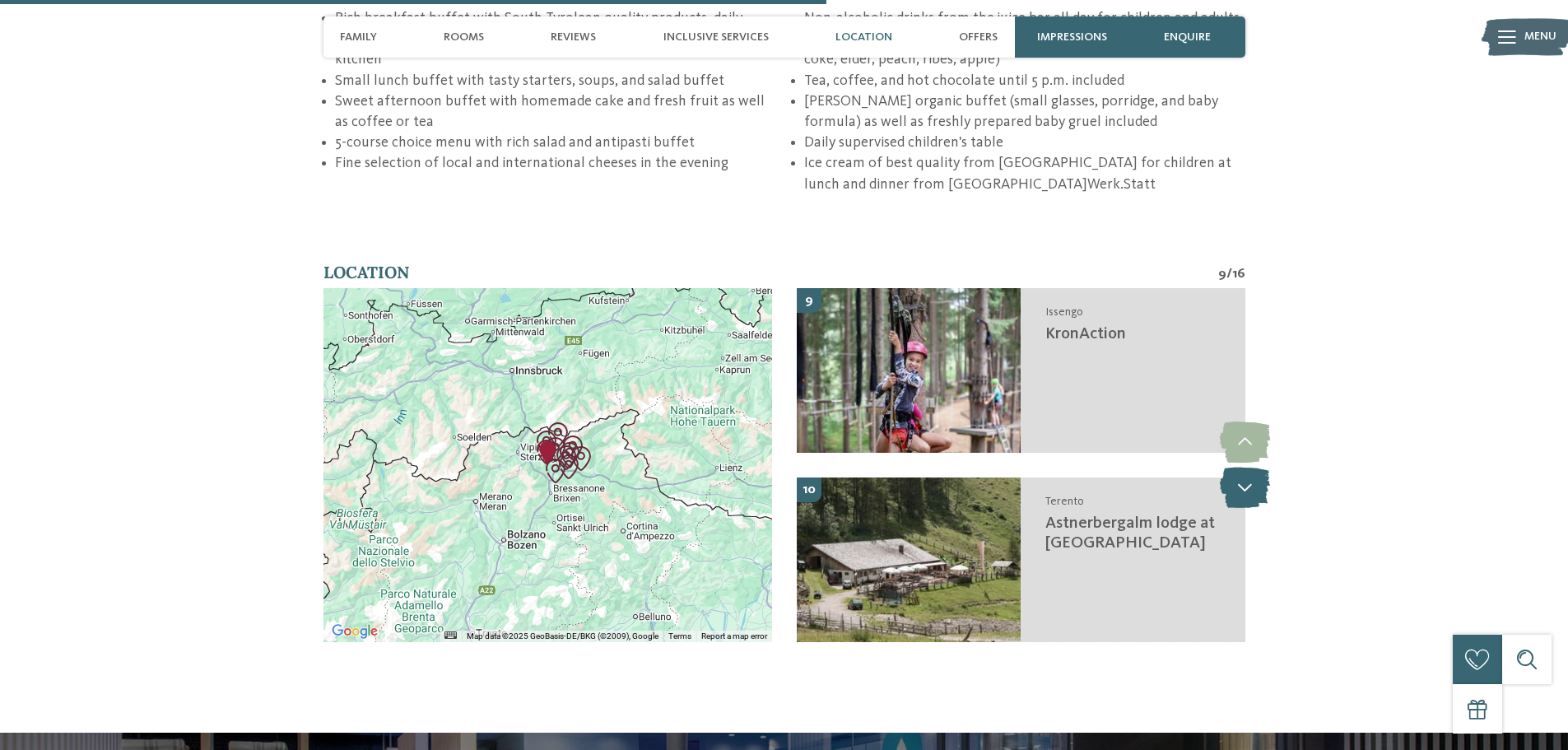
click at [1258, 466] on icon at bounding box center [1244, 487] width 50 height 42
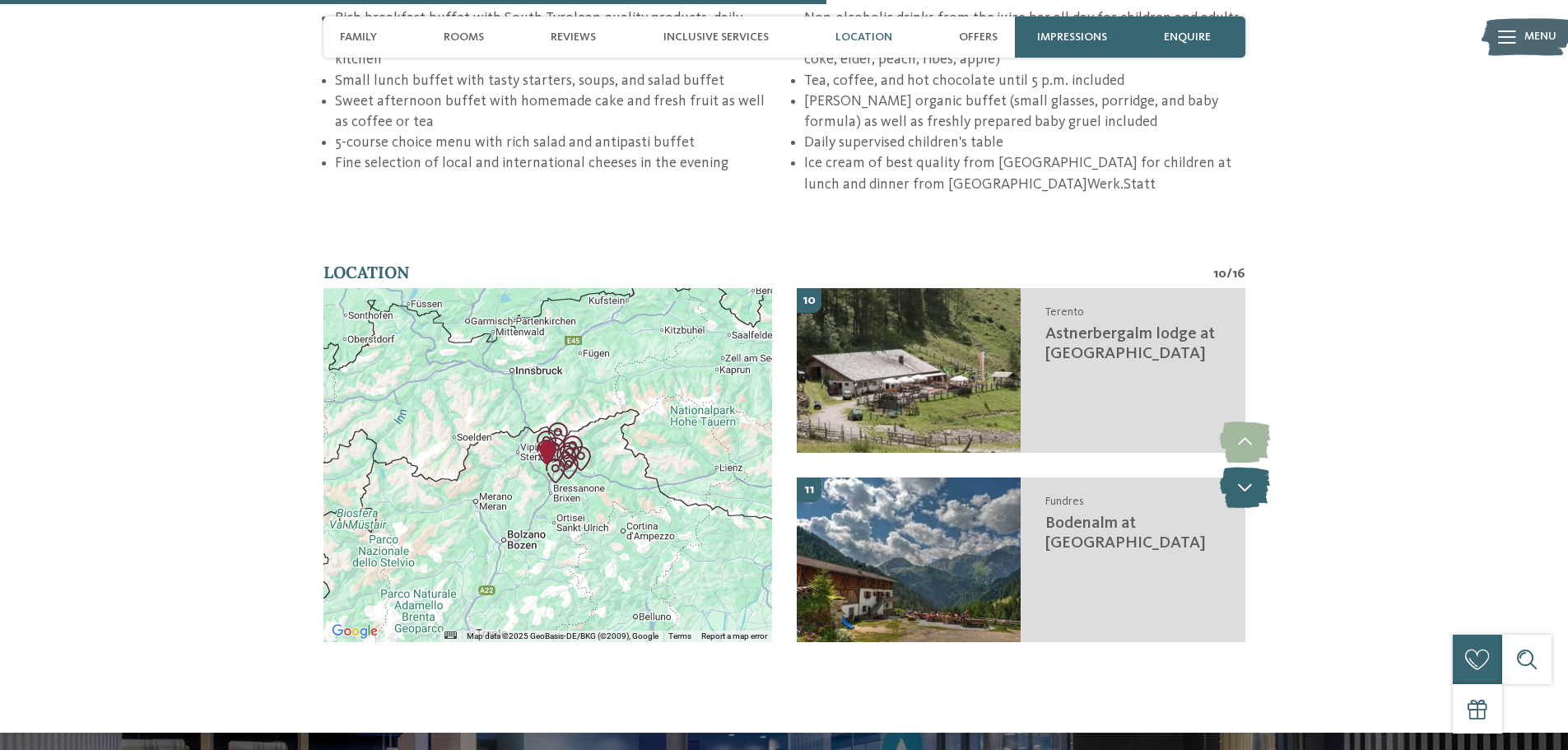
click at [1258, 466] on icon at bounding box center [1244, 487] width 50 height 42
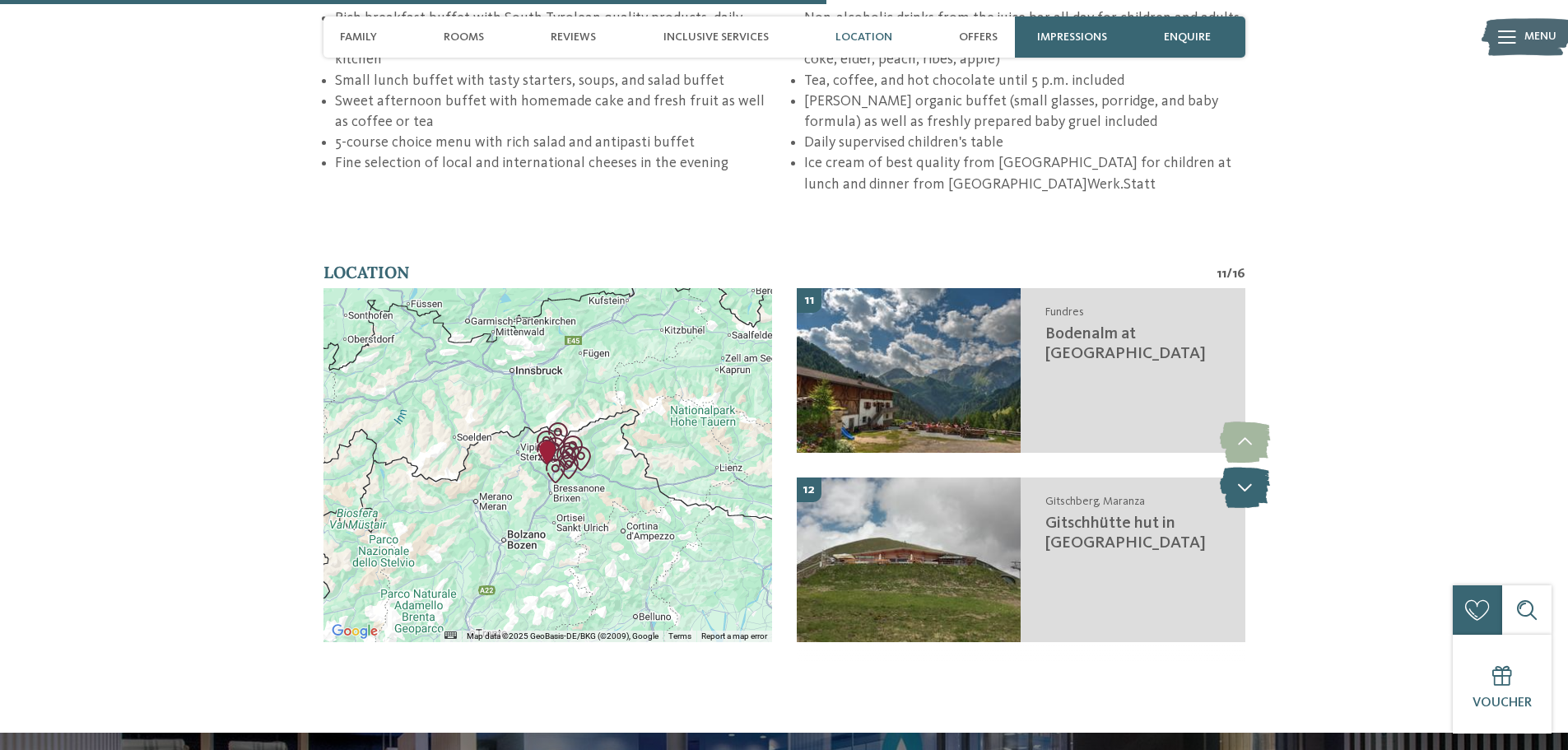
click at [1258, 466] on icon at bounding box center [1244, 487] width 50 height 42
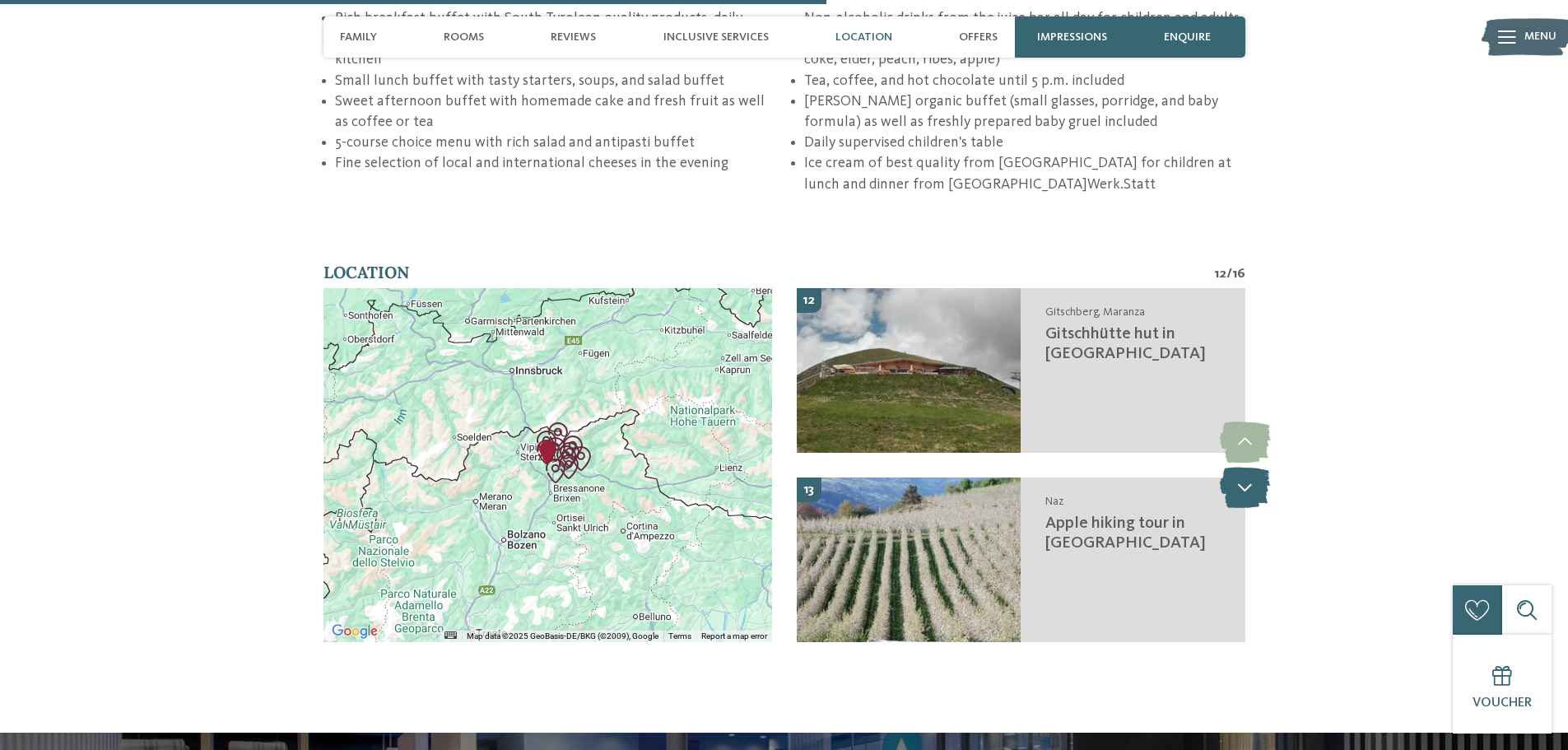
click at [1258, 466] on icon at bounding box center [1244, 487] width 50 height 42
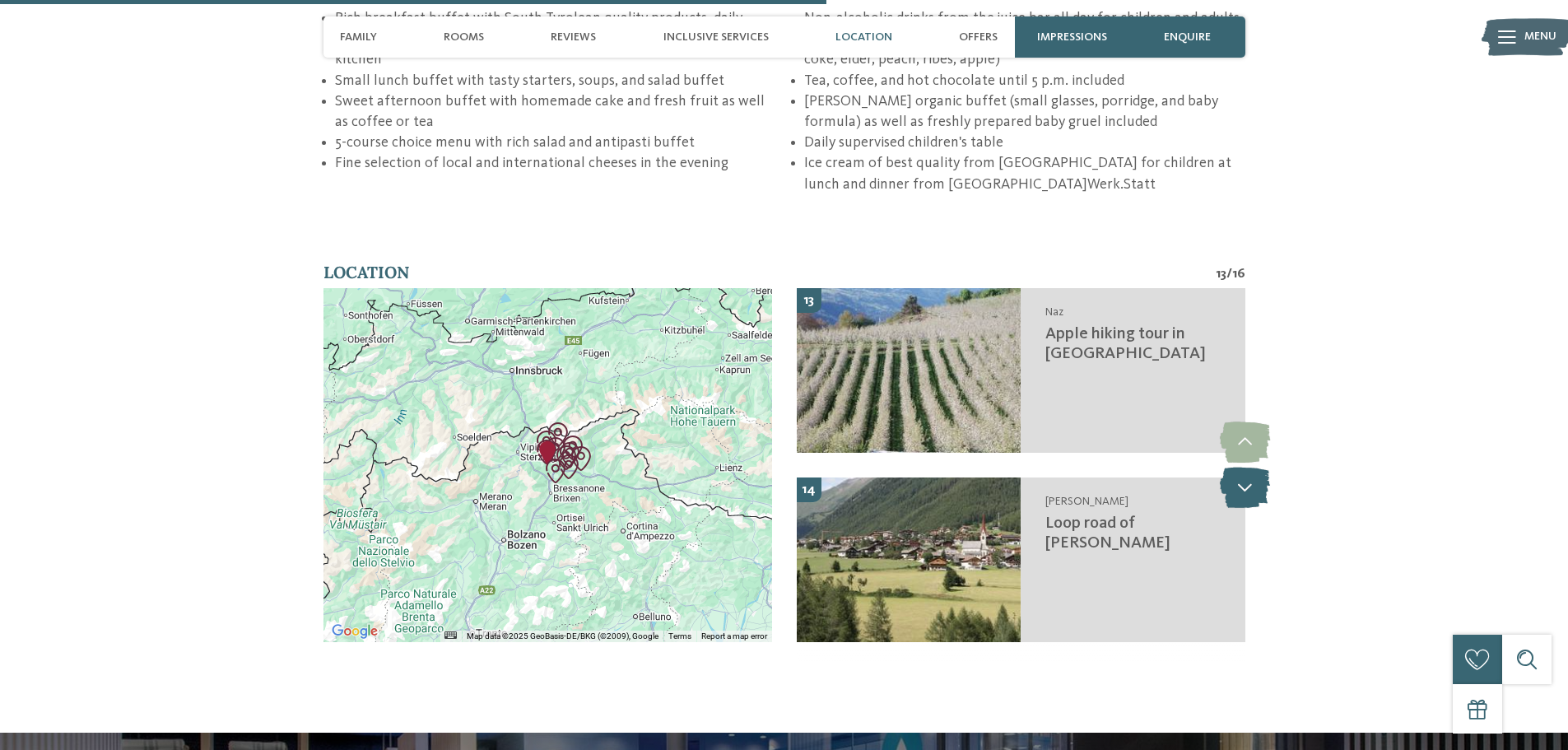
click at [1258, 466] on icon at bounding box center [1244, 487] width 50 height 42
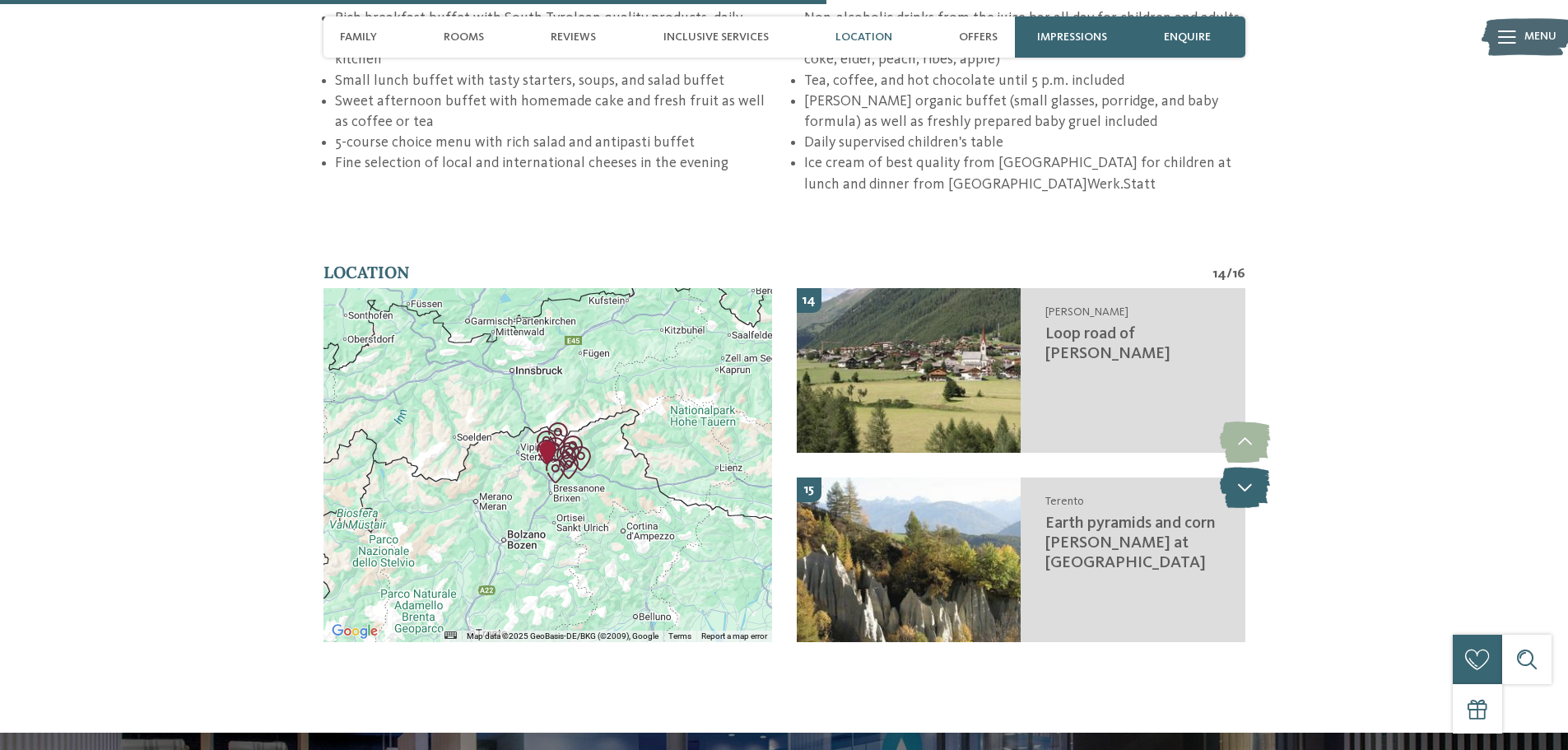
click at [1258, 466] on icon at bounding box center [1244, 487] width 50 height 42
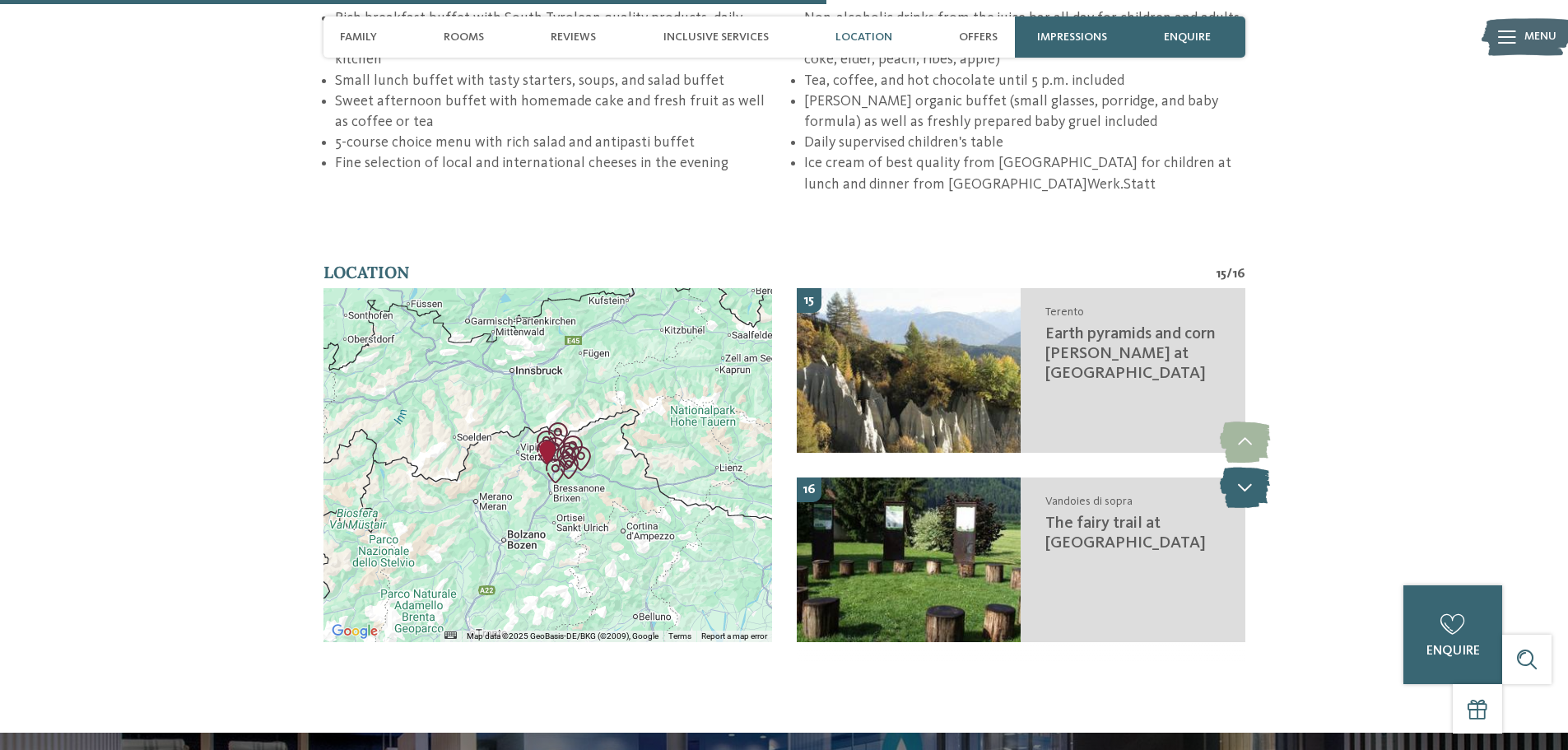
click at [1258, 466] on icon at bounding box center [1244, 487] width 50 height 42
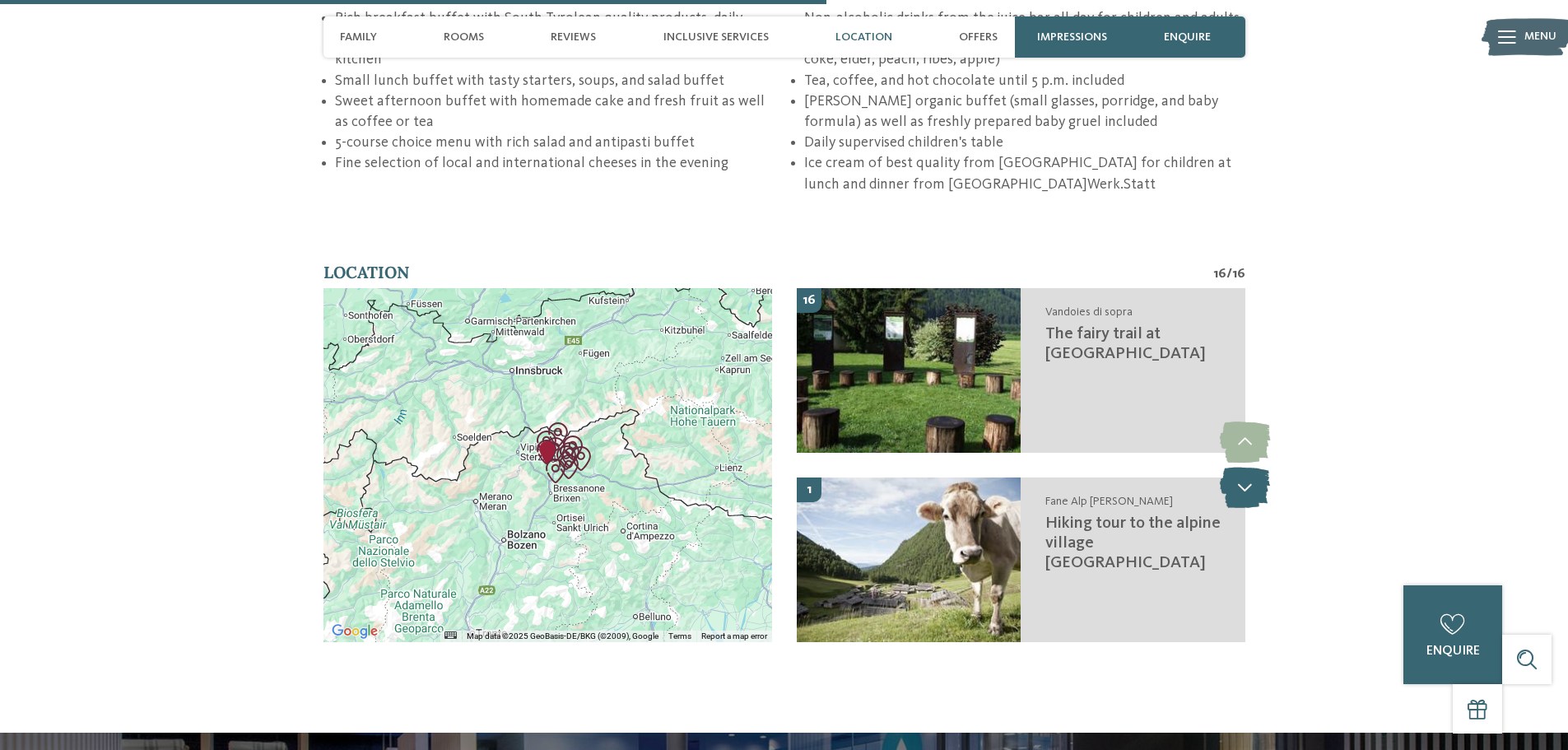
click at [1258, 466] on icon at bounding box center [1244, 487] width 50 height 42
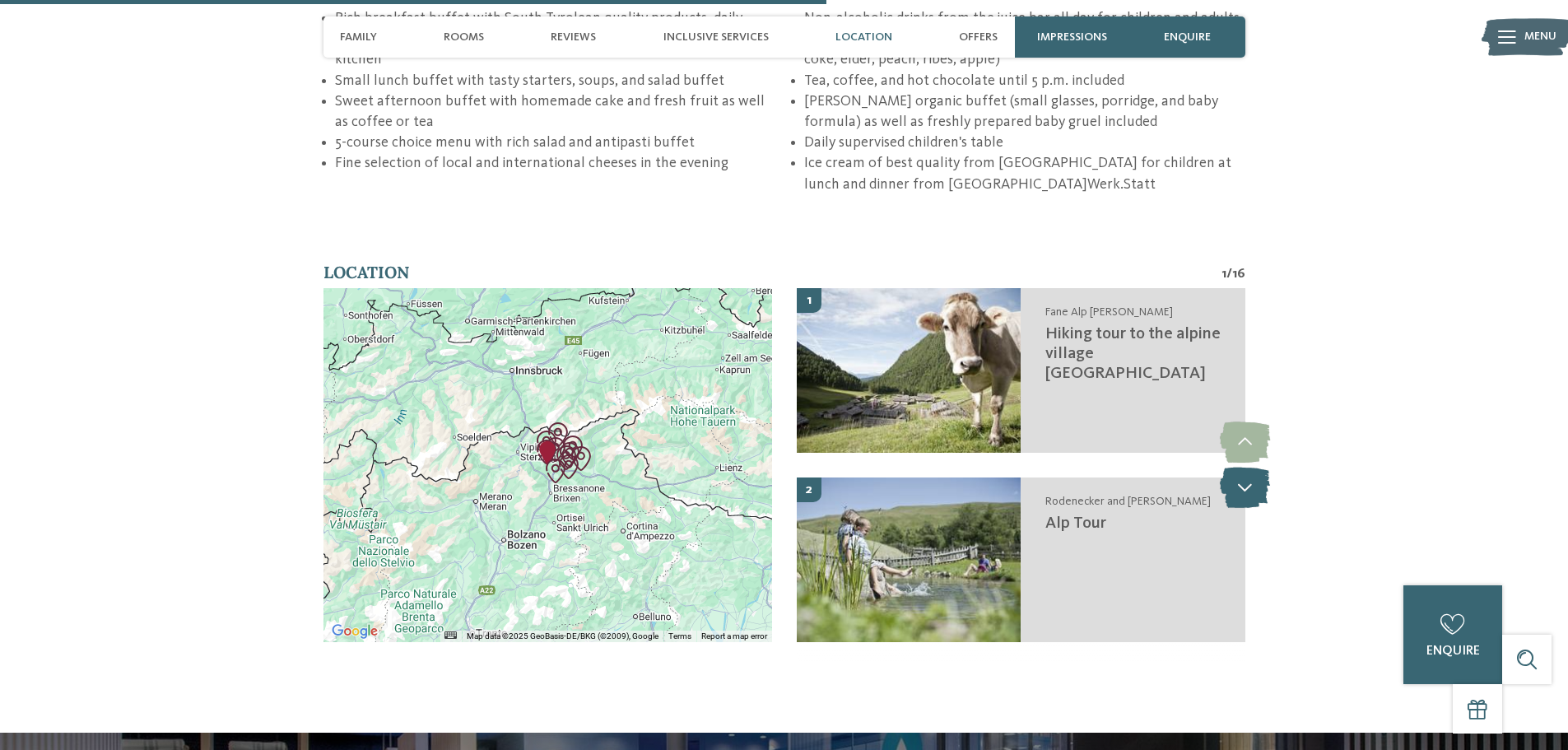
click at [1258, 466] on icon at bounding box center [1244, 487] width 50 height 42
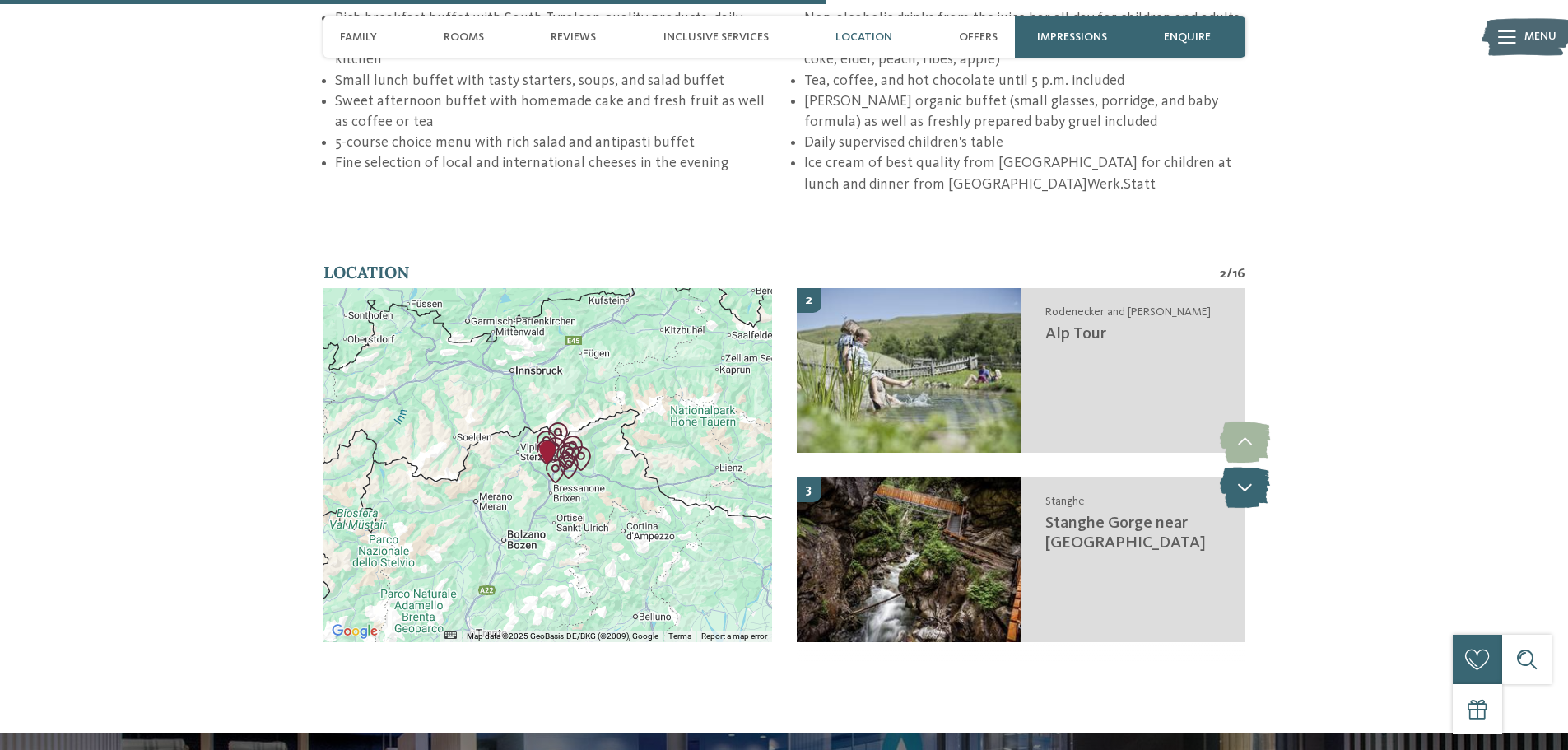
click at [1258, 466] on icon at bounding box center [1244, 487] width 50 height 42
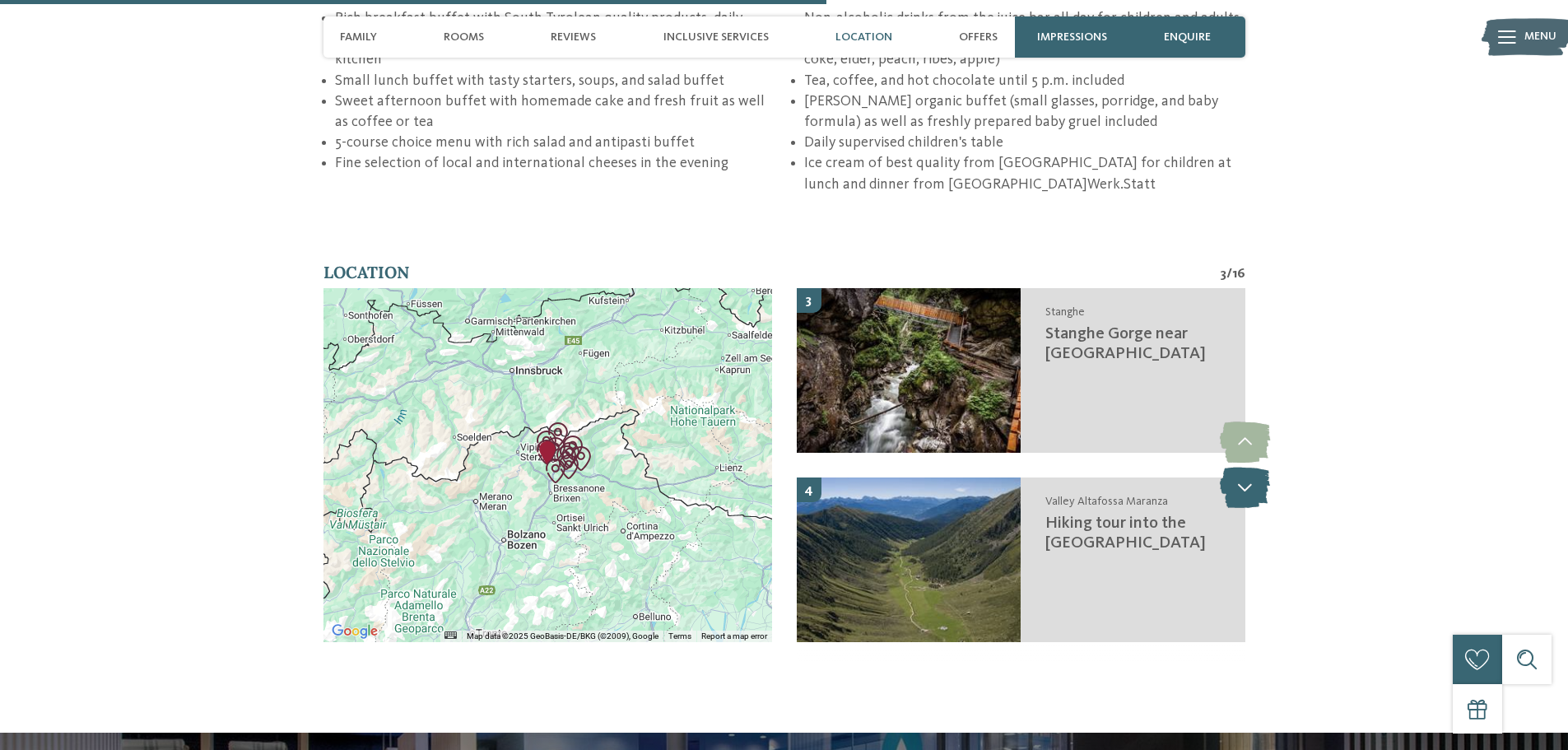
click at [1258, 466] on icon at bounding box center [1244, 487] width 50 height 42
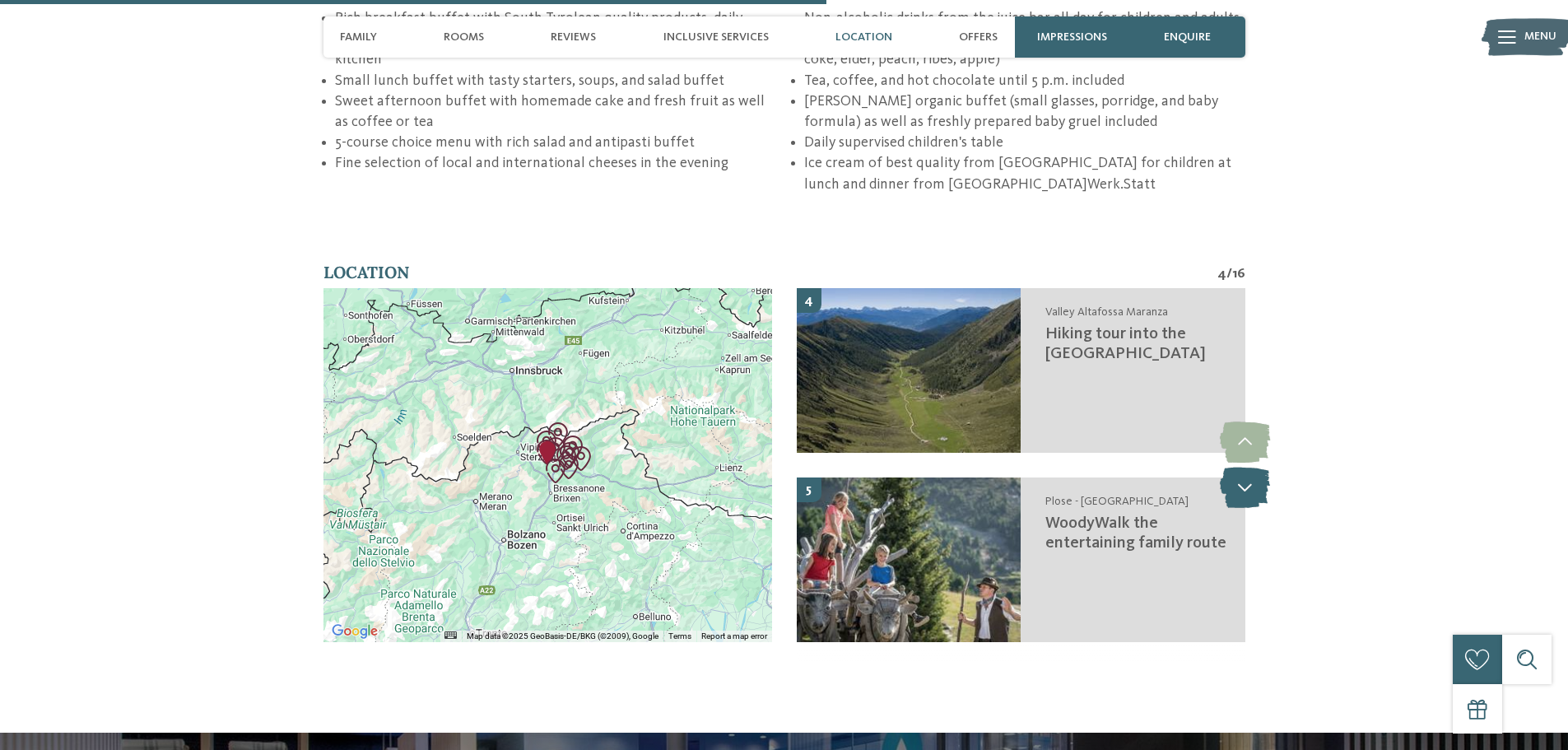
click at [1258, 466] on icon at bounding box center [1244, 487] width 50 height 42
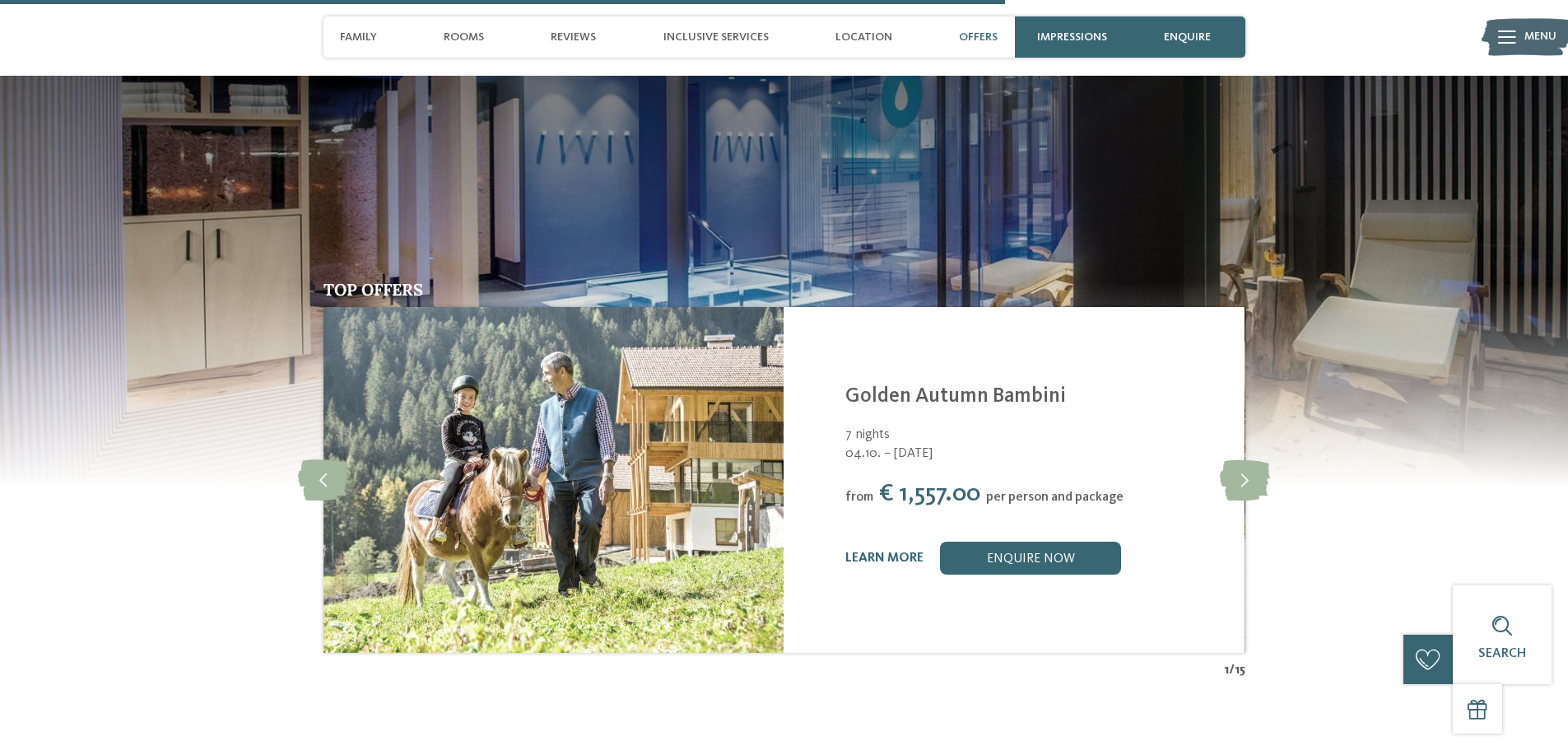
scroll to position [3703, 0]
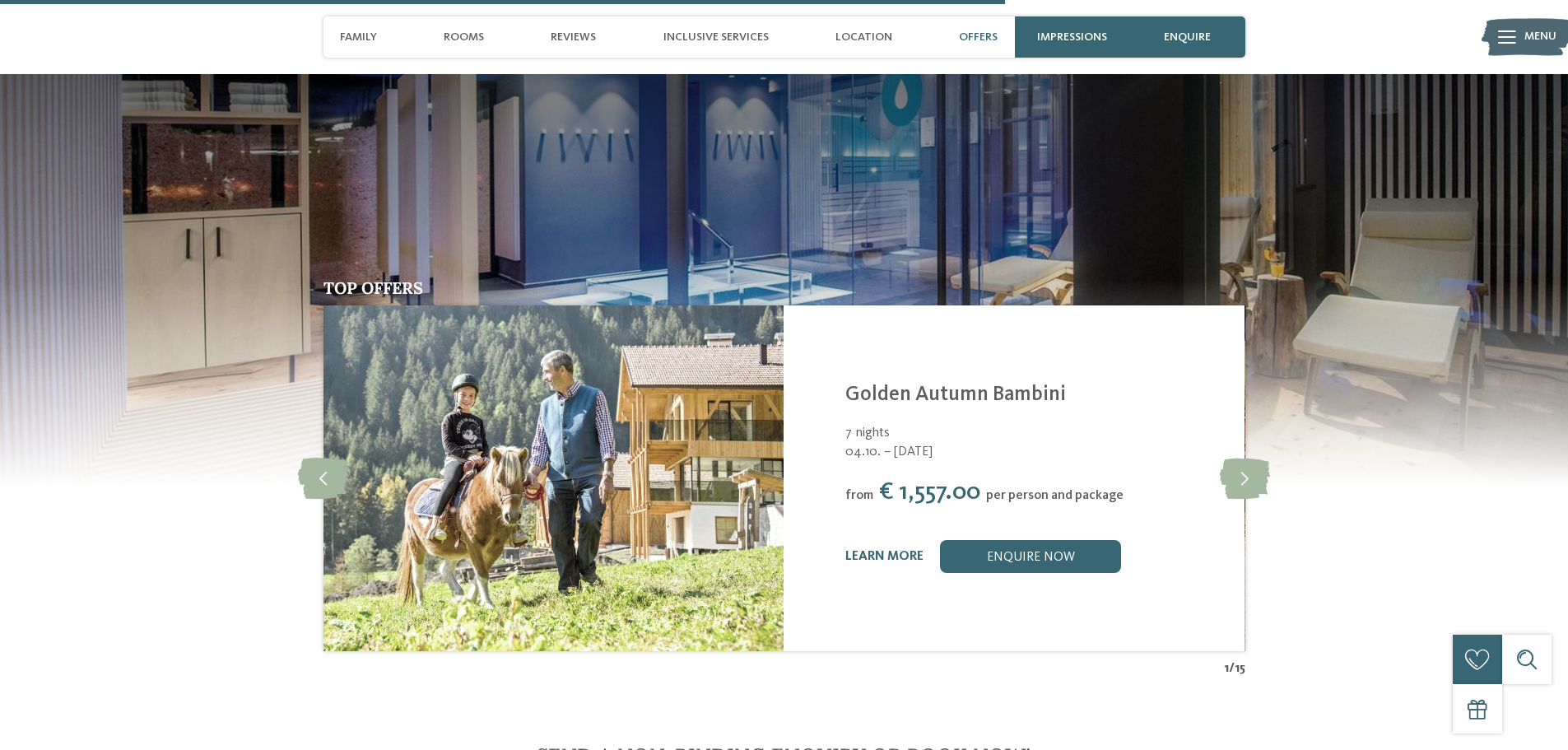
click at [1258, 457] on icon at bounding box center [1244, 478] width 50 height 42
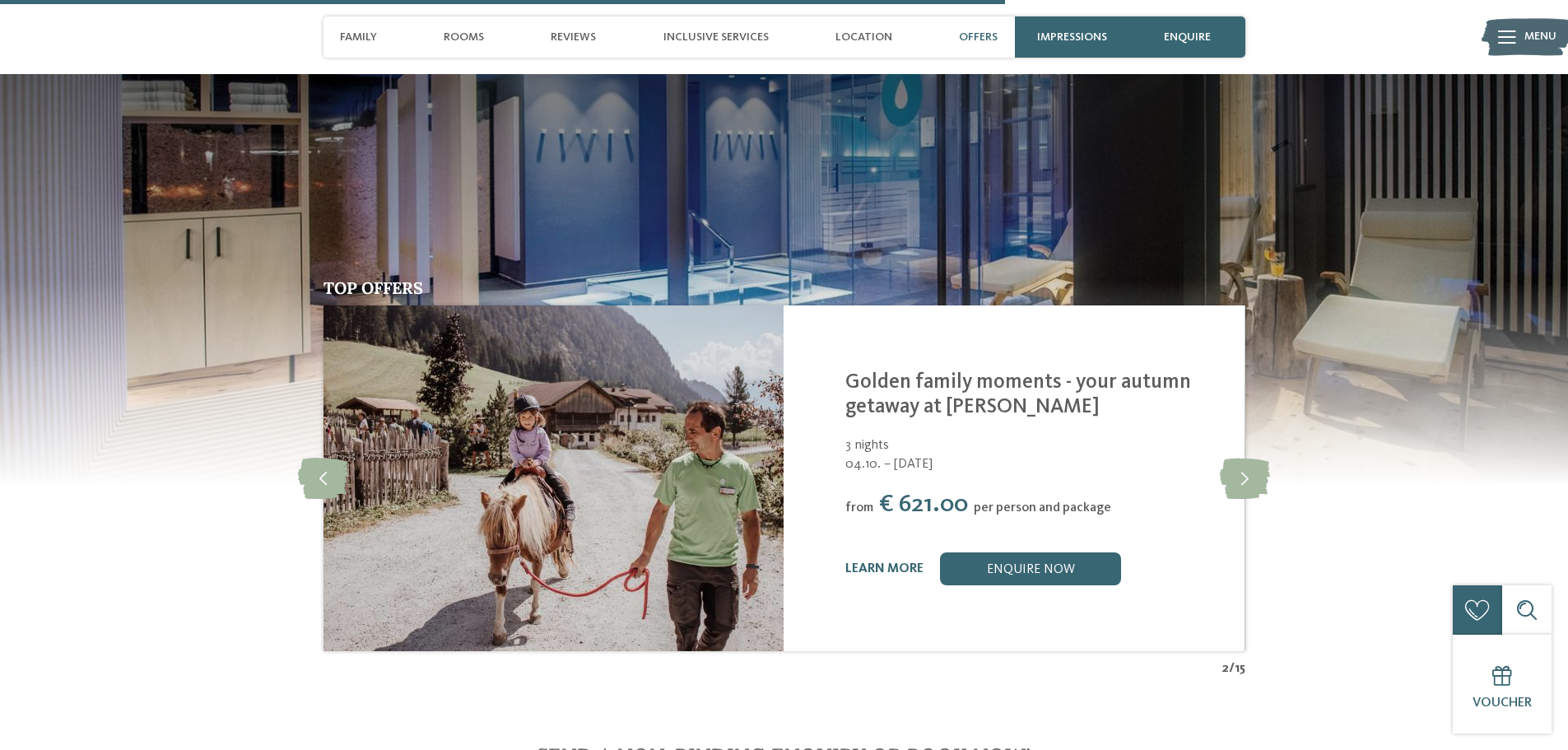
click at [1258, 457] on icon at bounding box center [1244, 478] width 50 height 42
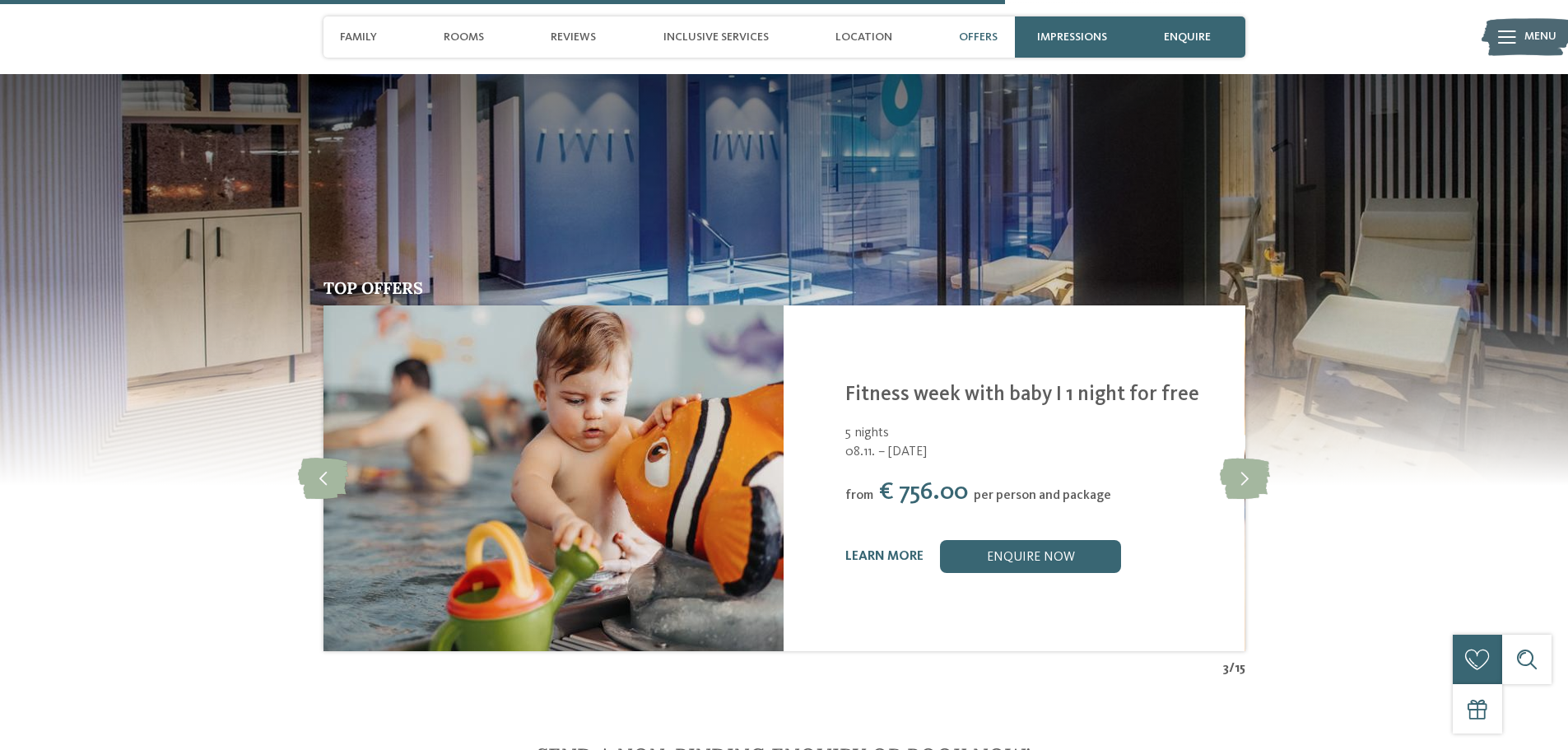
click at [1258, 457] on icon at bounding box center [1244, 478] width 50 height 42
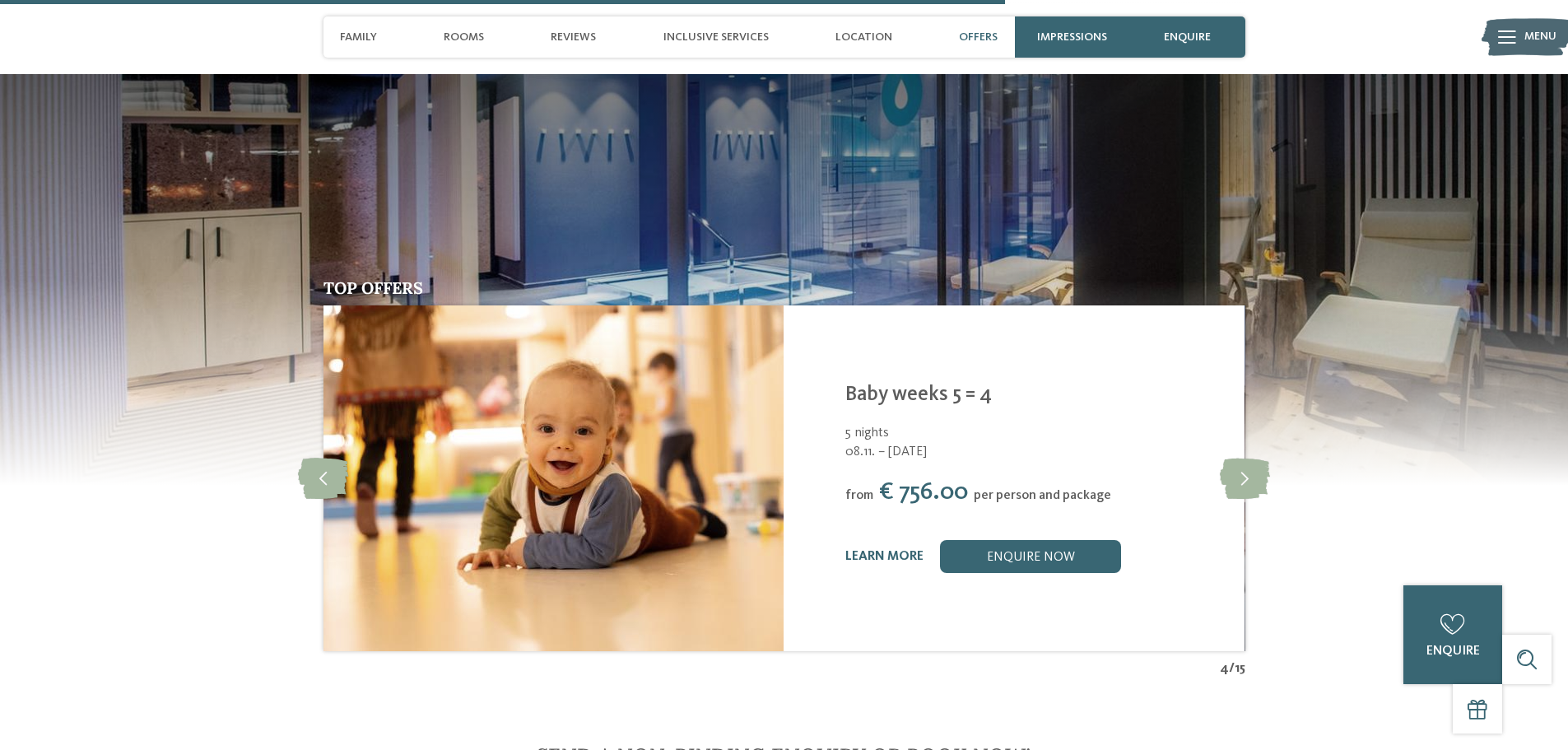
click at [1258, 457] on icon at bounding box center [1244, 478] width 50 height 42
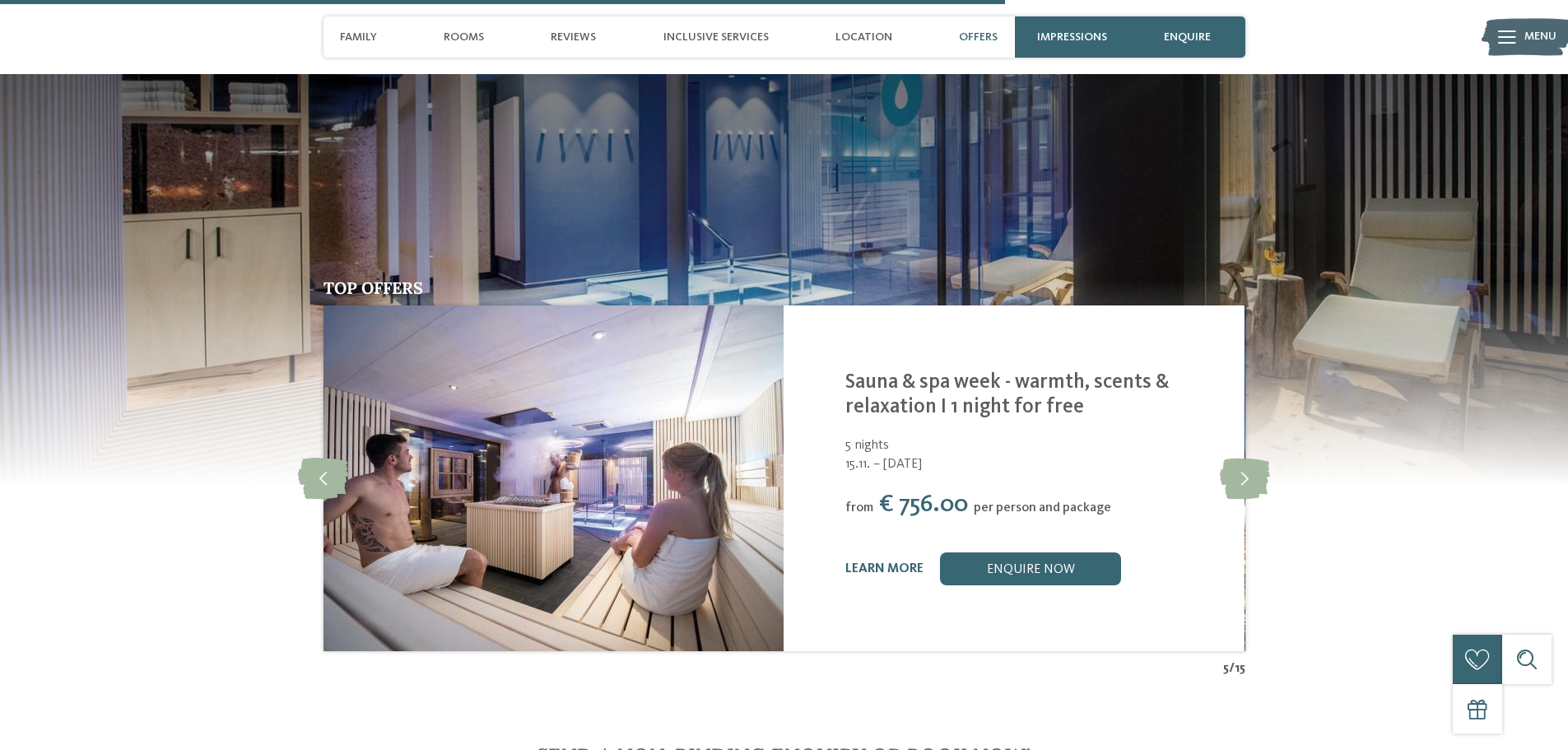
click at [1258, 457] on icon at bounding box center [1244, 478] width 50 height 42
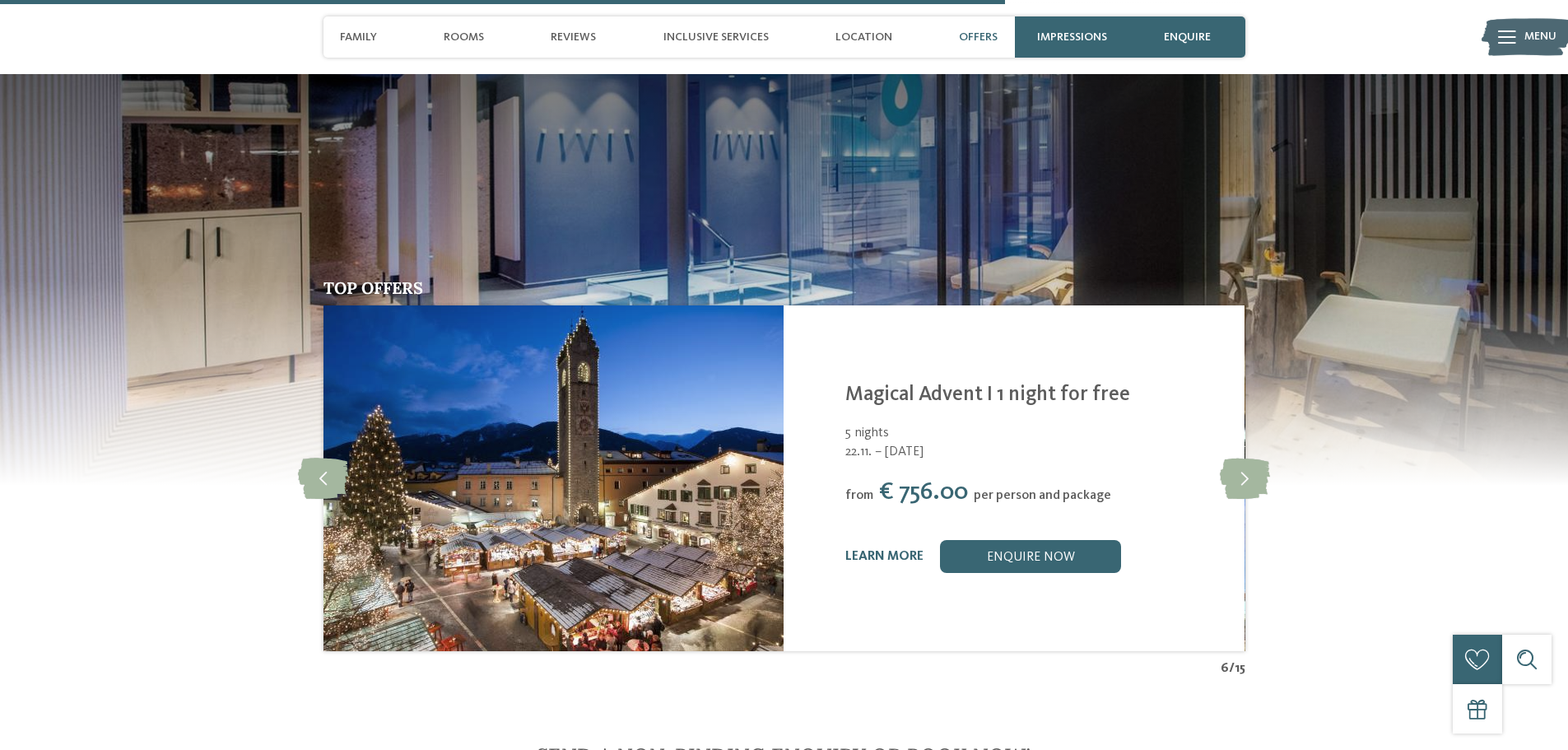
click at [1258, 457] on icon at bounding box center [1244, 478] width 50 height 42
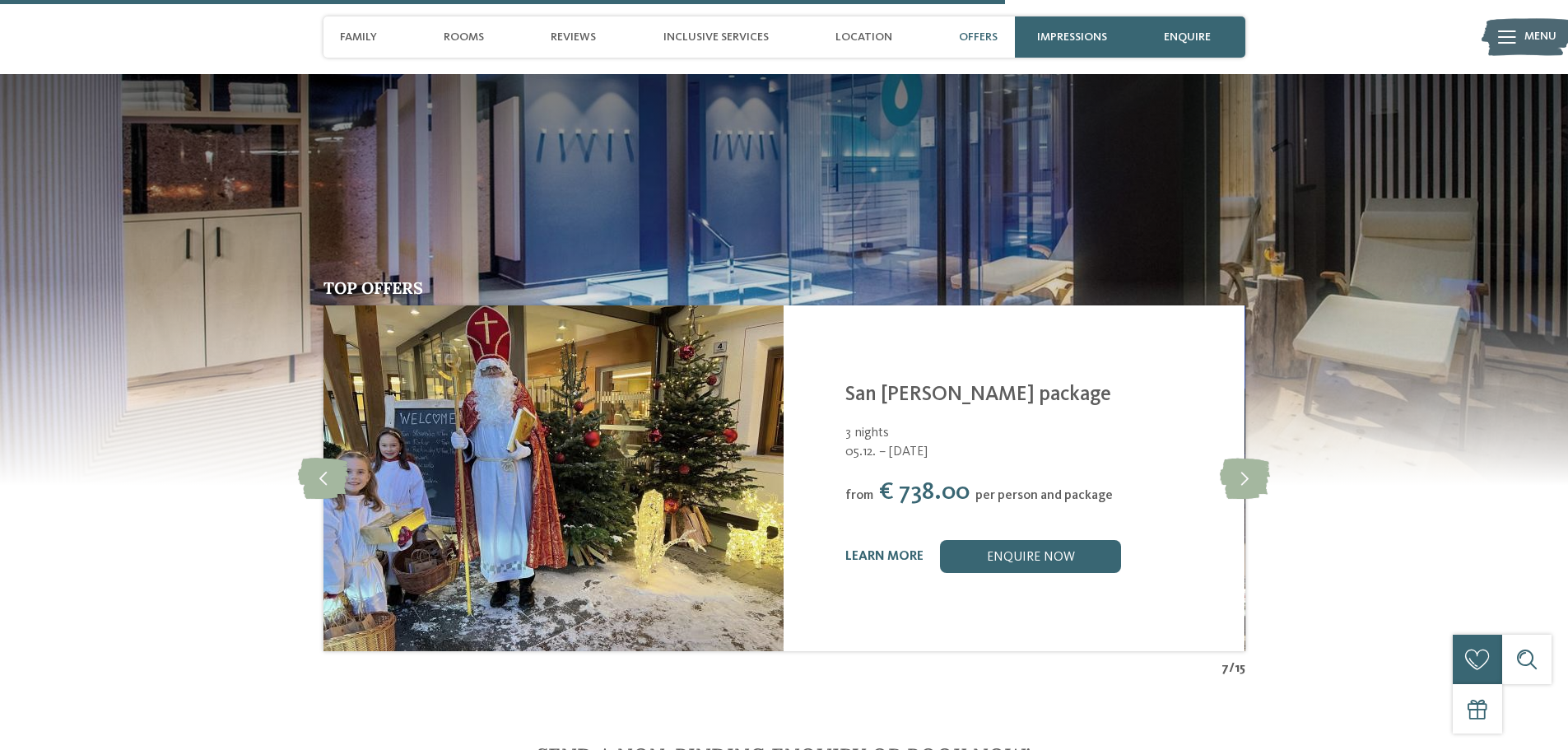
click at [1258, 457] on icon at bounding box center [1244, 478] width 50 height 42
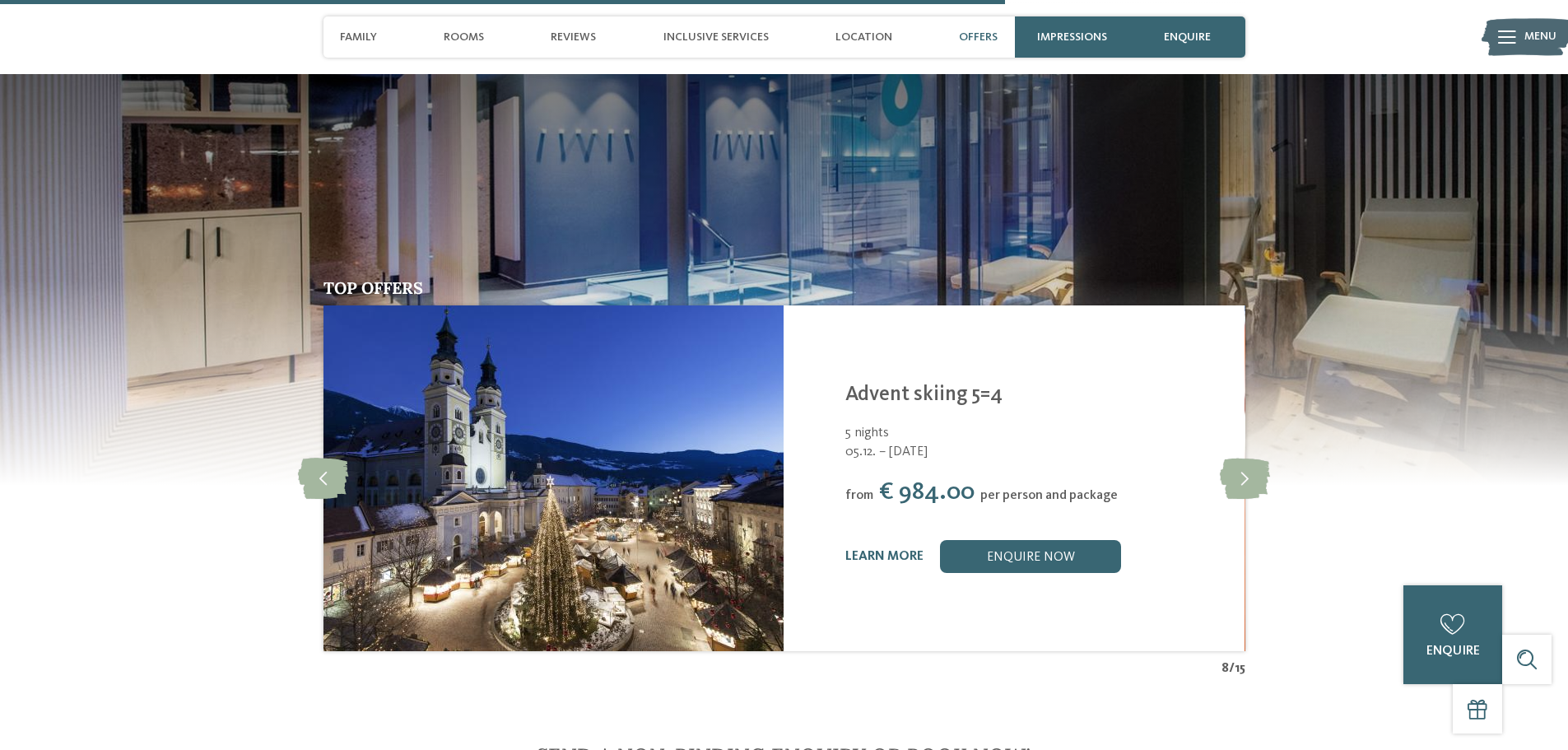
click at [1258, 457] on icon at bounding box center [1244, 478] width 50 height 42
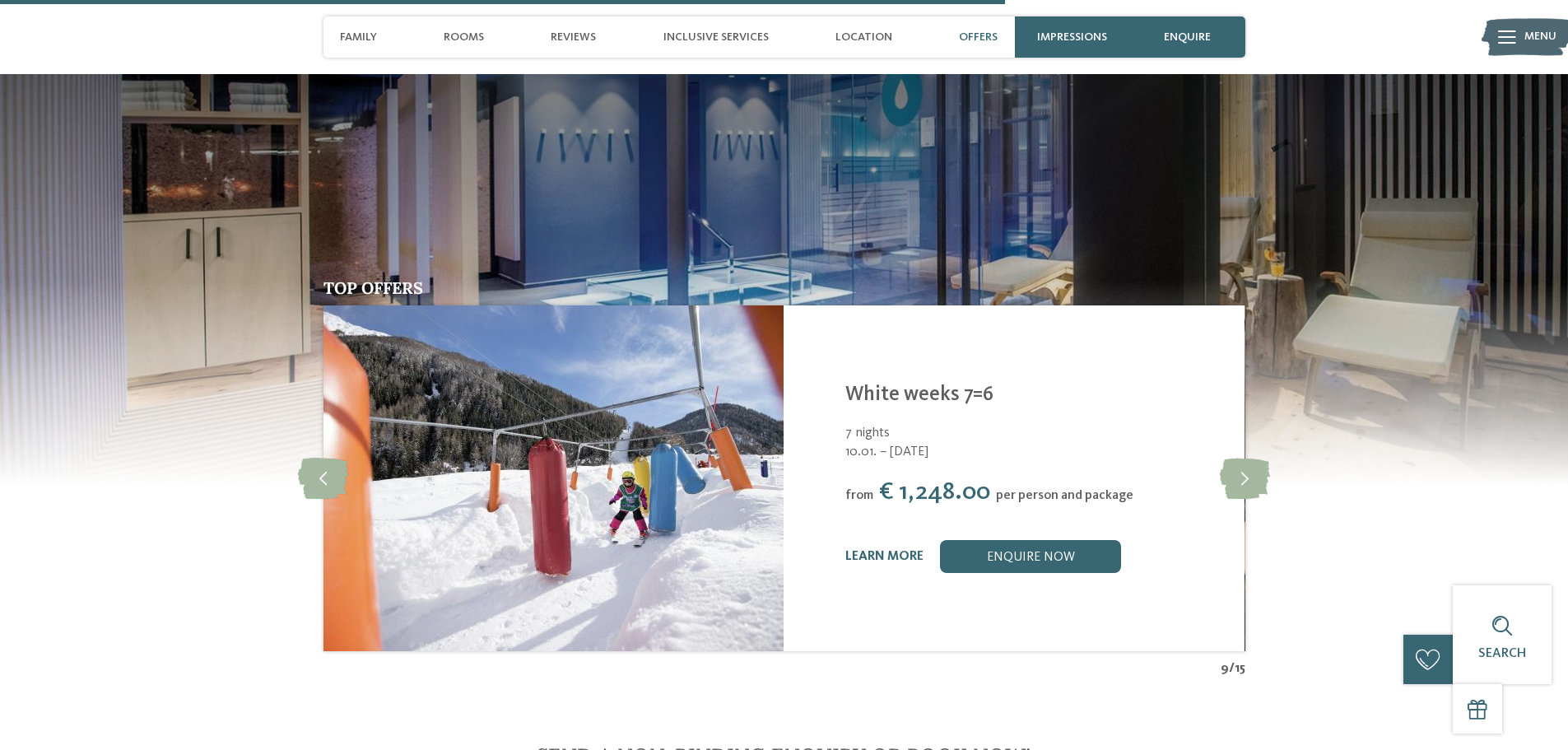
click at [1258, 457] on icon at bounding box center [1244, 478] width 50 height 42
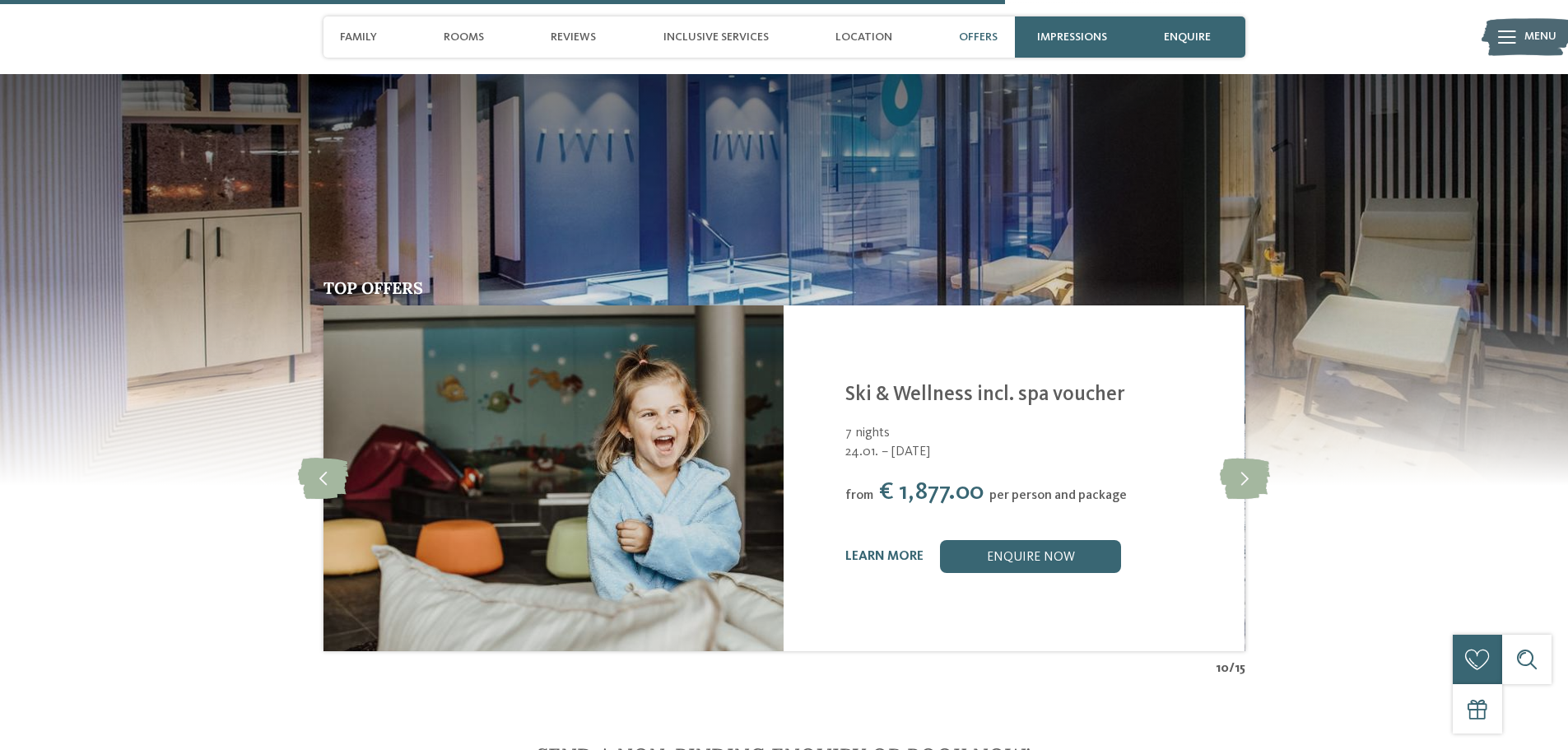
click at [1258, 457] on icon at bounding box center [1244, 478] width 50 height 42
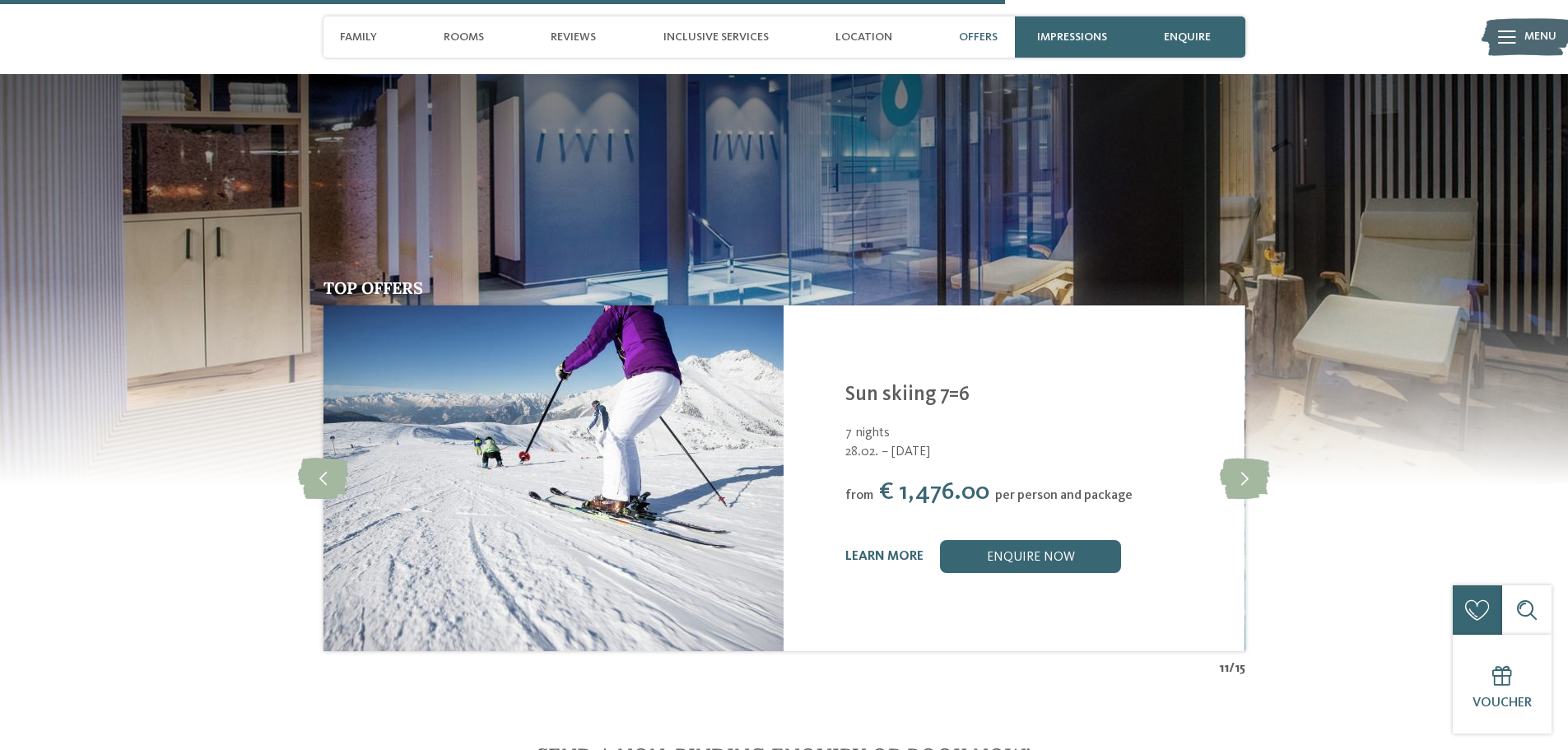
click at [1258, 457] on icon at bounding box center [1244, 478] width 50 height 42
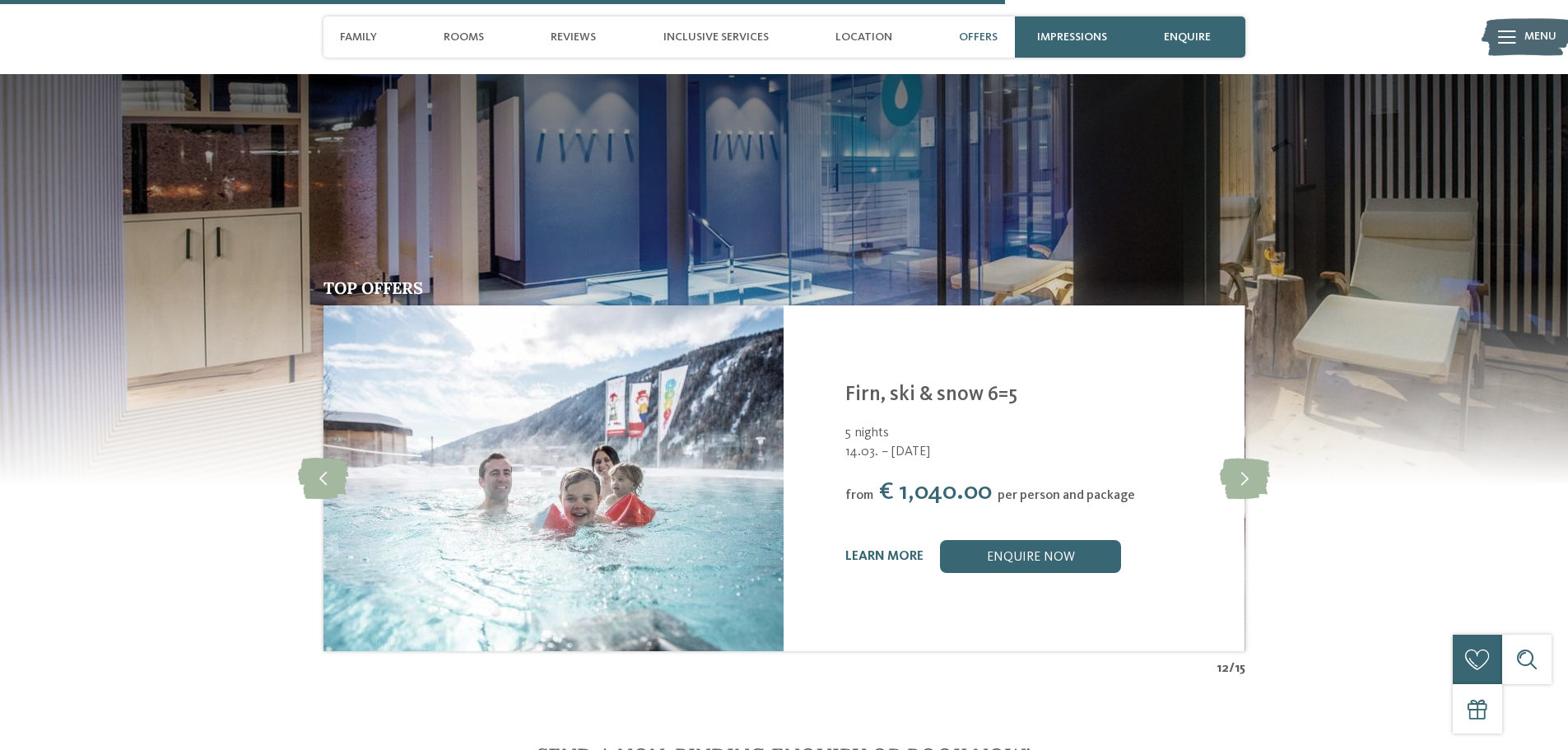
click at [1258, 457] on icon at bounding box center [1244, 478] width 50 height 42
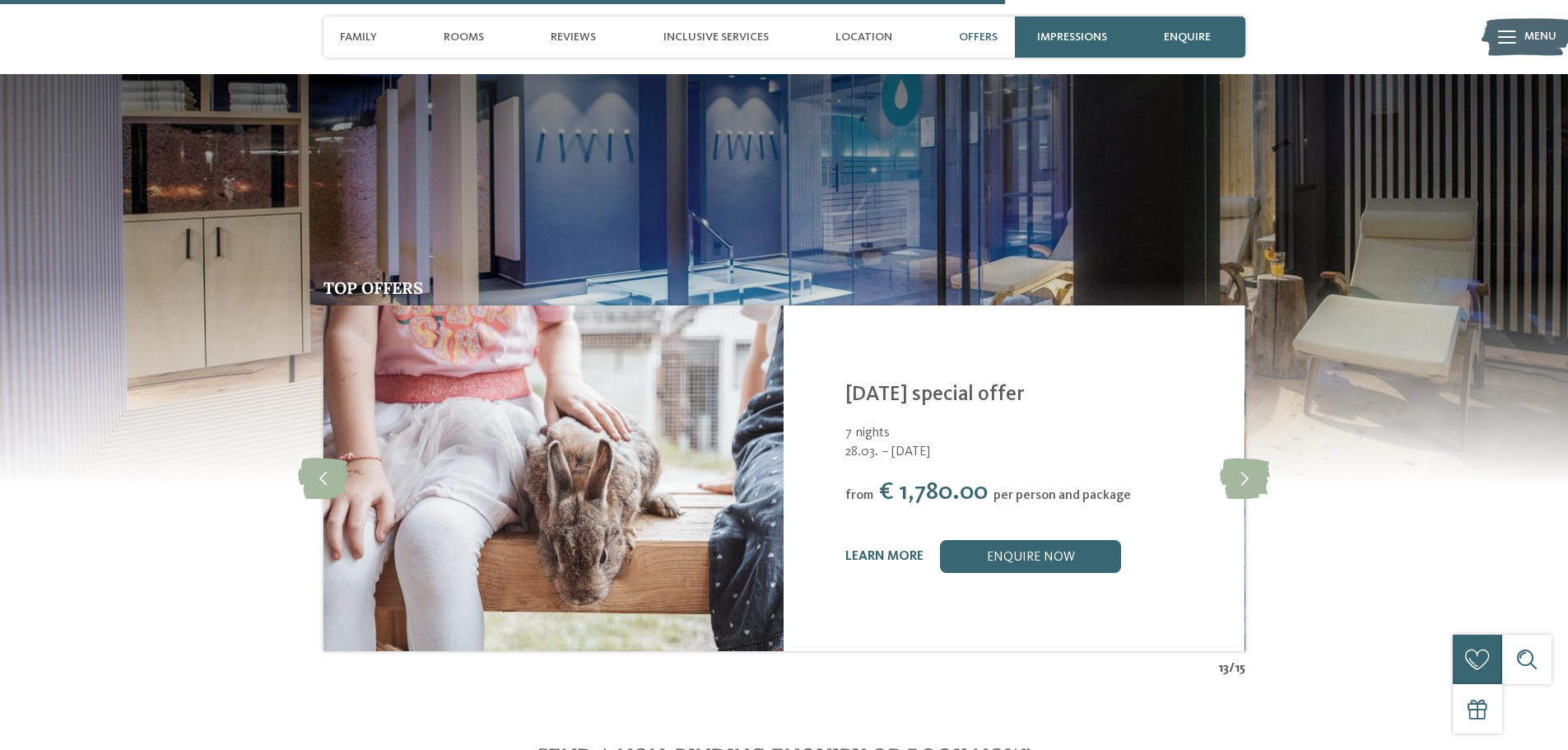
click at [1258, 457] on icon at bounding box center [1244, 478] width 50 height 42
